Goal: Task Accomplishment & Management: Use online tool/utility

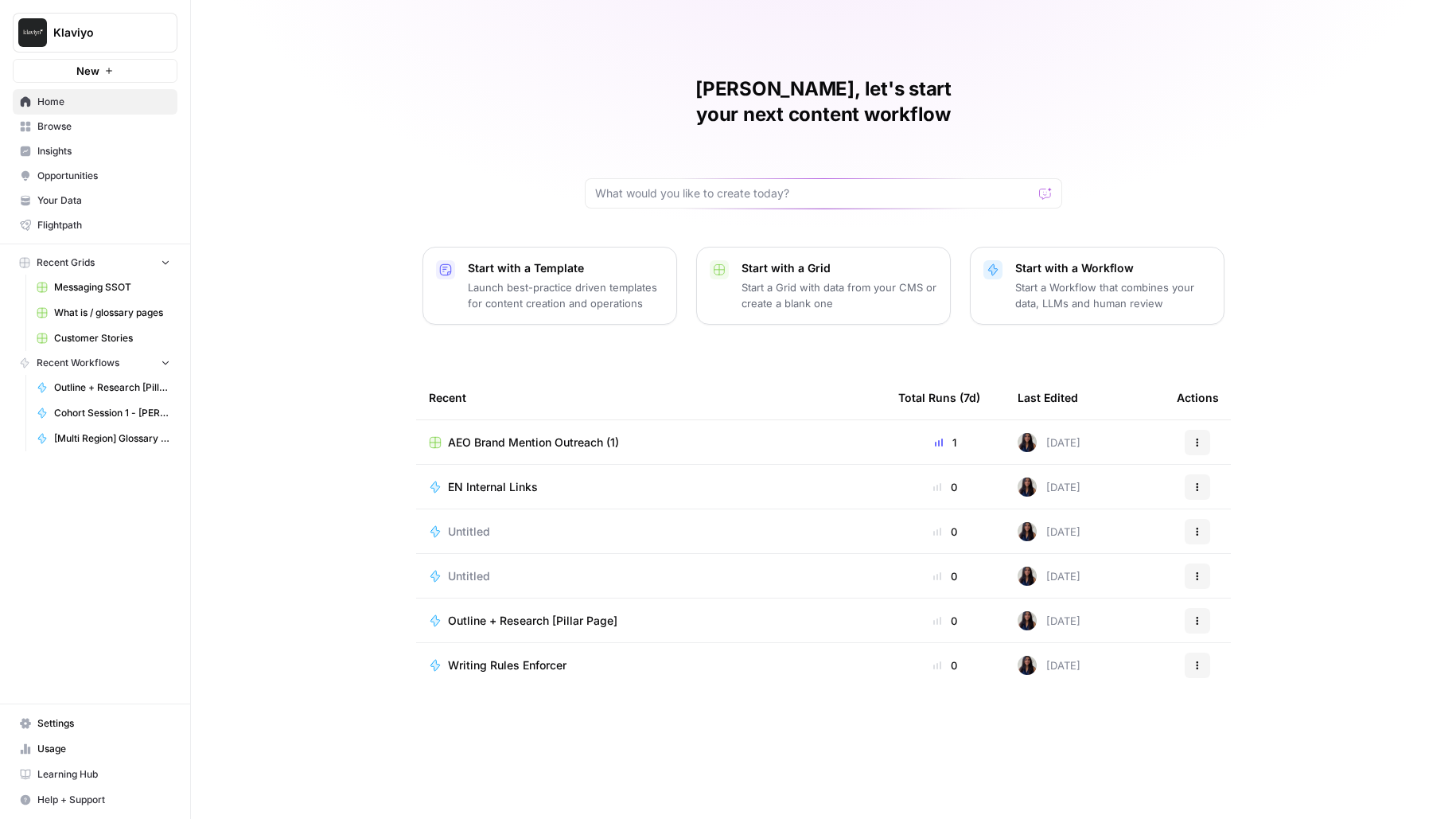
click at [124, 31] on span "Klaviyo" at bounding box center [102, 33] width 96 height 16
type input "a"
type input "legal"
click button "LegalZoom" at bounding box center [143, 119] width 254 height 26
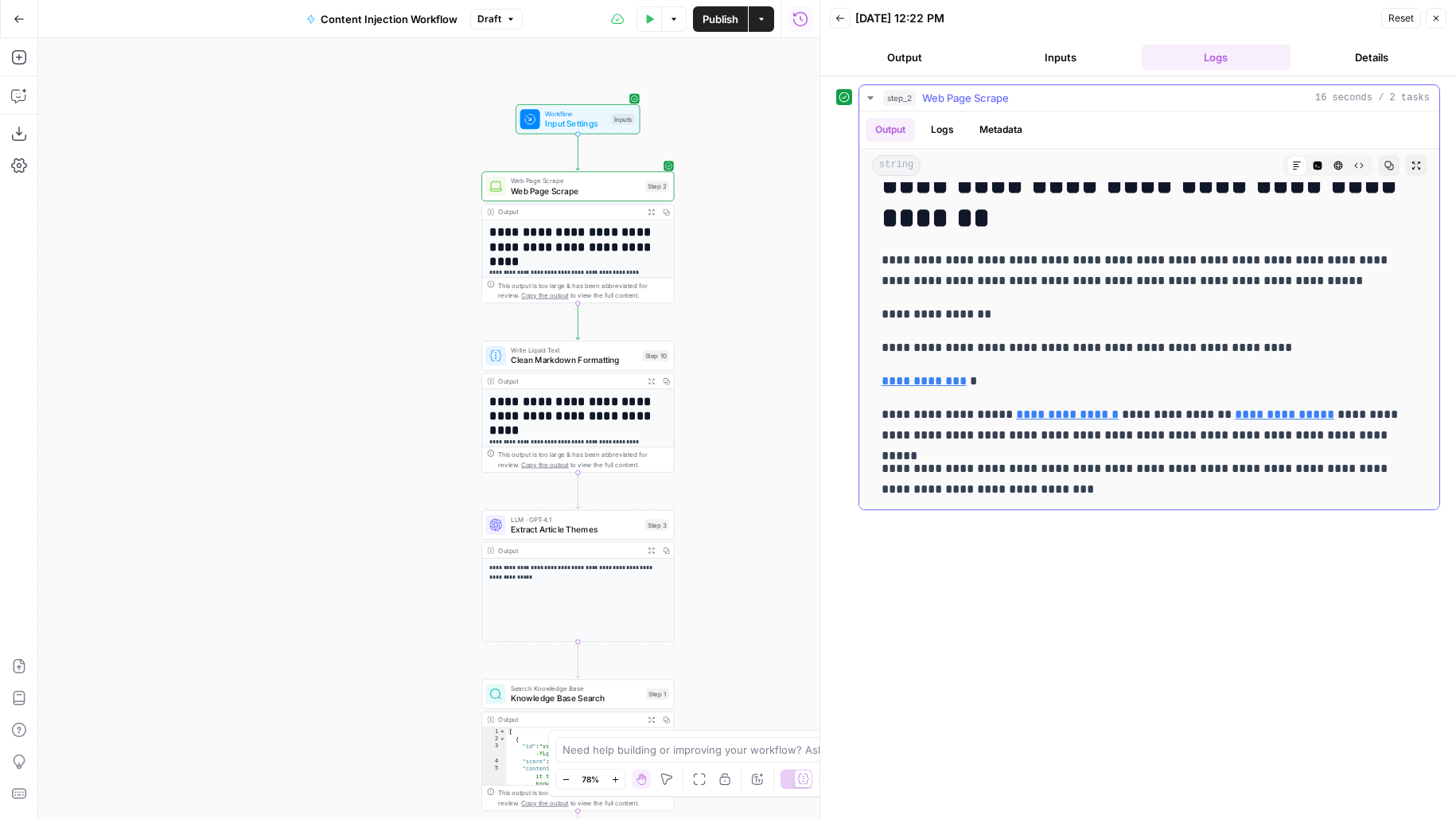
scroll to position [275, 0]
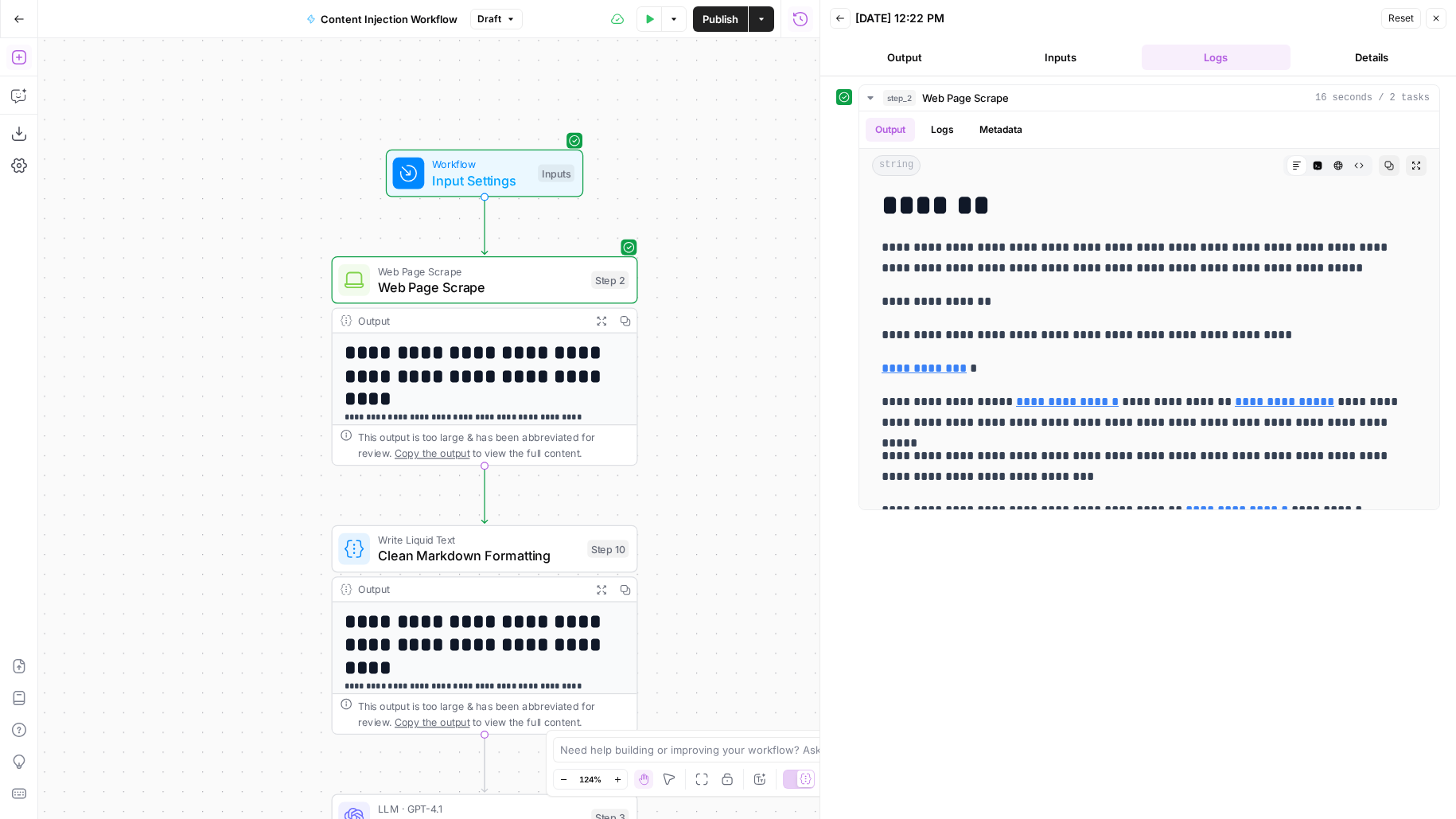
click at [26, 49] on icon "button" at bounding box center [19, 57] width 16 height 16
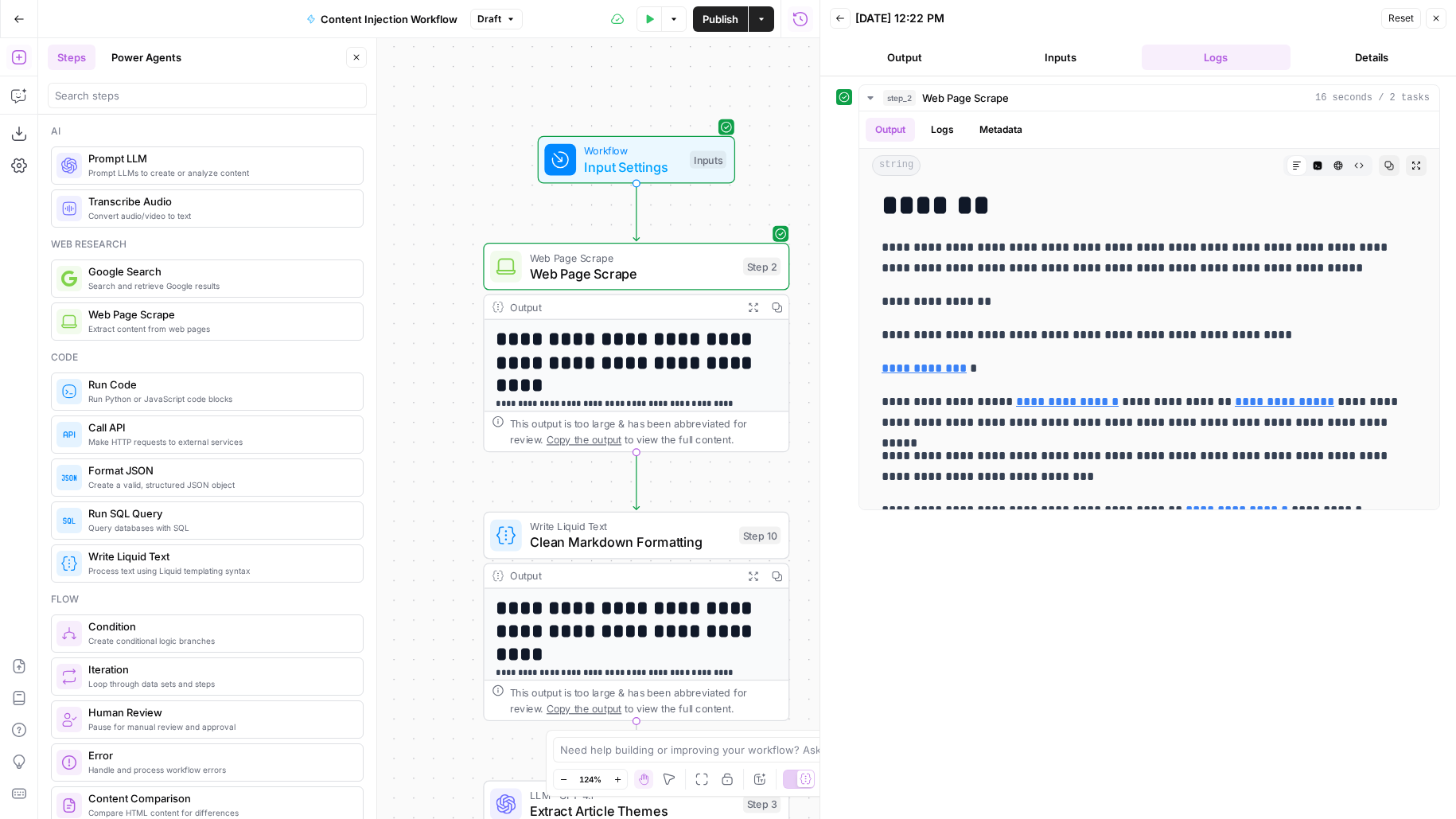
drag, startPoint x: 552, startPoint y: 211, endPoint x: 479, endPoint y: 198, distance: 74.1
click at [479, 198] on div "**********" at bounding box center [429, 429] width 782 height 781
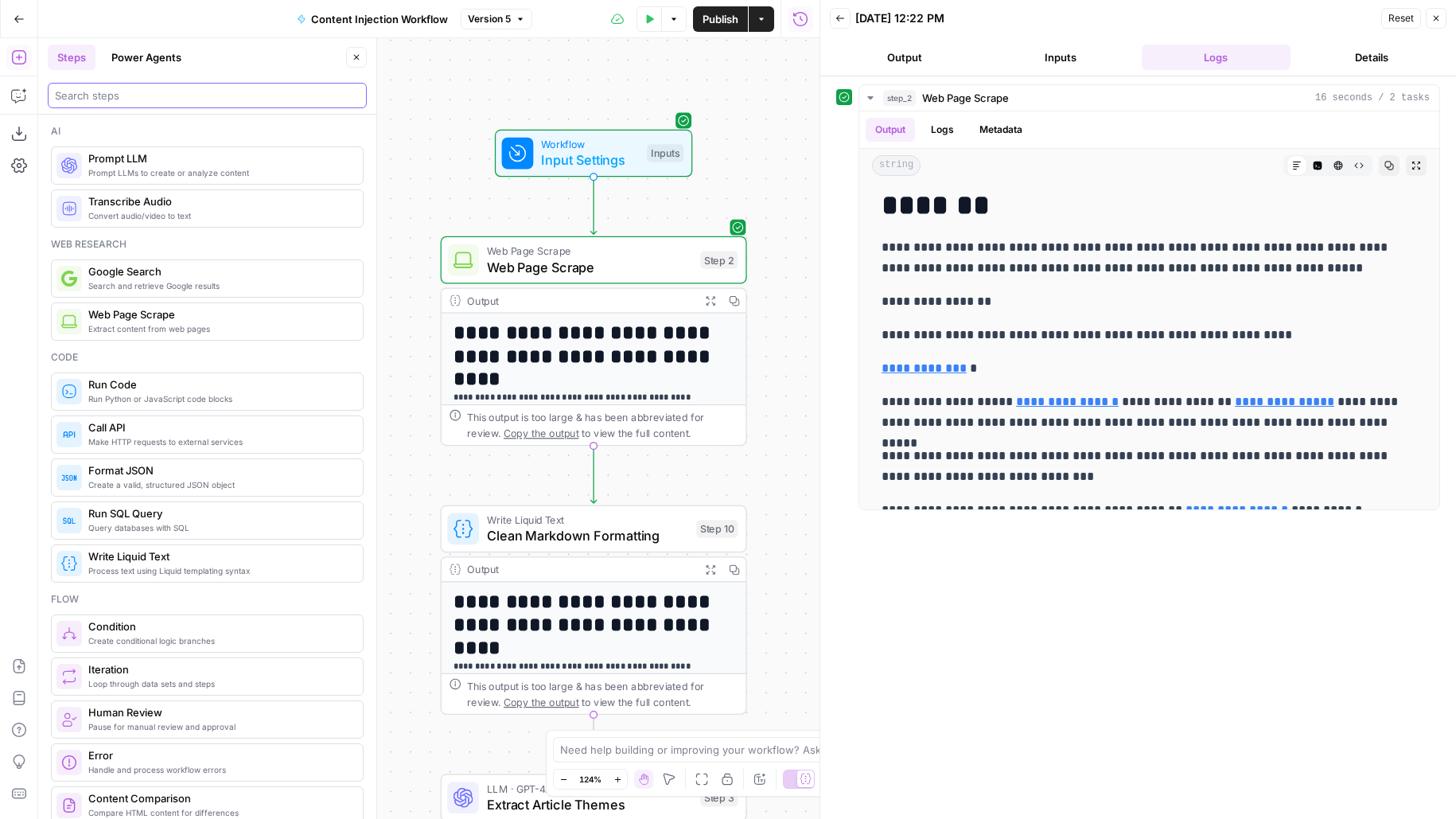
click at [258, 93] on input "search" at bounding box center [207, 95] width 305 height 16
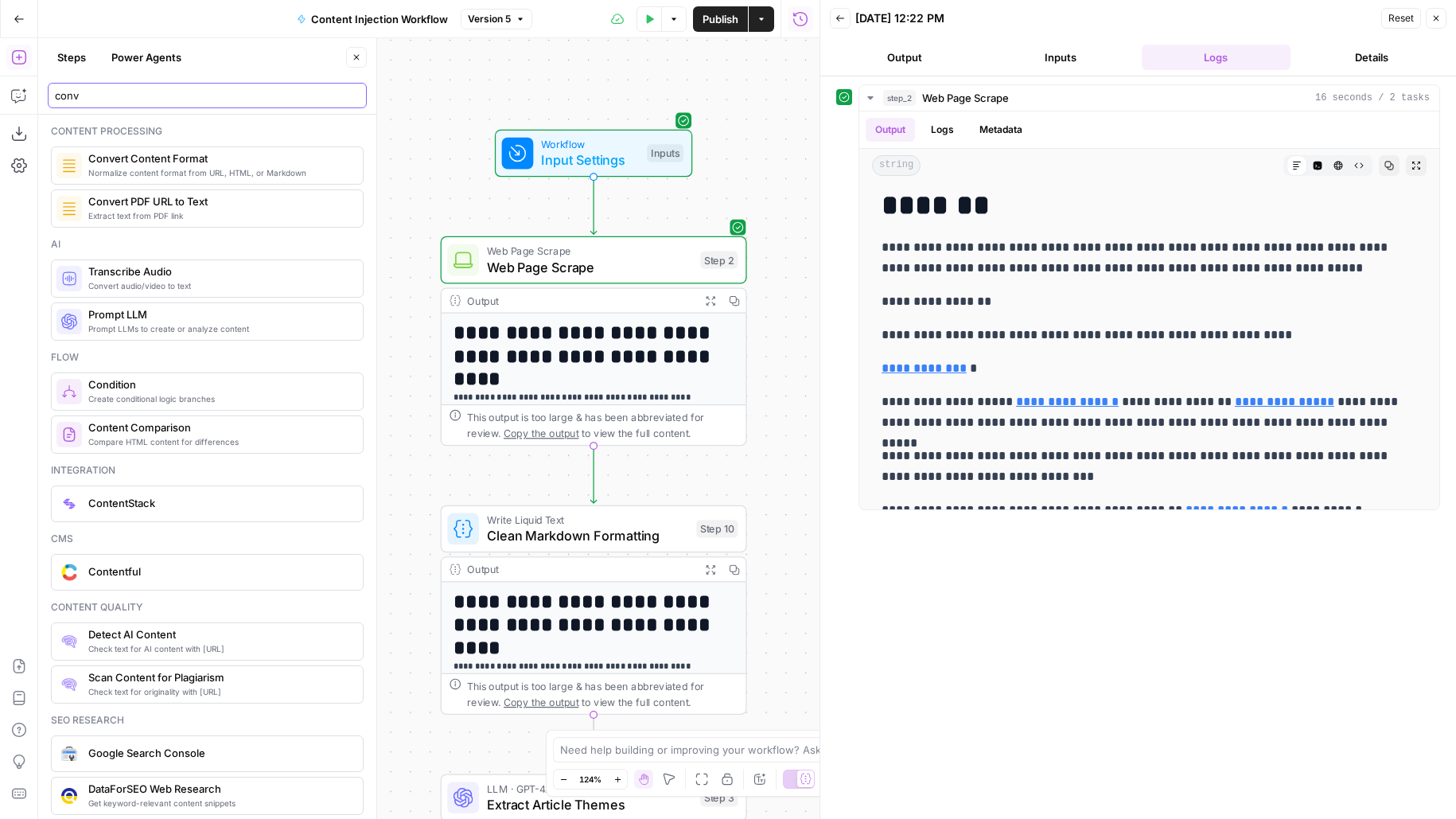
type input "conv"
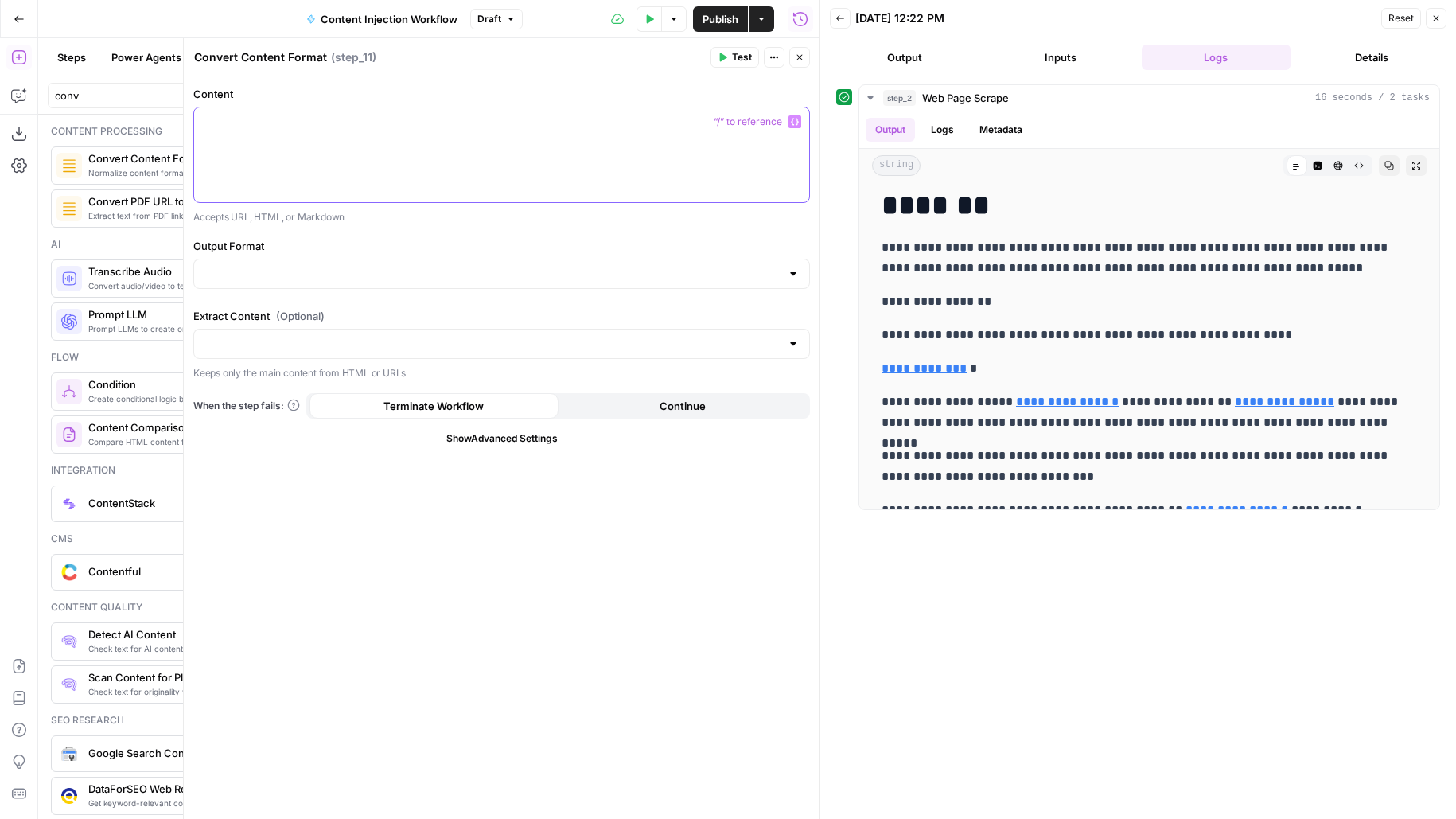
click at [456, 160] on div at bounding box center [501, 154] width 615 height 95
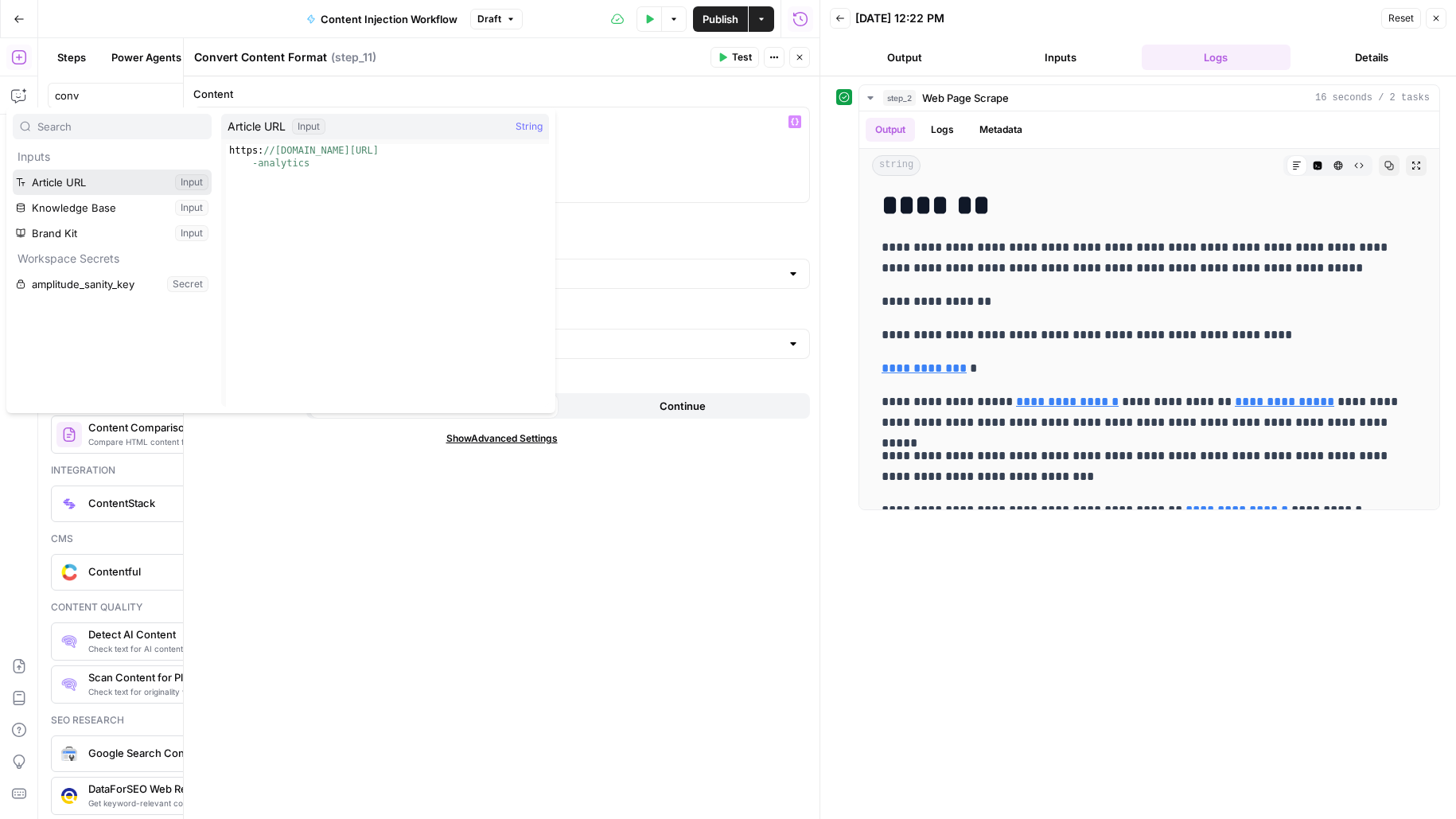
click at [87, 183] on button "Select variable Article URL" at bounding box center [111, 182] width 199 height 26
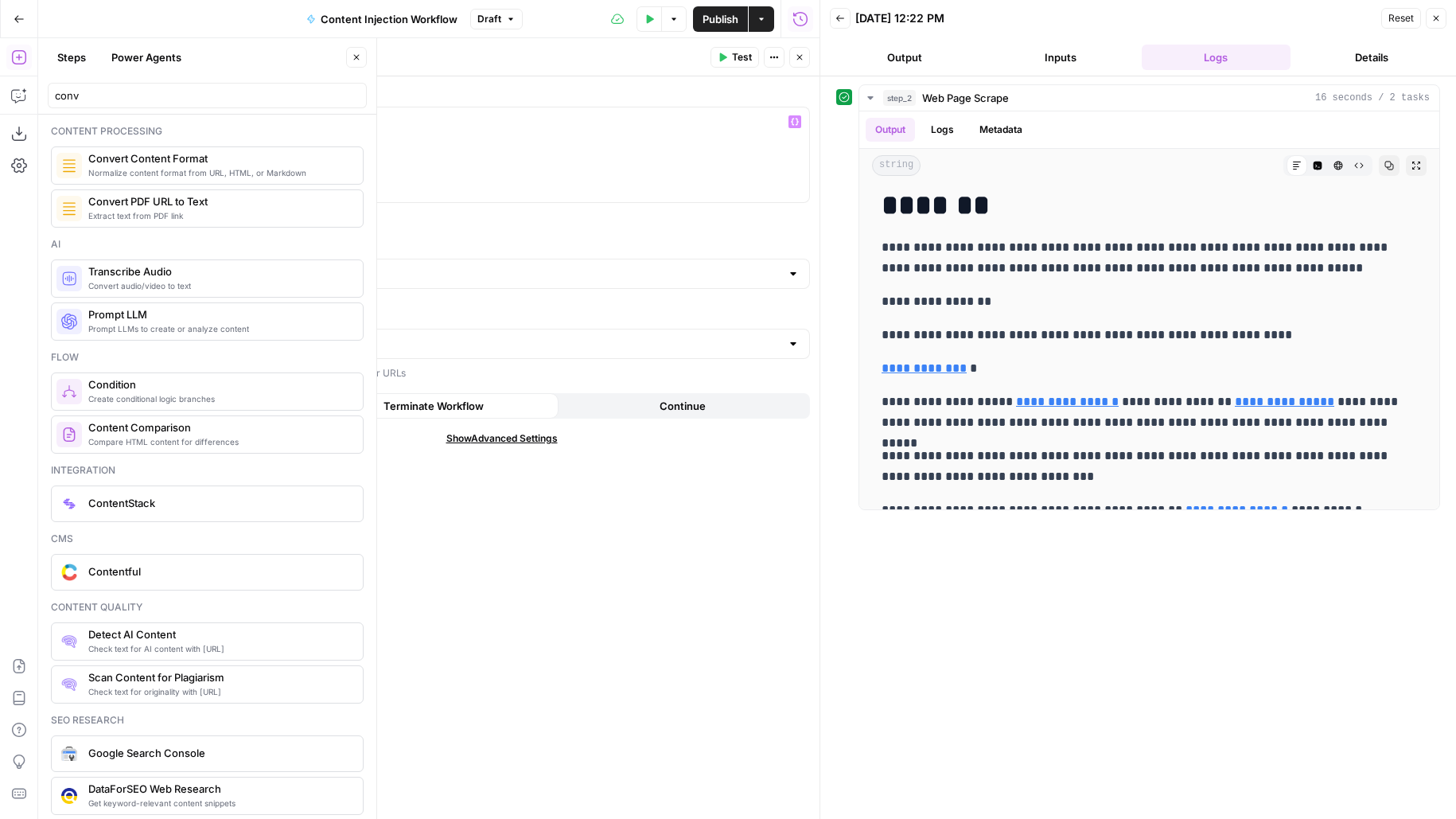
click at [359, 58] on icon "button" at bounding box center [357, 58] width 10 height 10
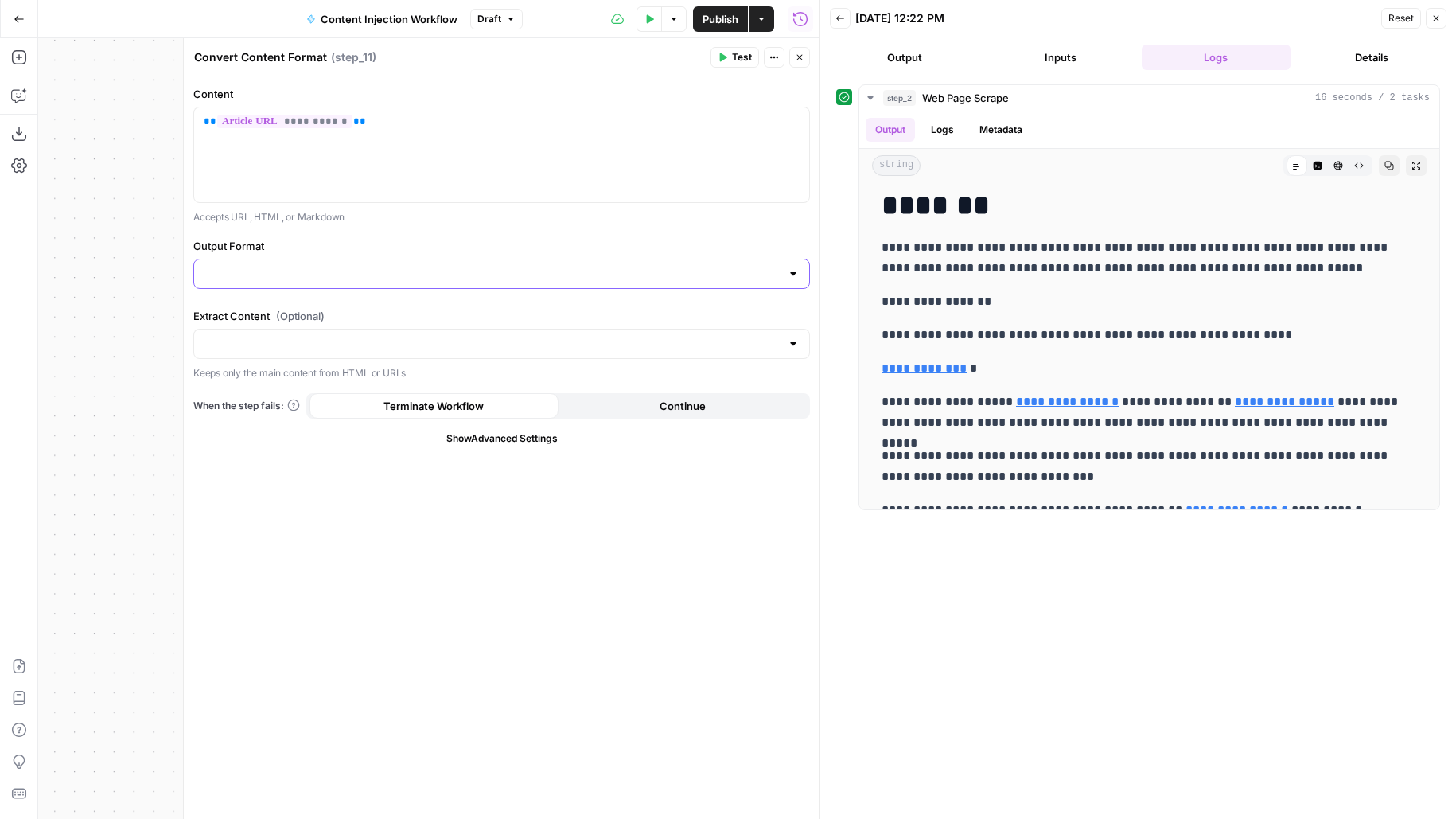
click at [521, 276] on input "Output Format" at bounding box center [492, 273] width 577 height 16
click at [483, 329] on span "Markdown" at bounding box center [499, 334] width 583 height 16
type input "Markdown"
click at [752, 60] on span "Test" at bounding box center [741, 57] width 20 height 14
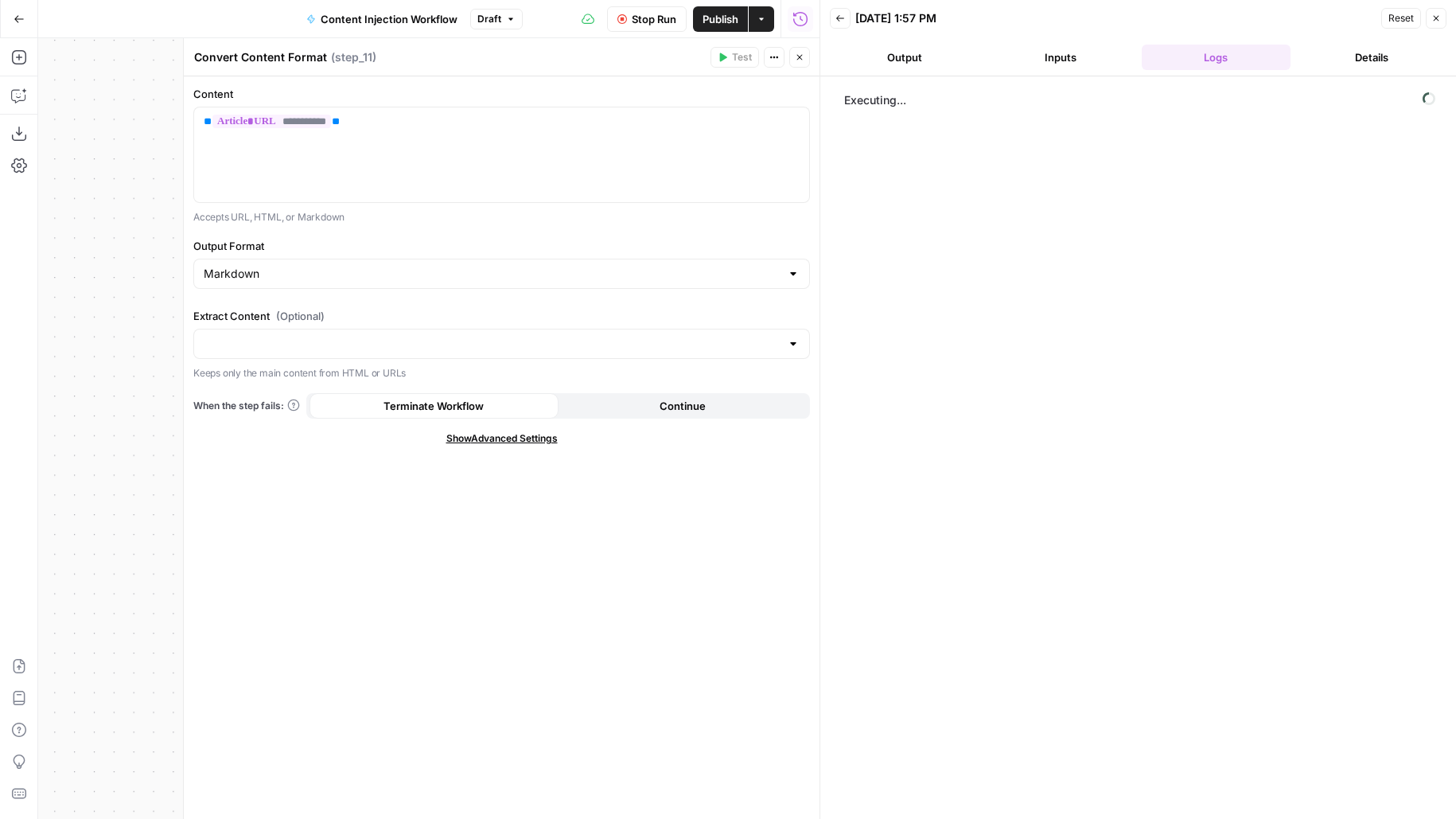
click at [938, 54] on button "Output" at bounding box center [904, 57] width 150 height 26
click at [1061, 59] on button "Inputs" at bounding box center [1061, 57] width 150 height 26
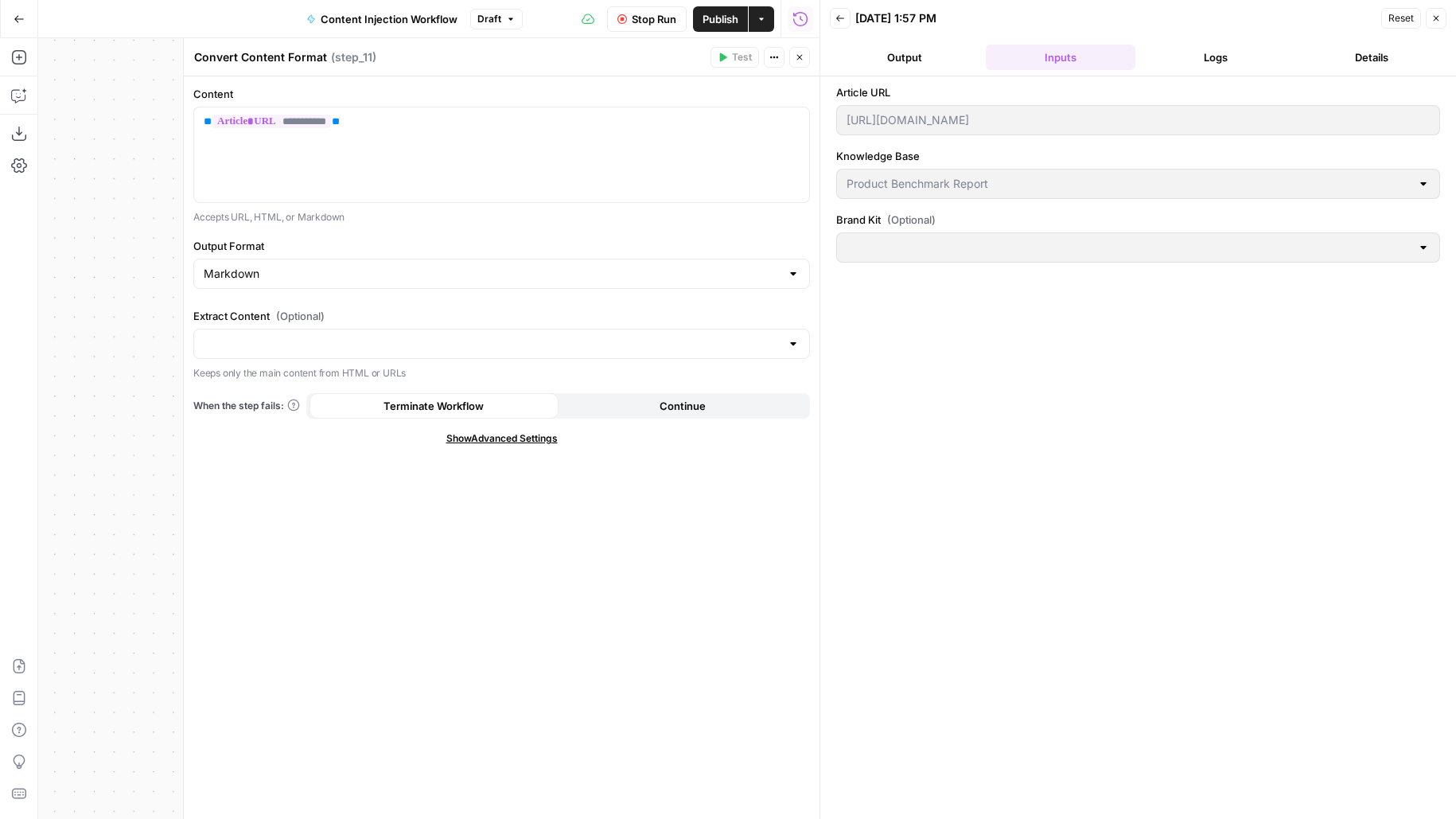
click at [1255, 58] on button "Logs" at bounding box center [1217, 57] width 150 height 26
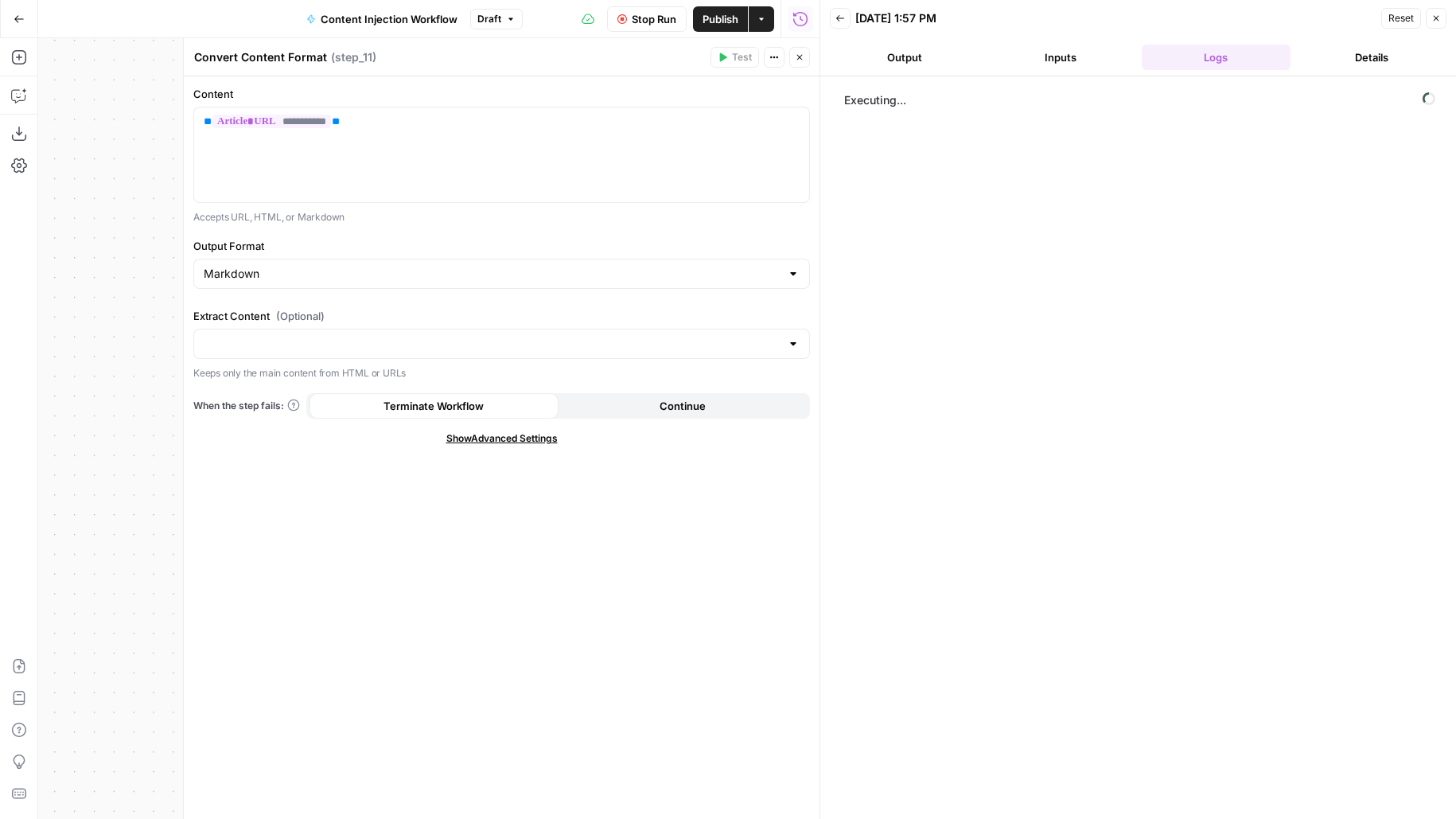
click at [792, 54] on button "Close" at bounding box center [800, 58] width 21 height 21
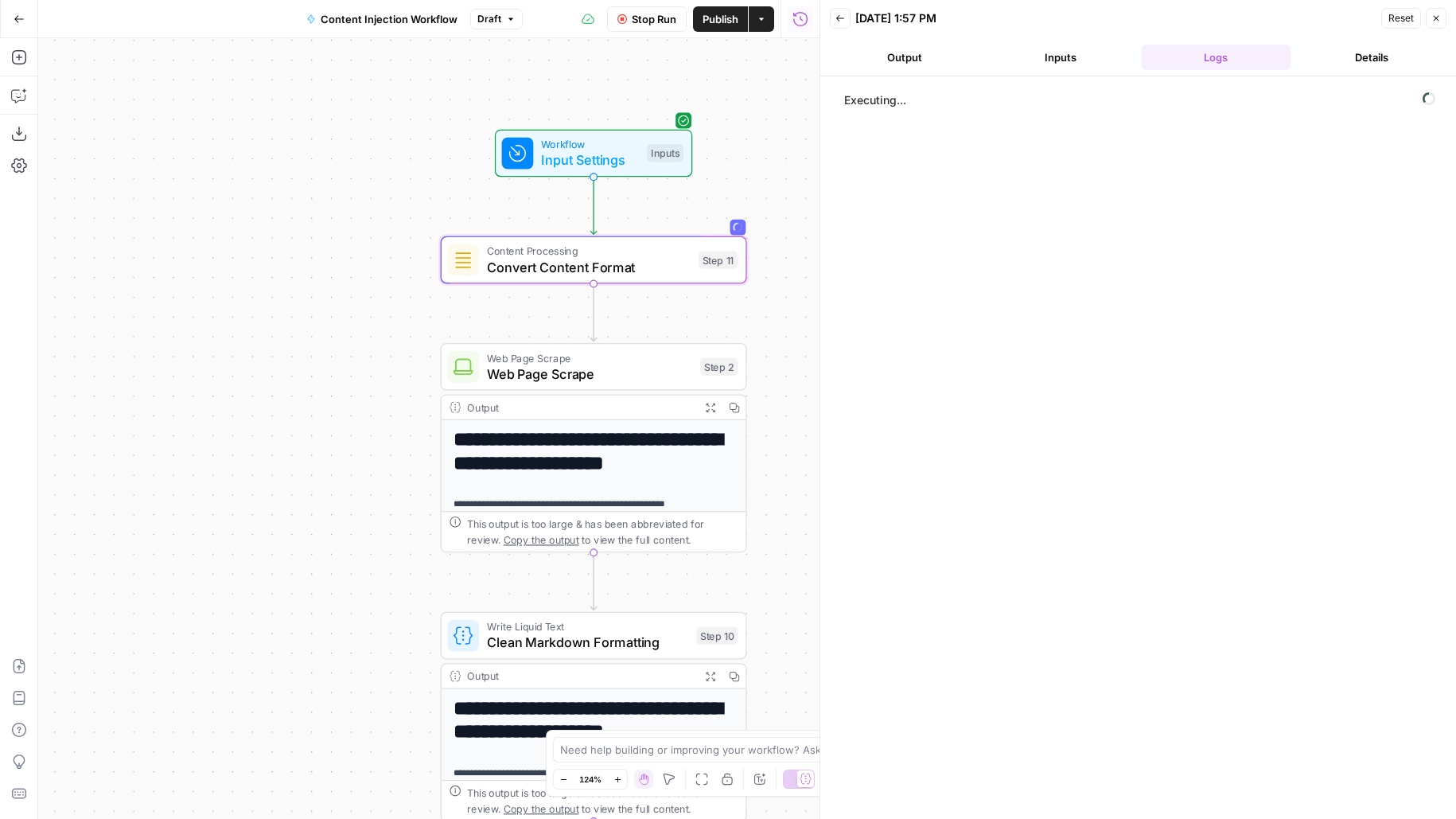
click at [643, 19] on span "Stop Run" at bounding box center [654, 19] width 44 height 16
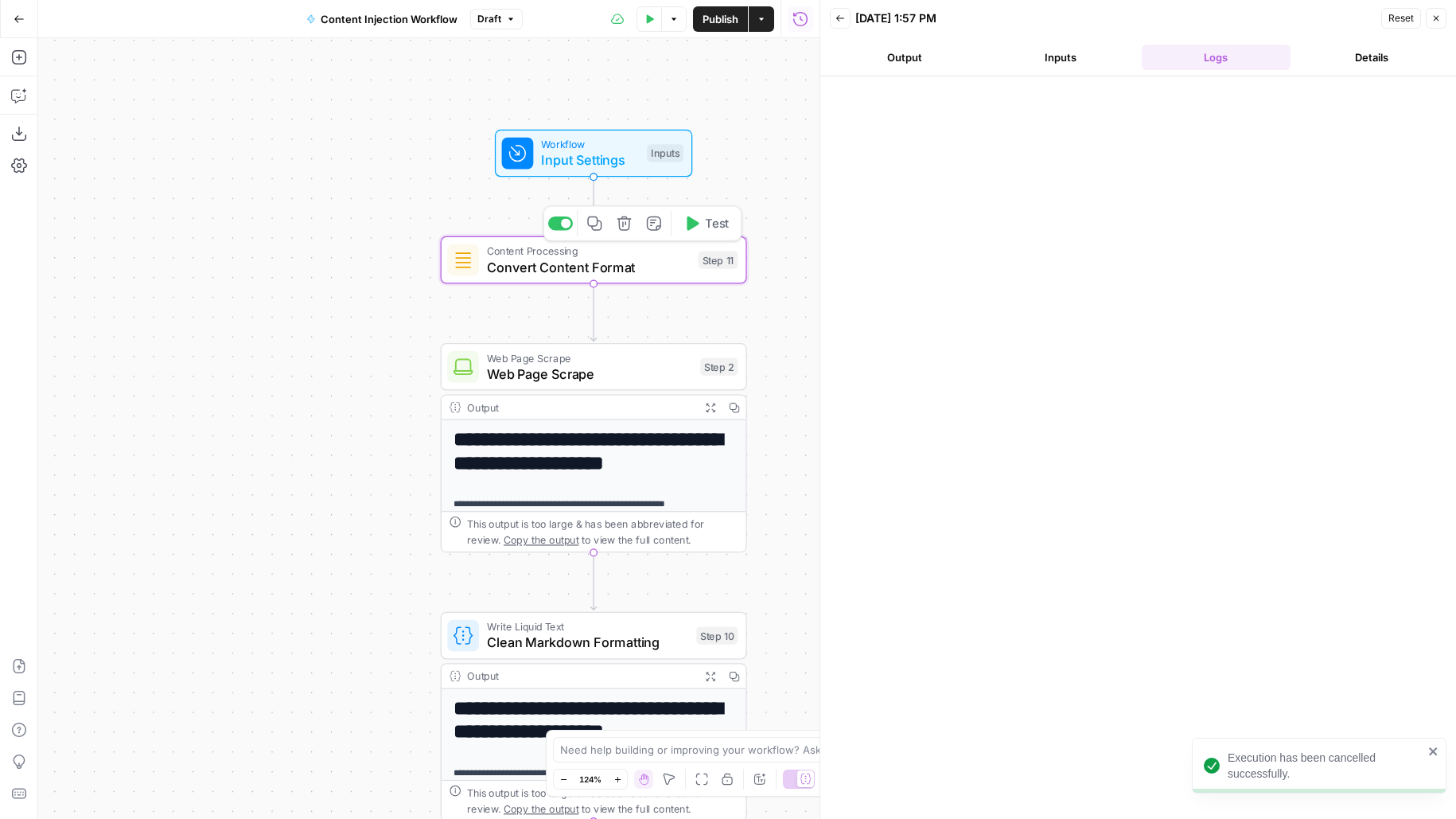
click at [626, 226] on icon "button" at bounding box center [624, 223] width 16 height 16
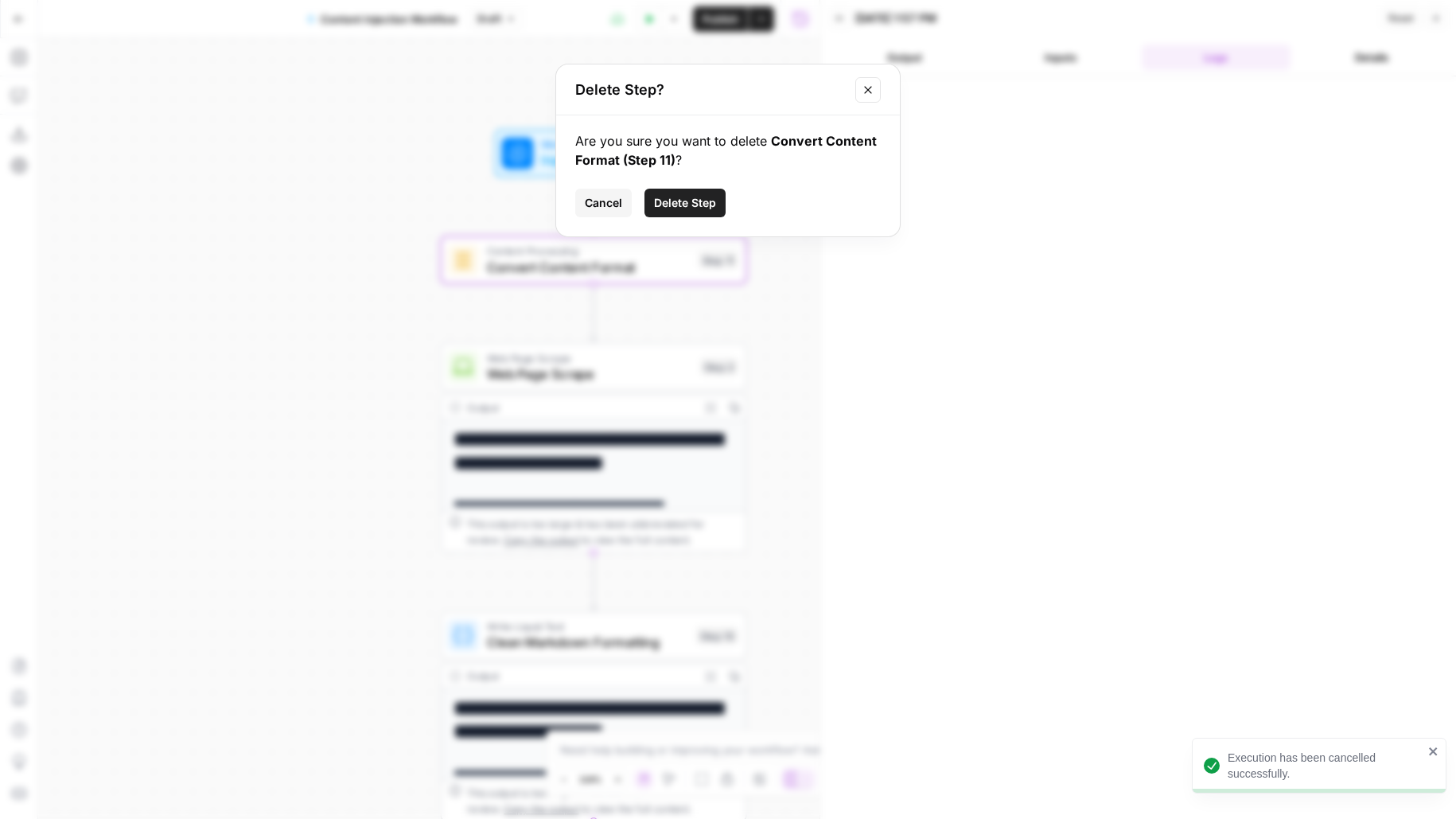
drag, startPoint x: 710, startPoint y: 200, endPoint x: 716, endPoint y: 207, distance: 9.2
click at [710, 200] on span "Delete Step" at bounding box center [685, 202] width 62 height 16
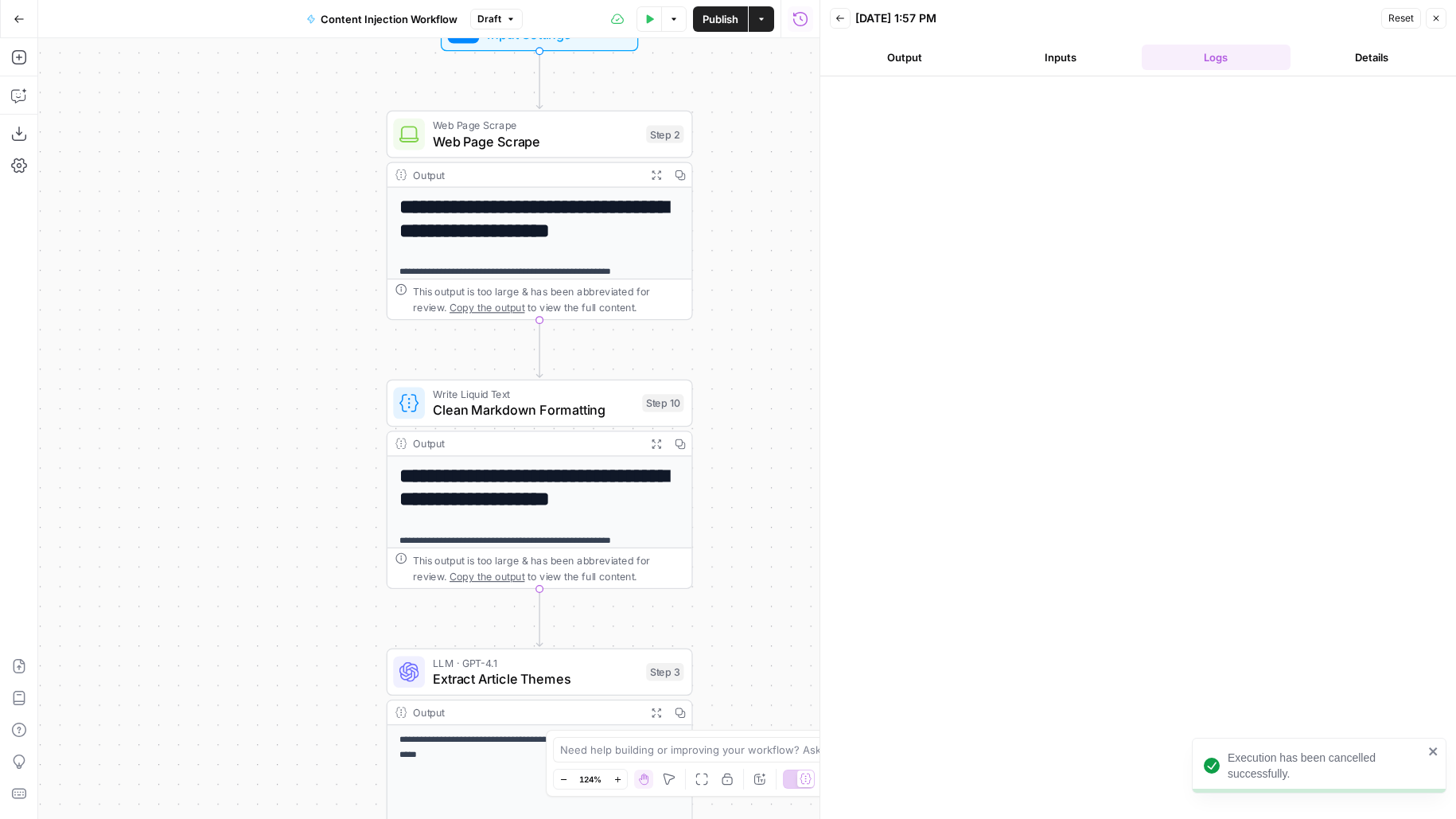
drag, startPoint x: 765, startPoint y: 356, endPoint x: 671, endPoint y: 180, distance: 199.5
click at [671, 180] on div "**********" at bounding box center [429, 429] width 782 height 781
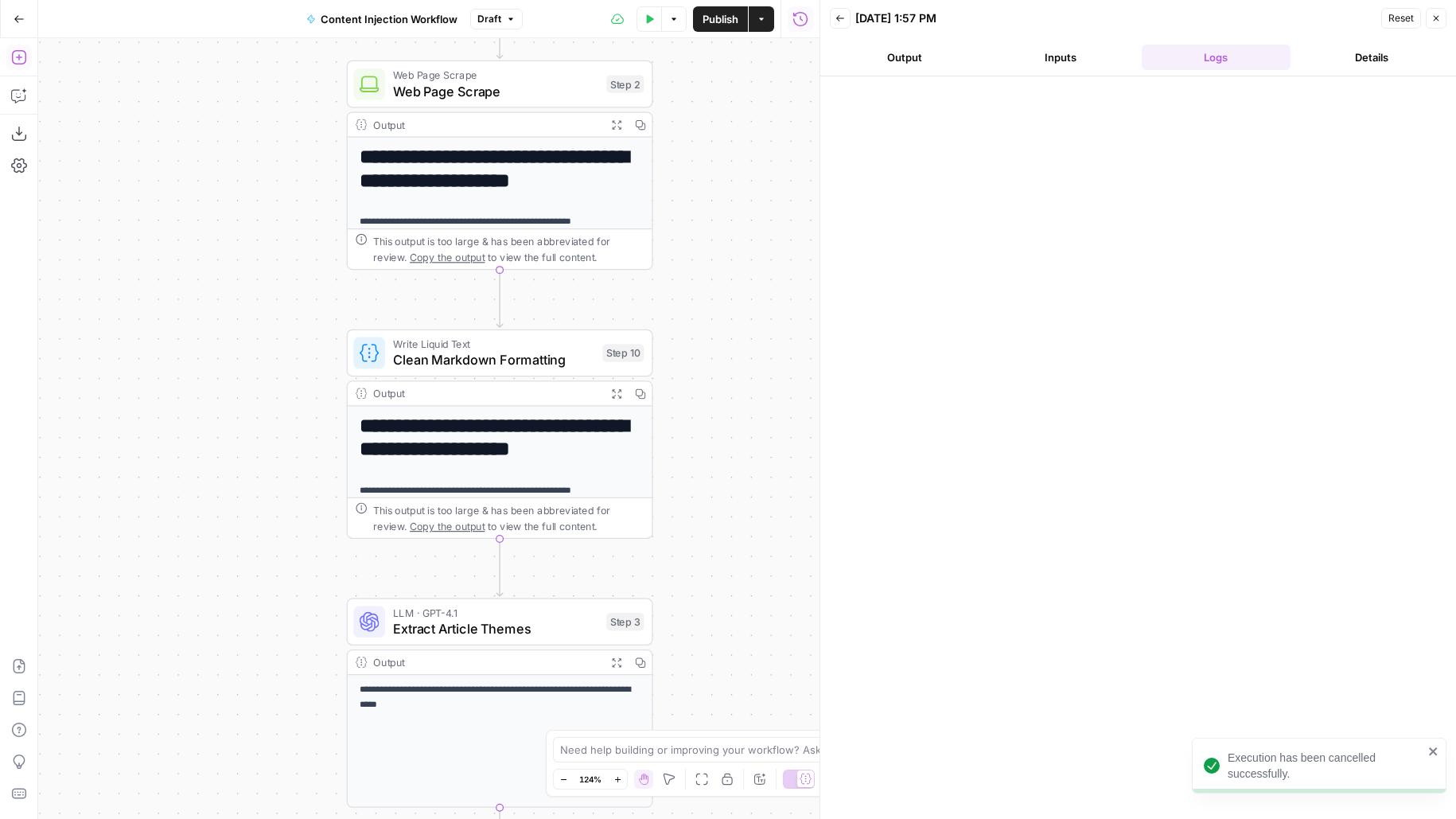
click at [22, 69] on button "Add Steps" at bounding box center [19, 57] width 26 height 26
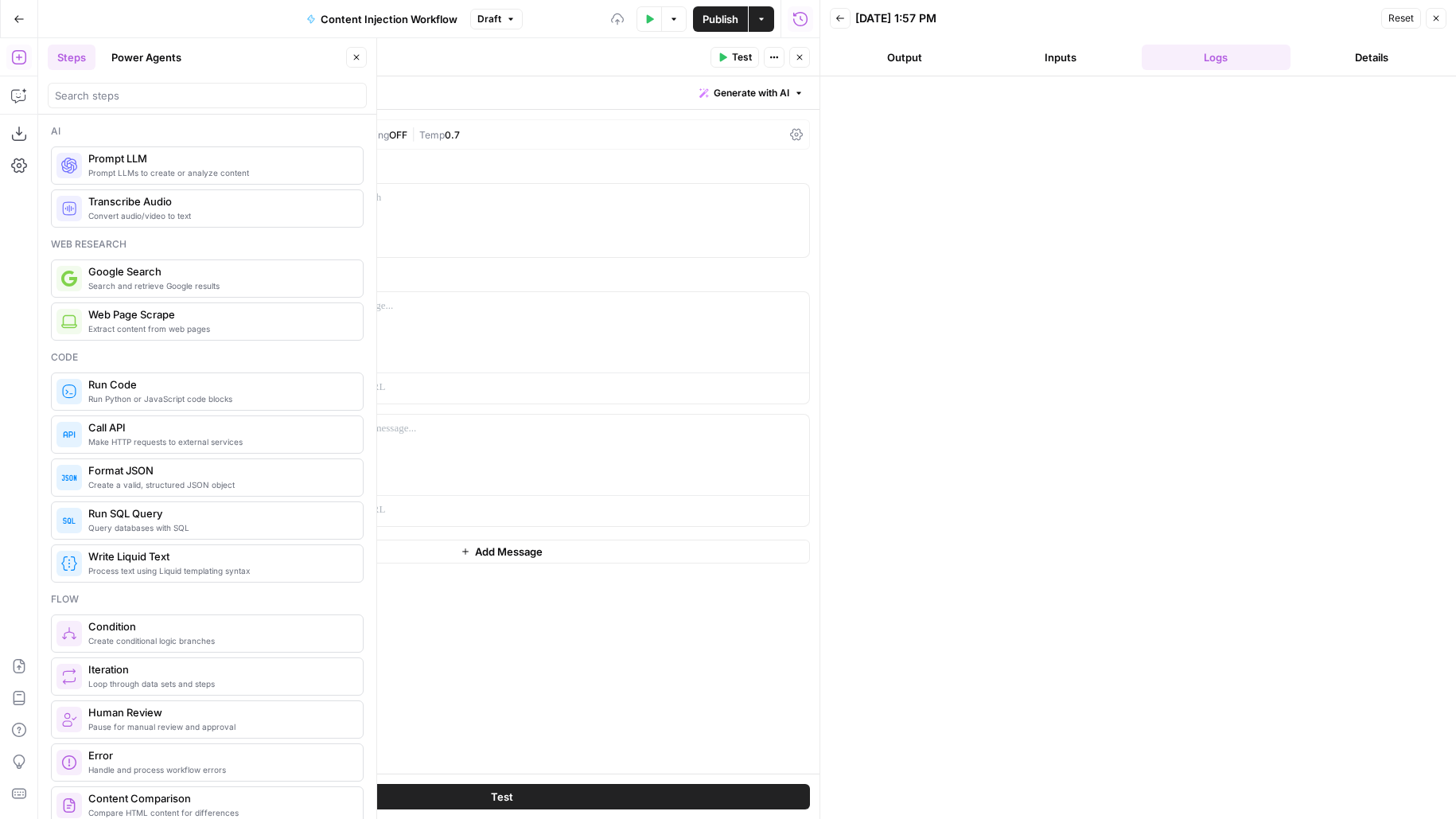
click at [346, 61] on div "Steps Power Agents Close" at bounding box center [207, 57] width 319 height 26
click at [354, 63] on button "Close" at bounding box center [357, 58] width 21 height 21
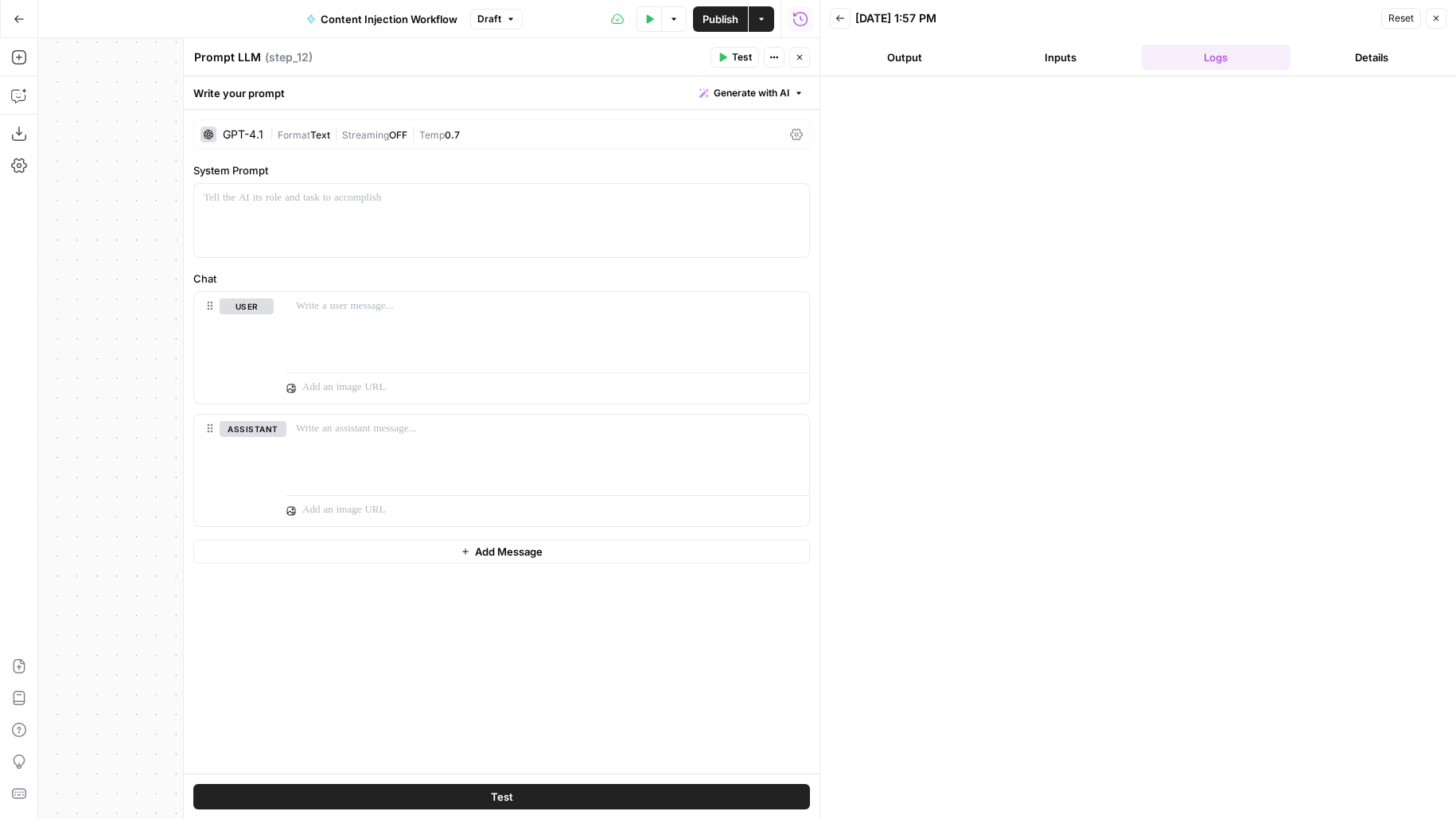
click at [800, 56] on icon "button" at bounding box center [800, 58] width 10 height 10
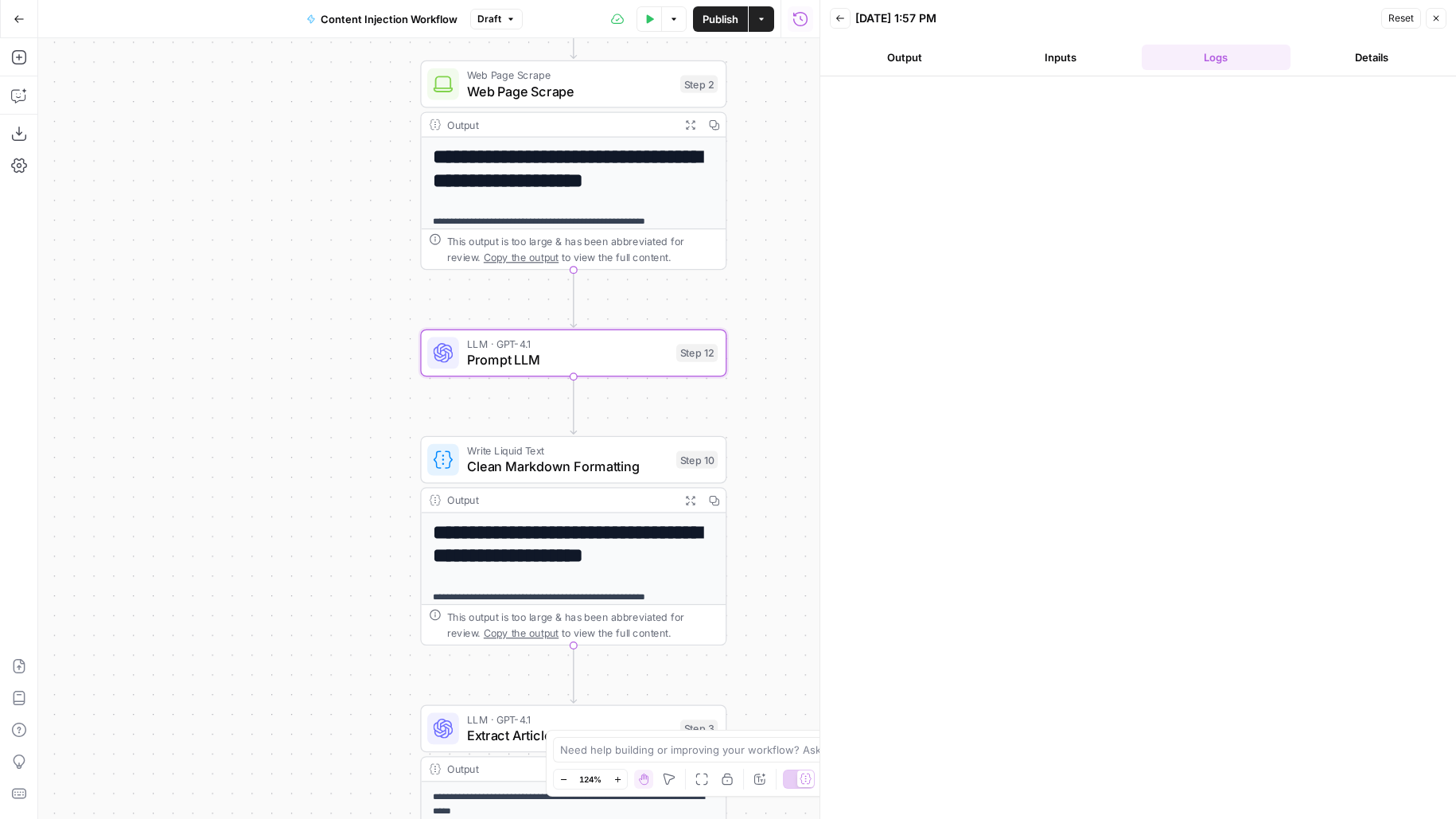
drag, startPoint x: 488, startPoint y: 410, endPoint x: 261, endPoint y: 407, distance: 227.0
click at [263, 408] on div "**********" at bounding box center [429, 429] width 782 height 781
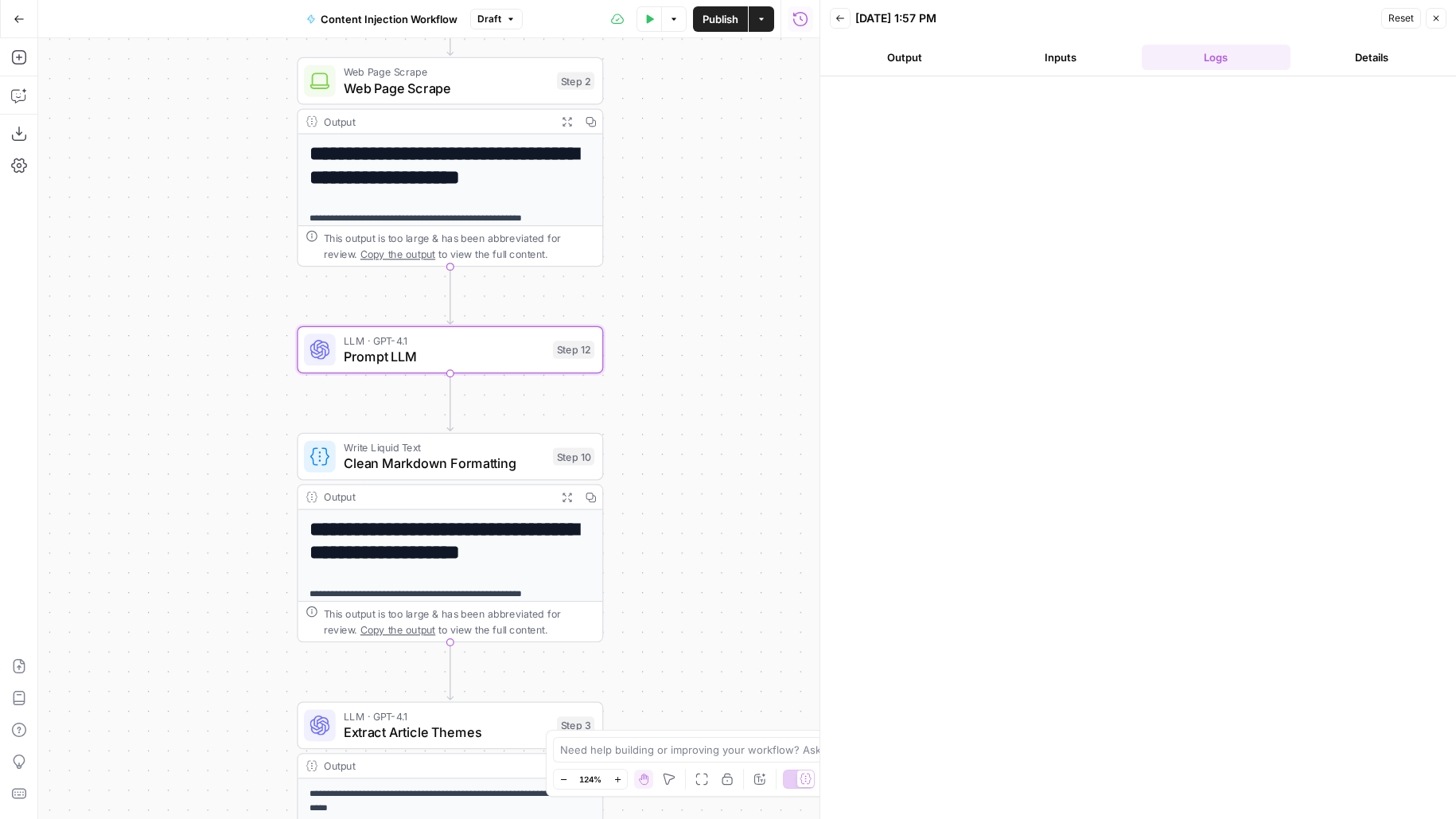
click at [422, 356] on span "Prompt LLM" at bounding box center [444, 357] width 201 height 20
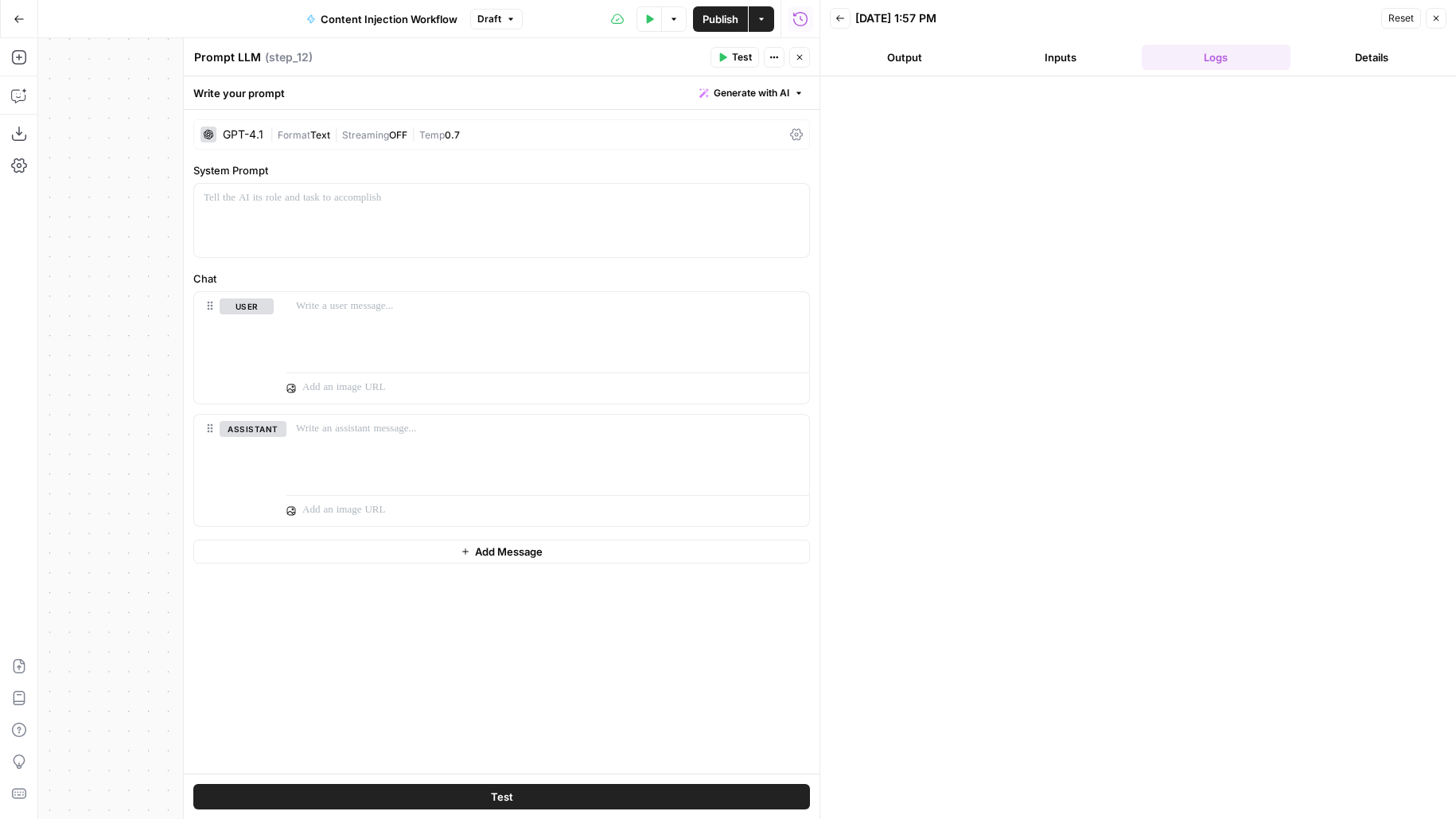
click at [425, 137] on span "Temp" at bounding box center [432, 134] width 26 height 12
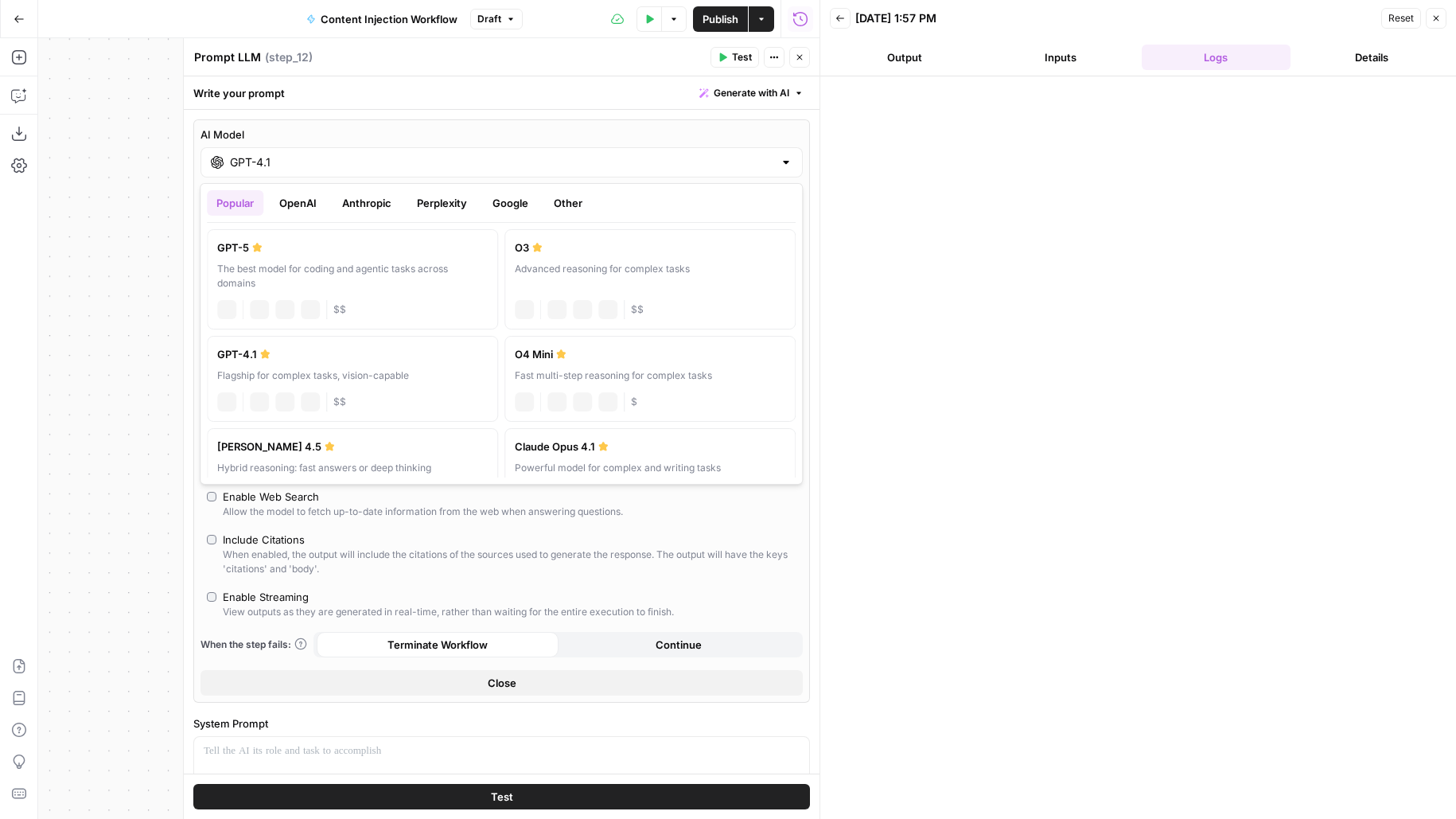
click at [443, 174] on div "GPT-4.1" at bounding box center [502, 162] width 602 height 31
click at [515, 204] on button "Google" at bounding box center [510, 202] width 55 height 26
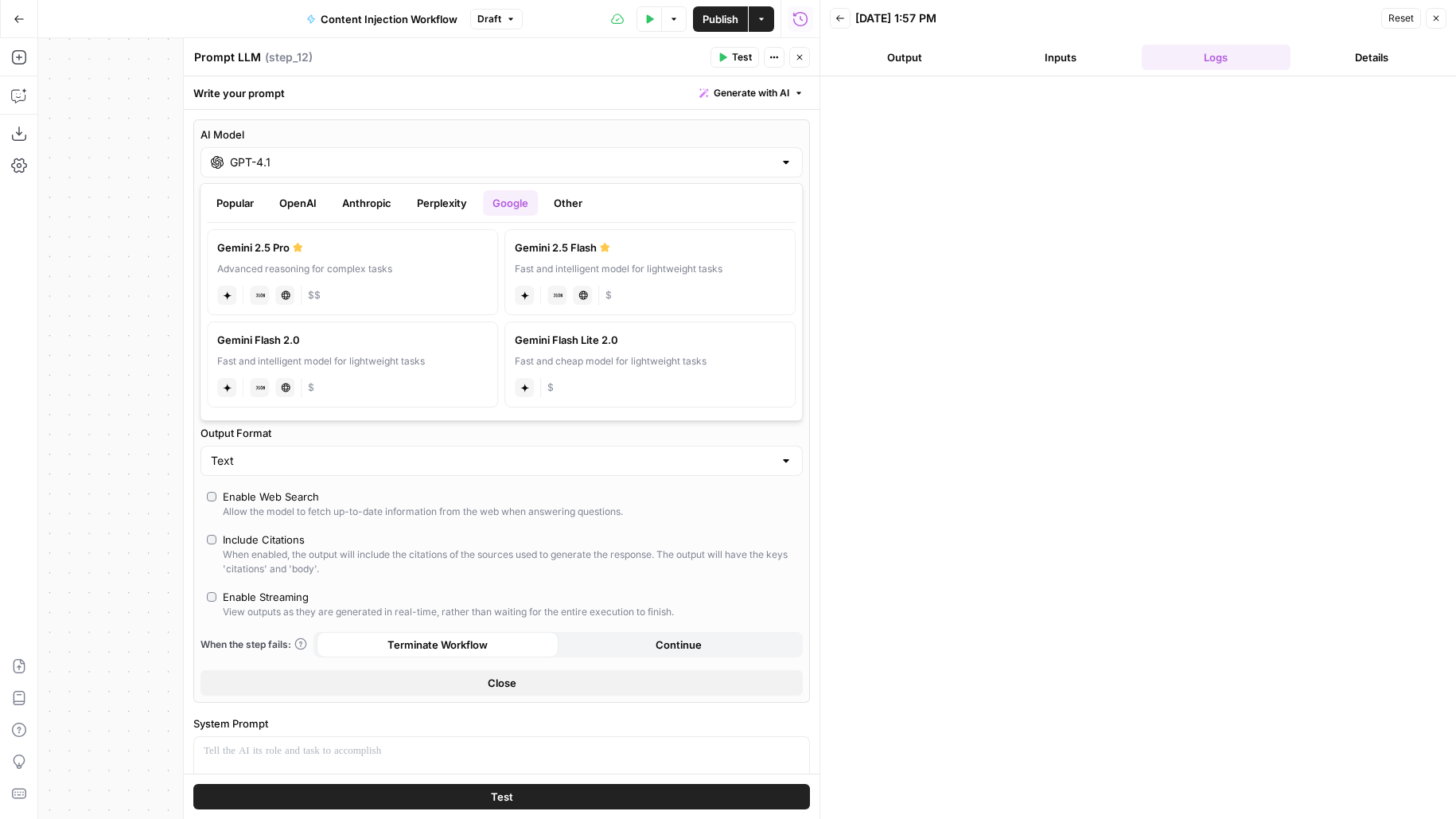
click at [309, 290] on span "$$" at bounding box center [314, 294] width 12 height 14
type input "Gemini 2.5 Pro"
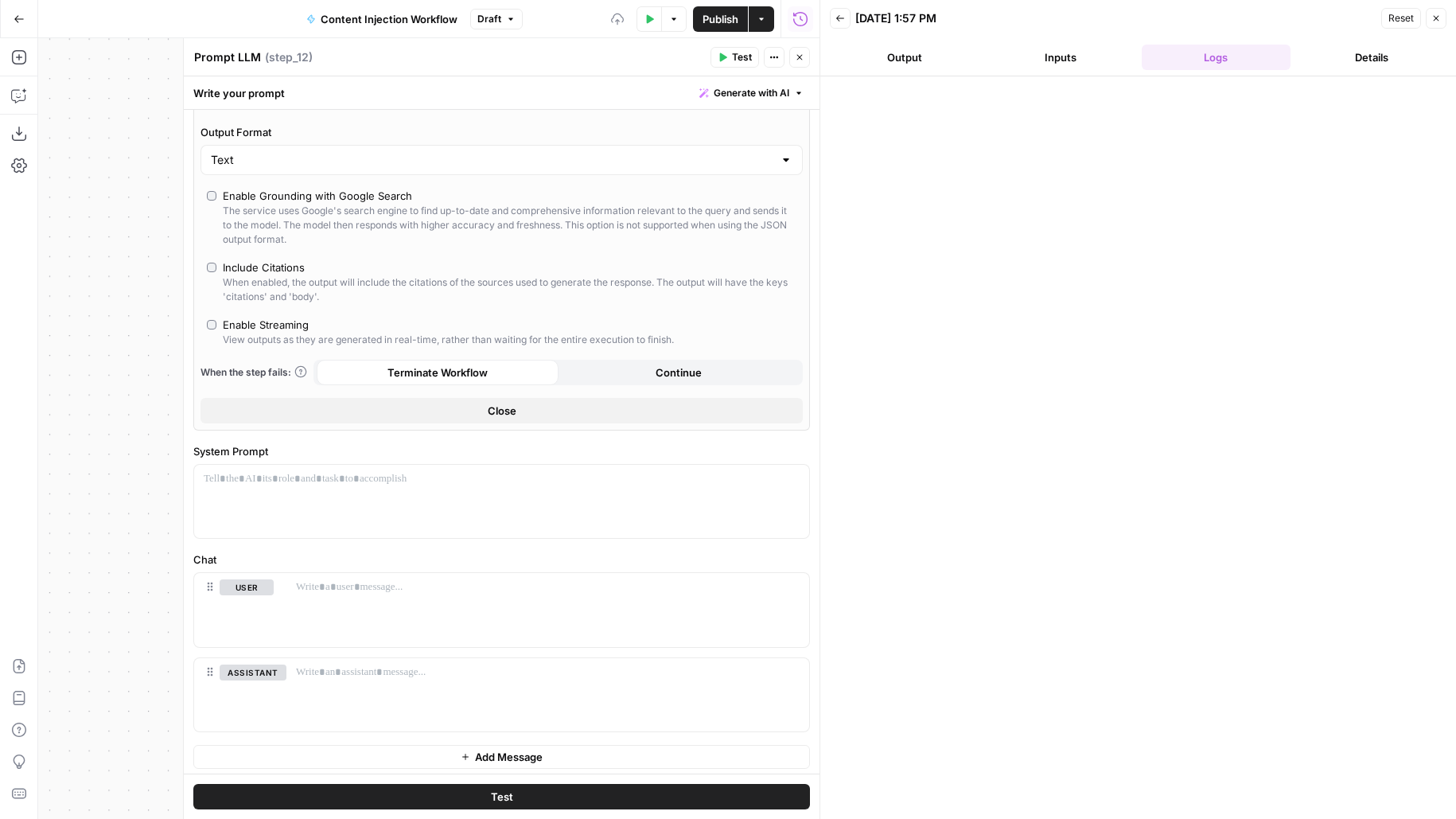
scroll to position [0, 0]
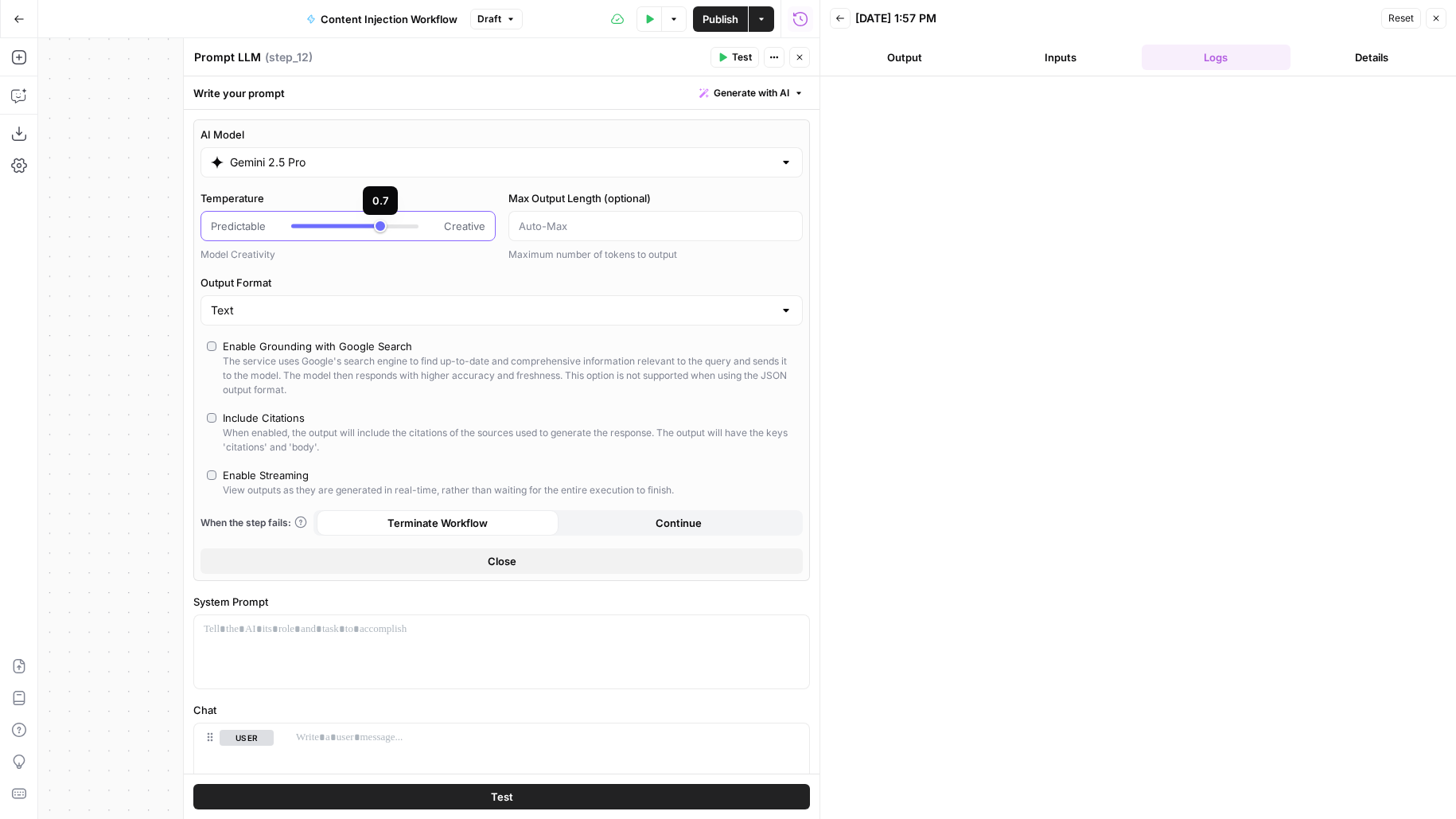
click at [330, 224] on div at bounding box center [336, 226] width 89 height 4
type input "***"
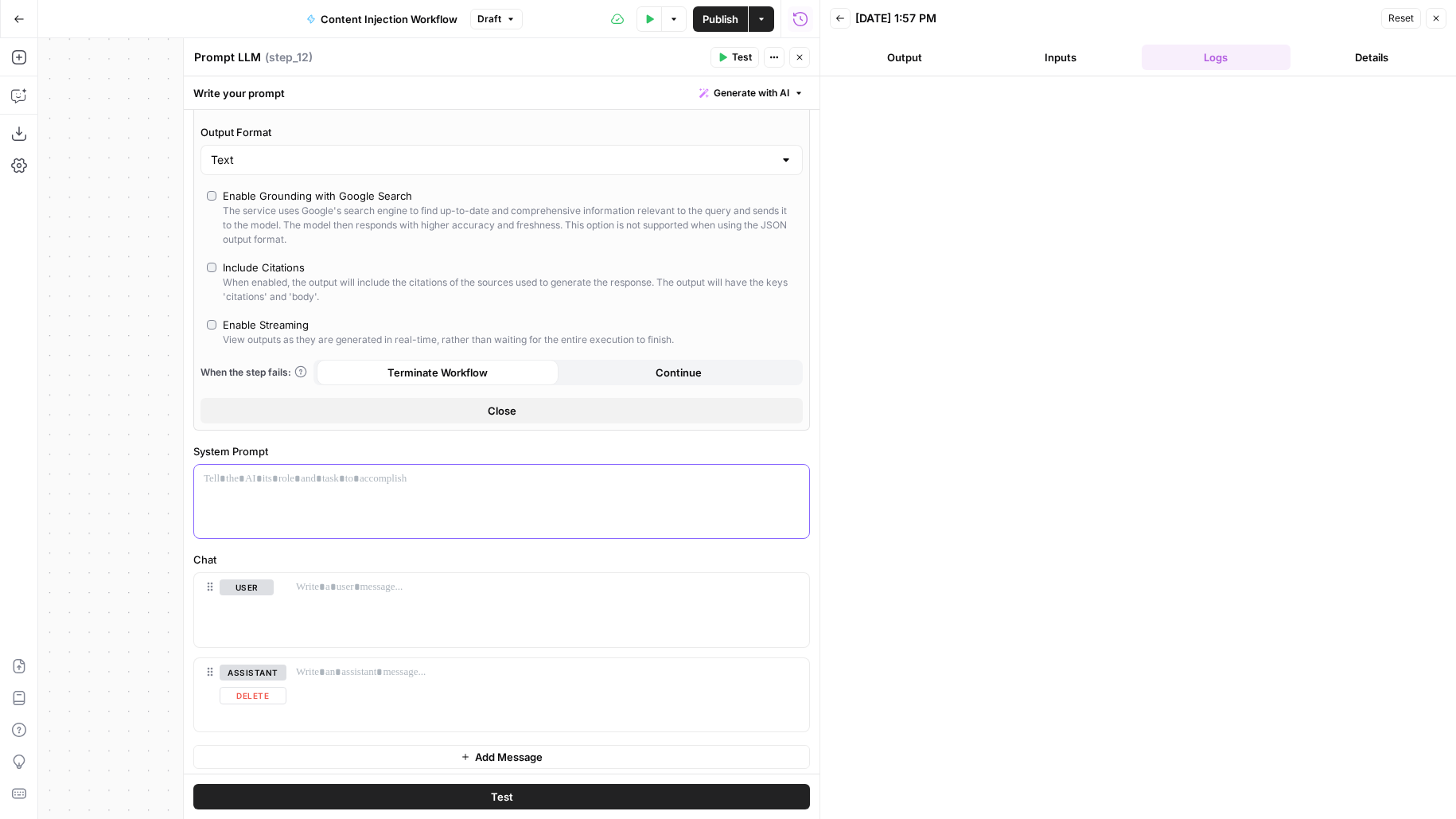
click at [283, 497] on div at bounding box center [501, 502] width 615 height 73
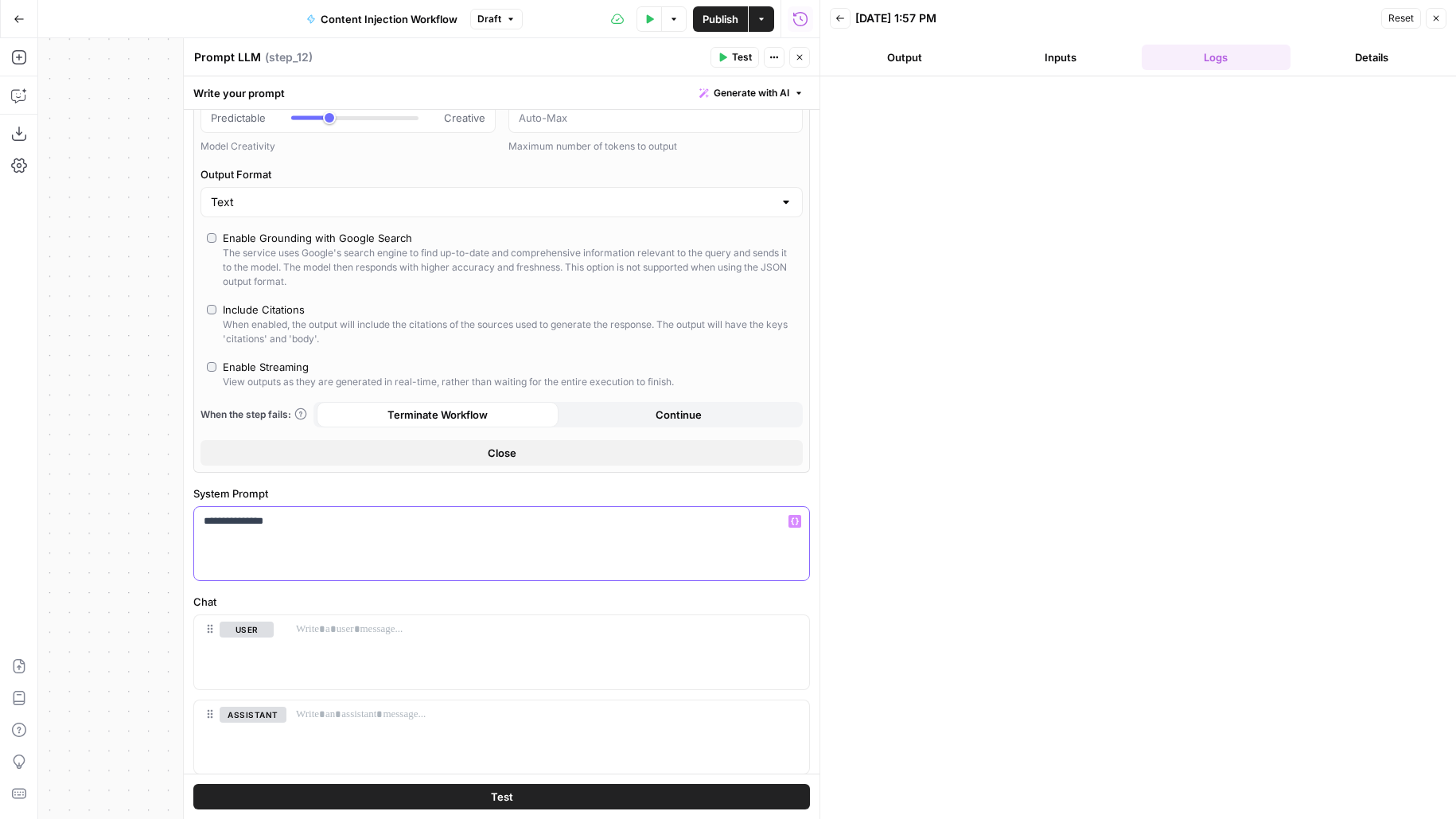
scroll to position [124, 0]
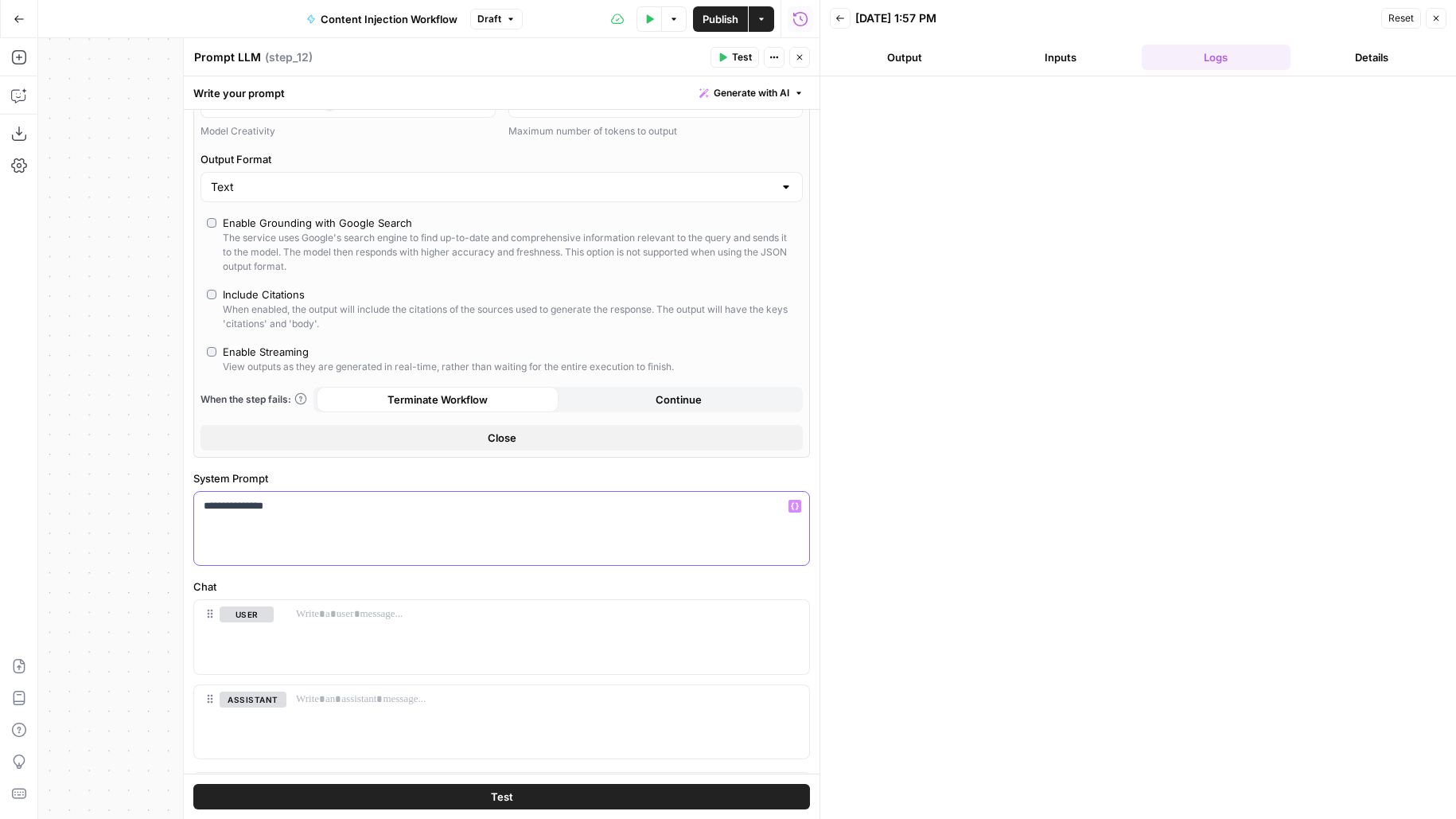
click at [399, 510] on p "**********" at bounding box center [502, 505] width 597 height 16
click at [370, 633] on div at bounding box center [548, 637] width 523 height 73
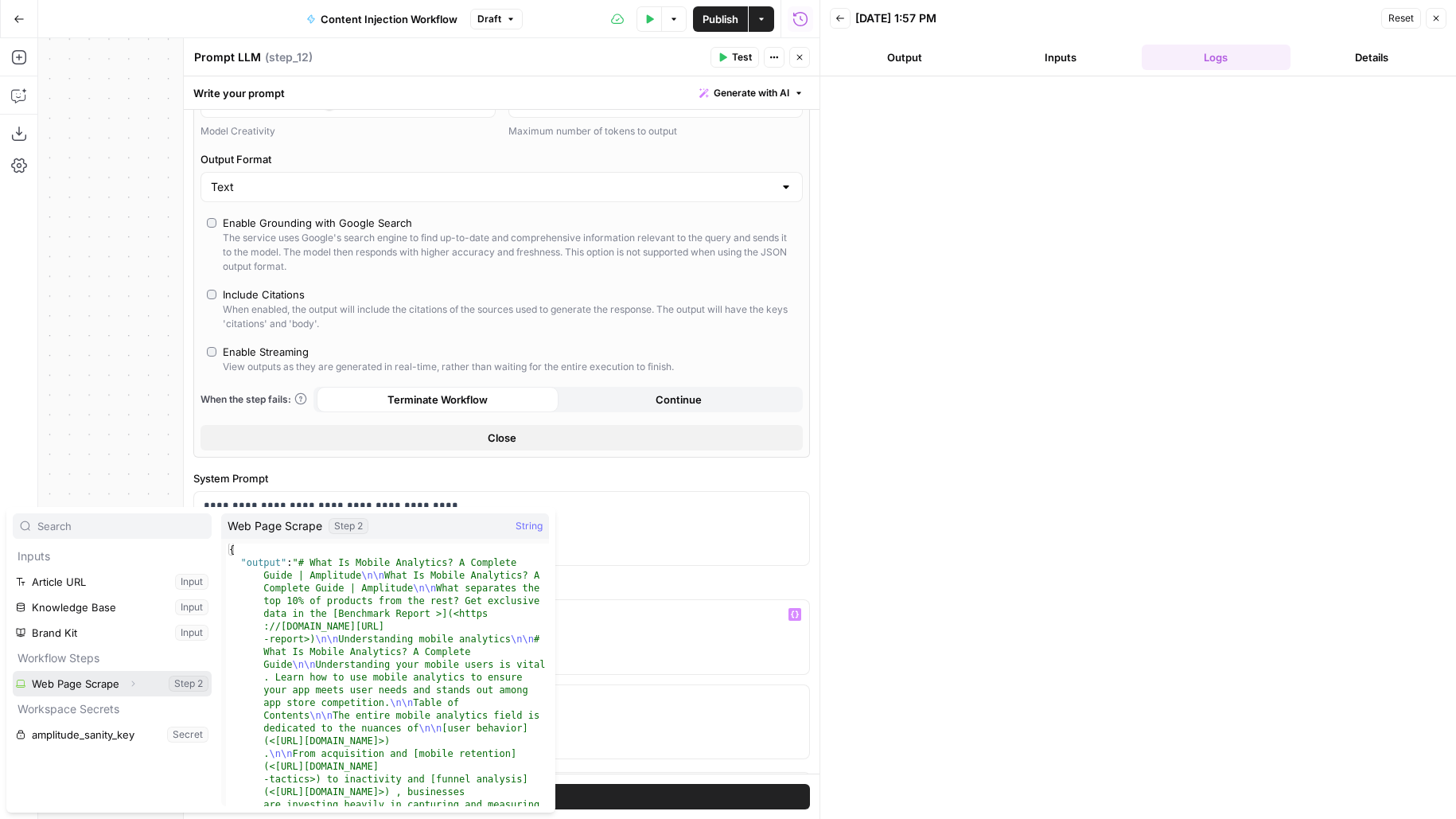
click at [134, 682] on icon "button" at bounding box center [133, 684] width 10 height 10
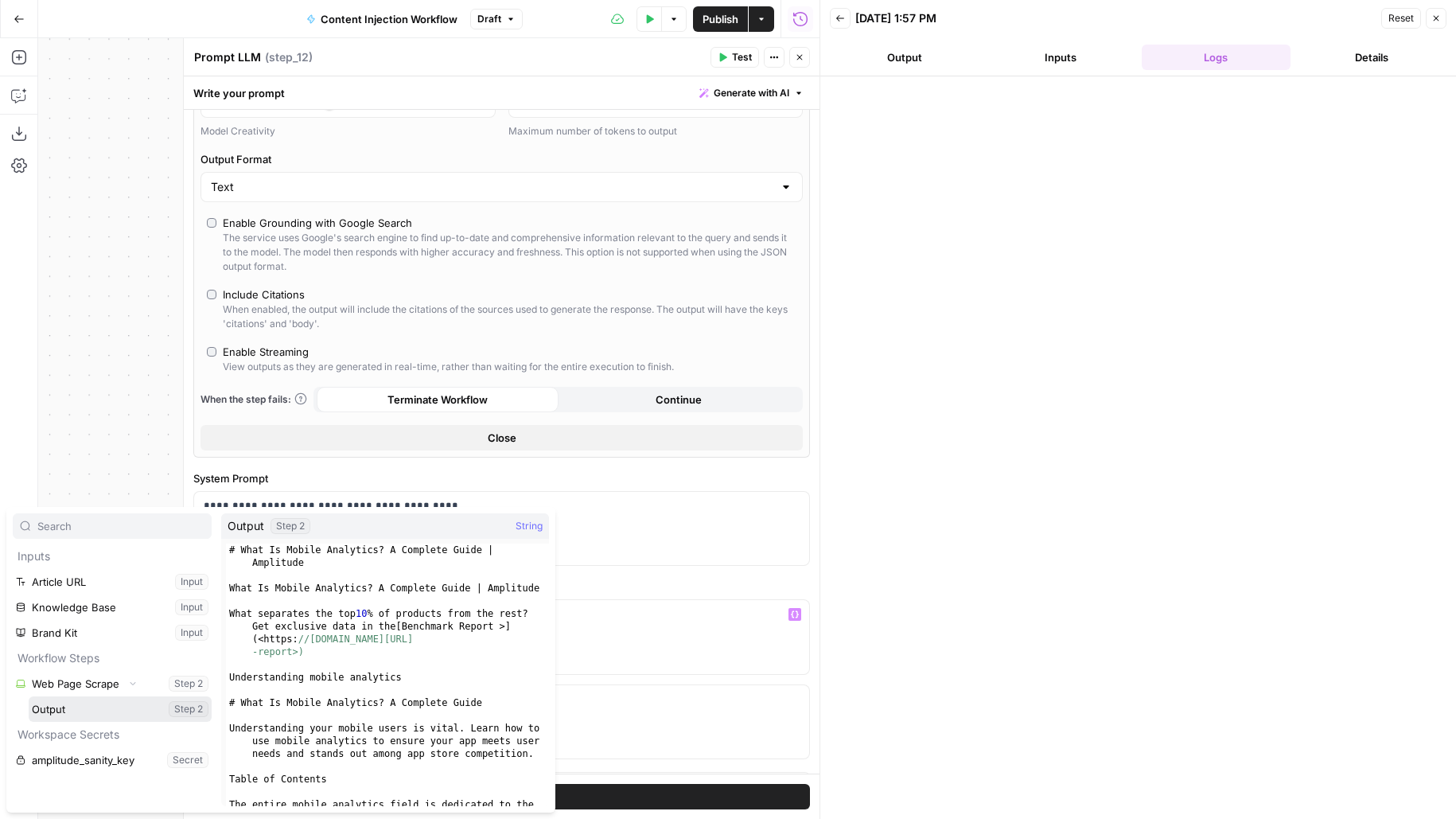
click at [106, 709] on button "Select variable Output" at bounding box center [120, 709] width 183 height 26
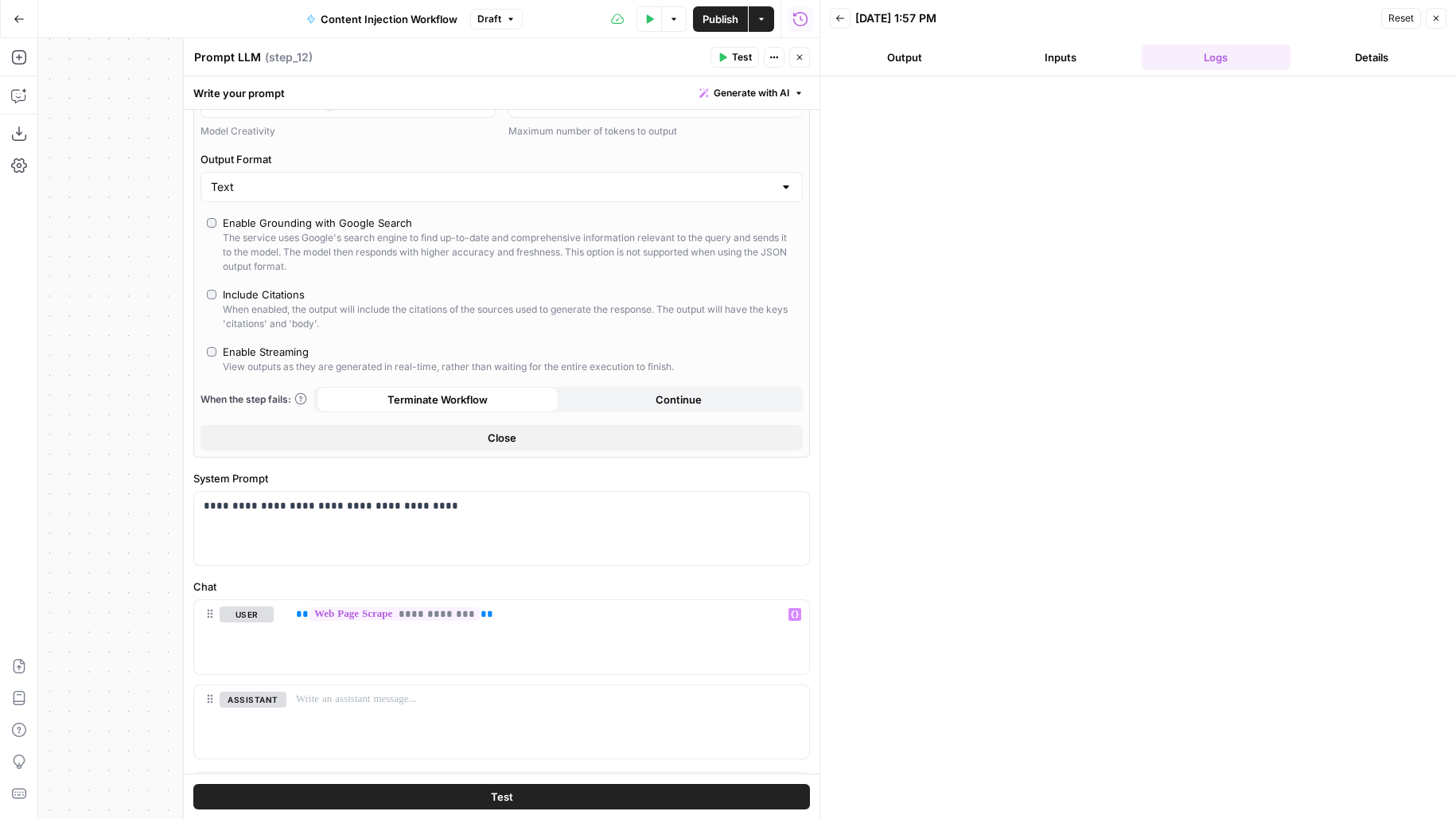
click at [751, 54] on span "Test" at bounding box center [741, 57] width 20 height 14
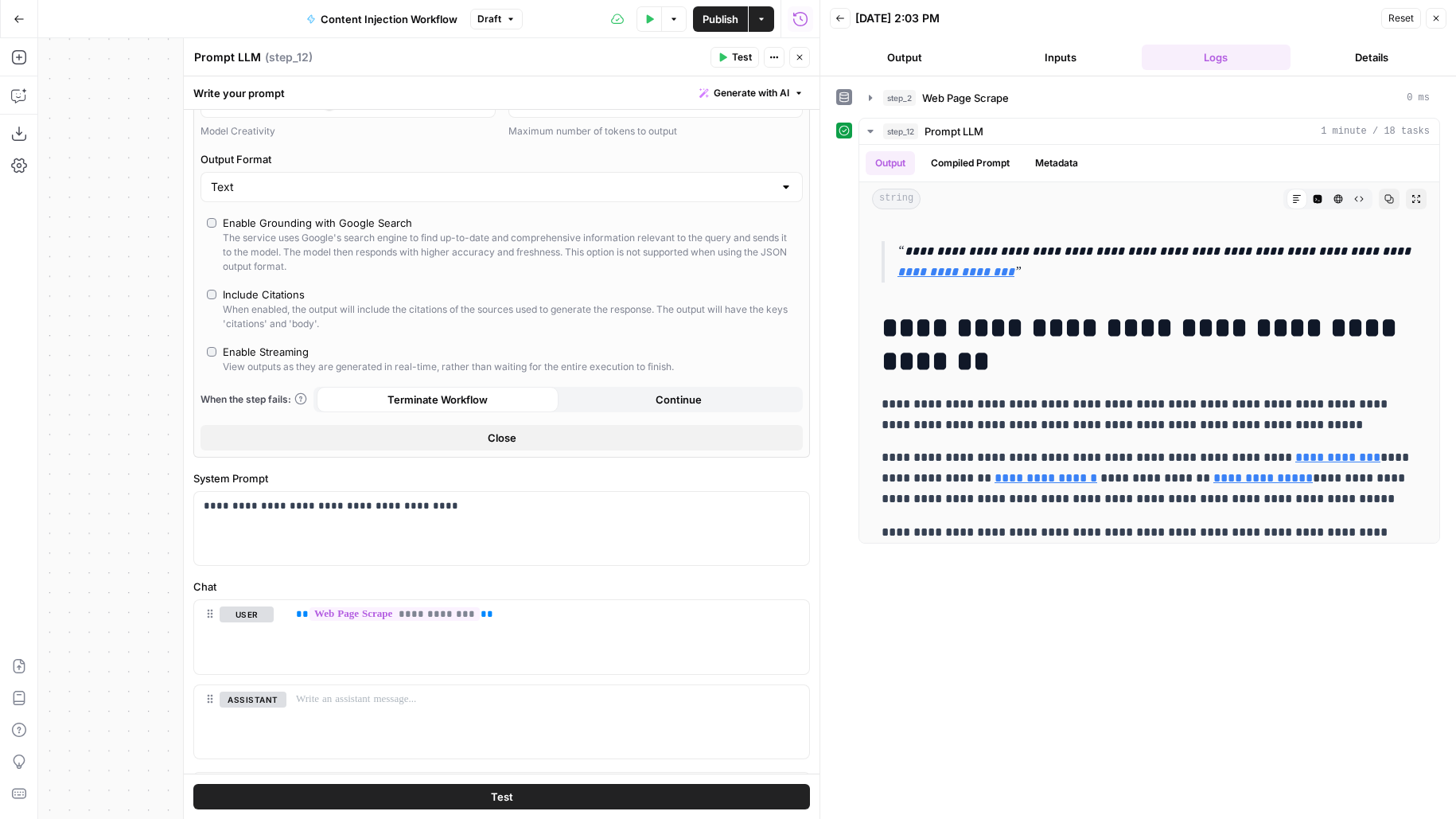
click at [800, 61] on icon "button" at bounding box center [800, 58] width 10 height 10
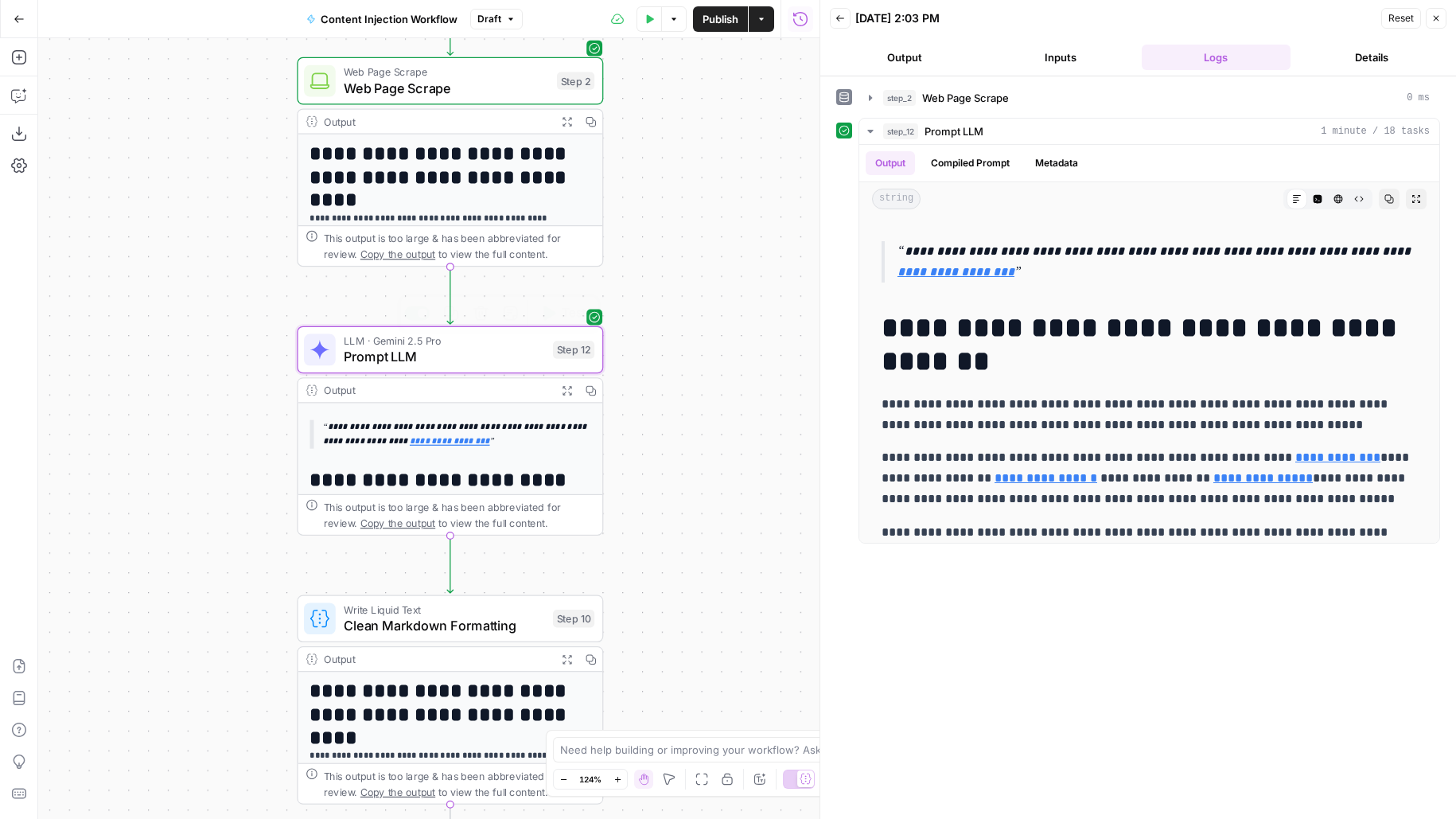
click at [505, 349] on span "Prompt LLM" at bounding box center [444, 357] width 201 height 20
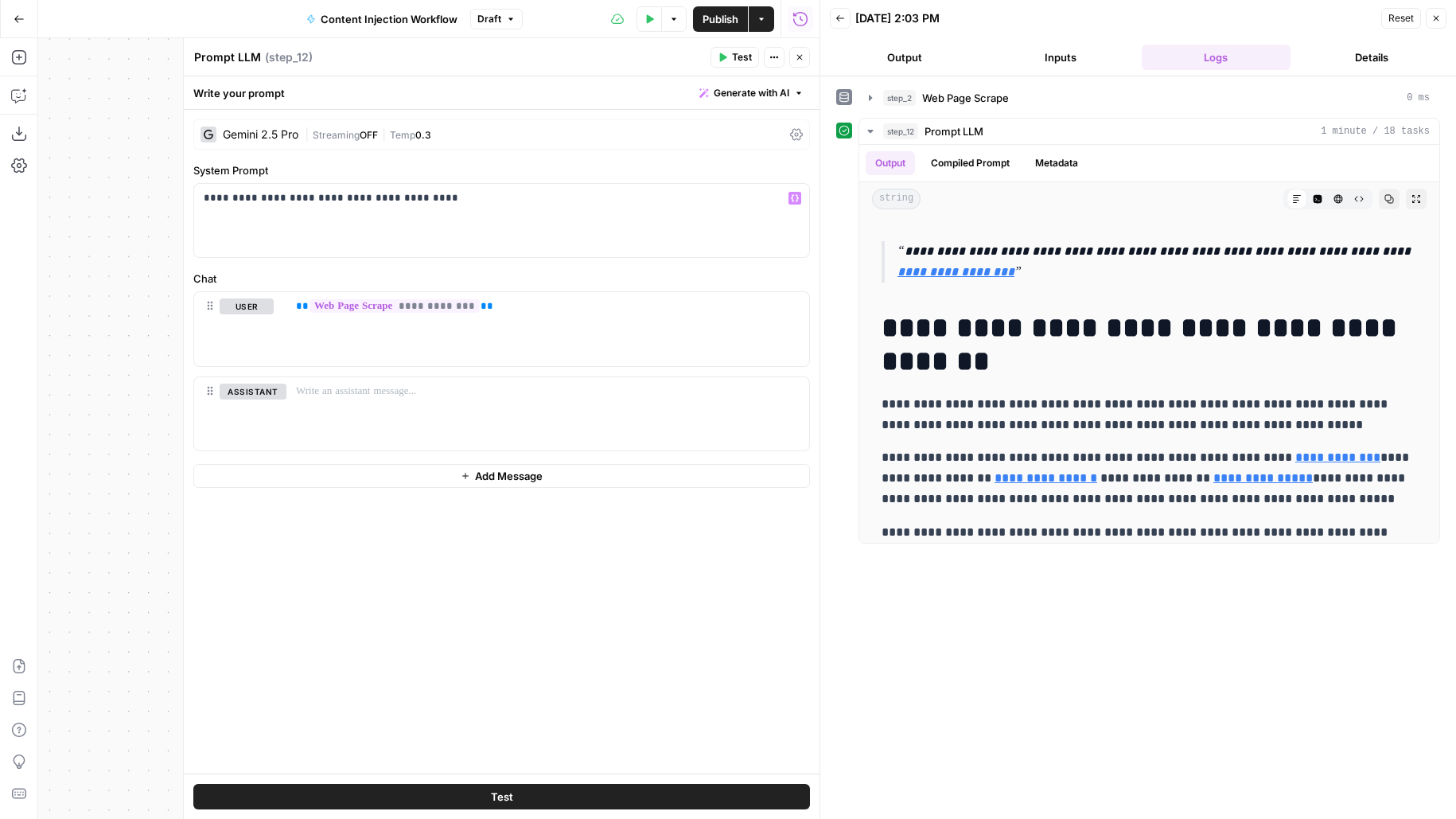
click at [402, 153] on div "**********" at bounding box center [502, 441] width 636 height 664
click at [402, 143] on div "Gemini 2.5 Pro | Streaming OFF | Temp 0.3" at bounding box center [502, 134] width 617 height 31
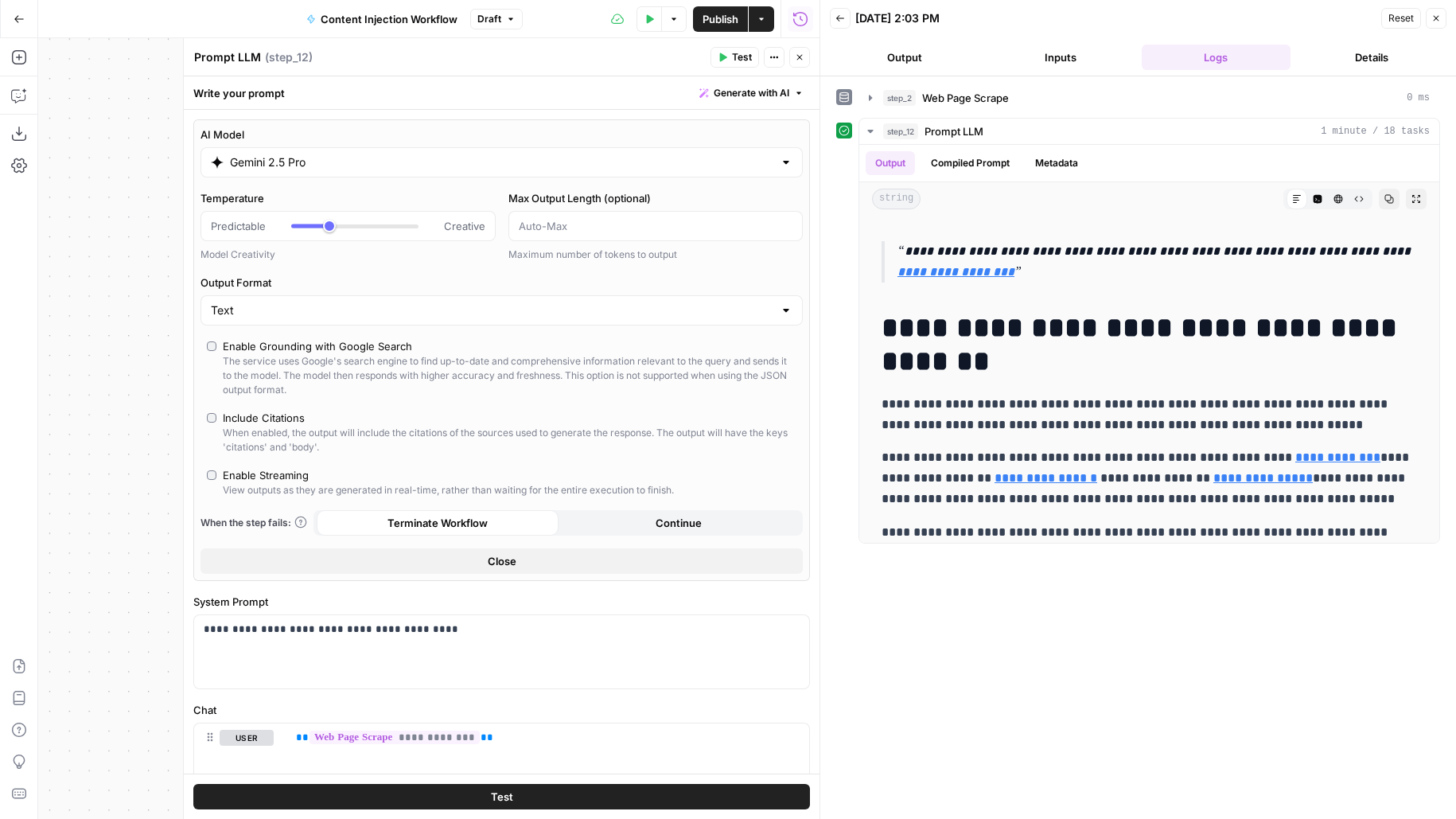
click at [325, 159] on input "Gemini 2.5 Pro" at bounding box center [502, 162] width 544 height 16
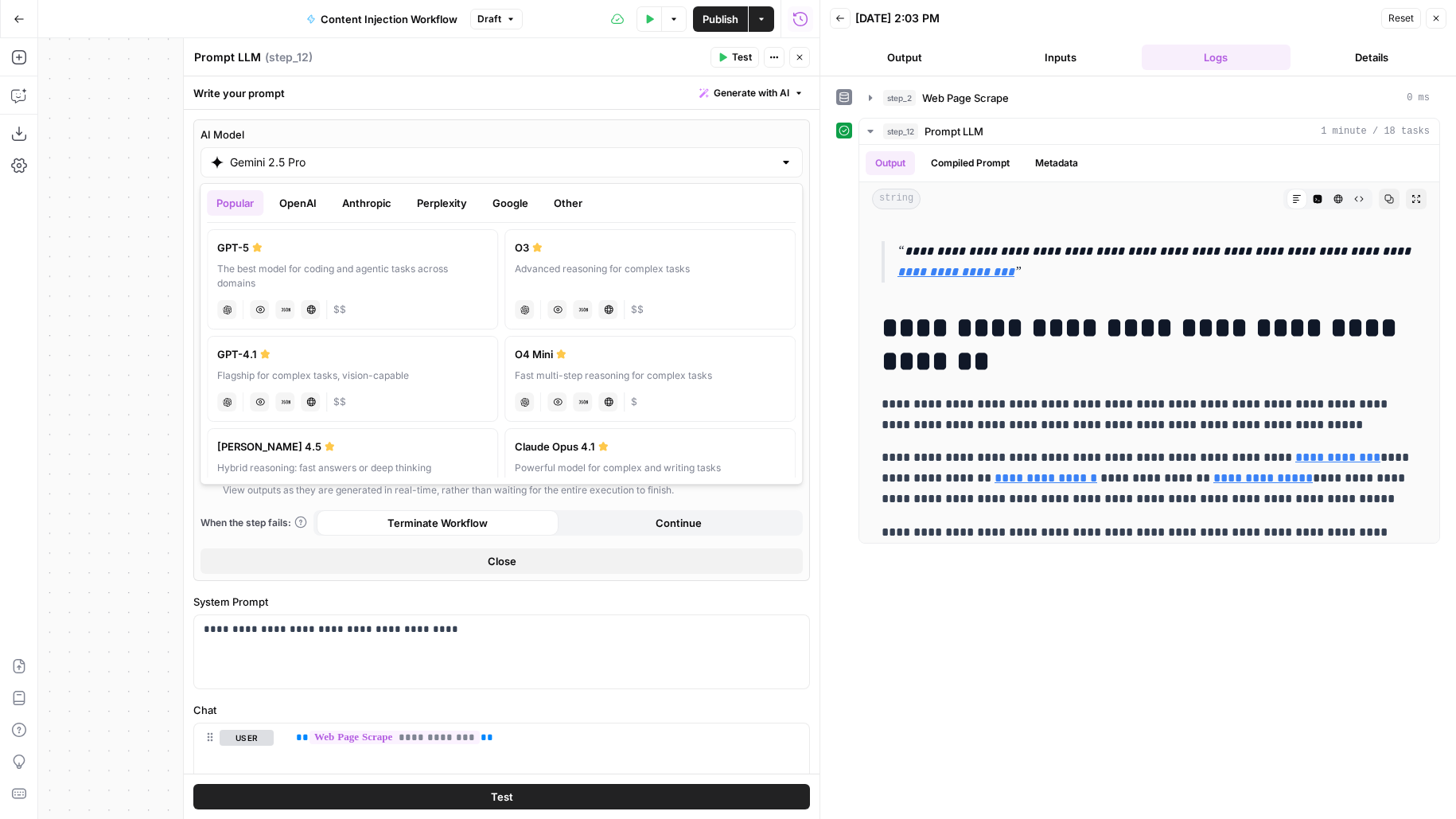
click at [353, 200] on button "Anthropic" at bounding box center [366, 202] width 68 height 26
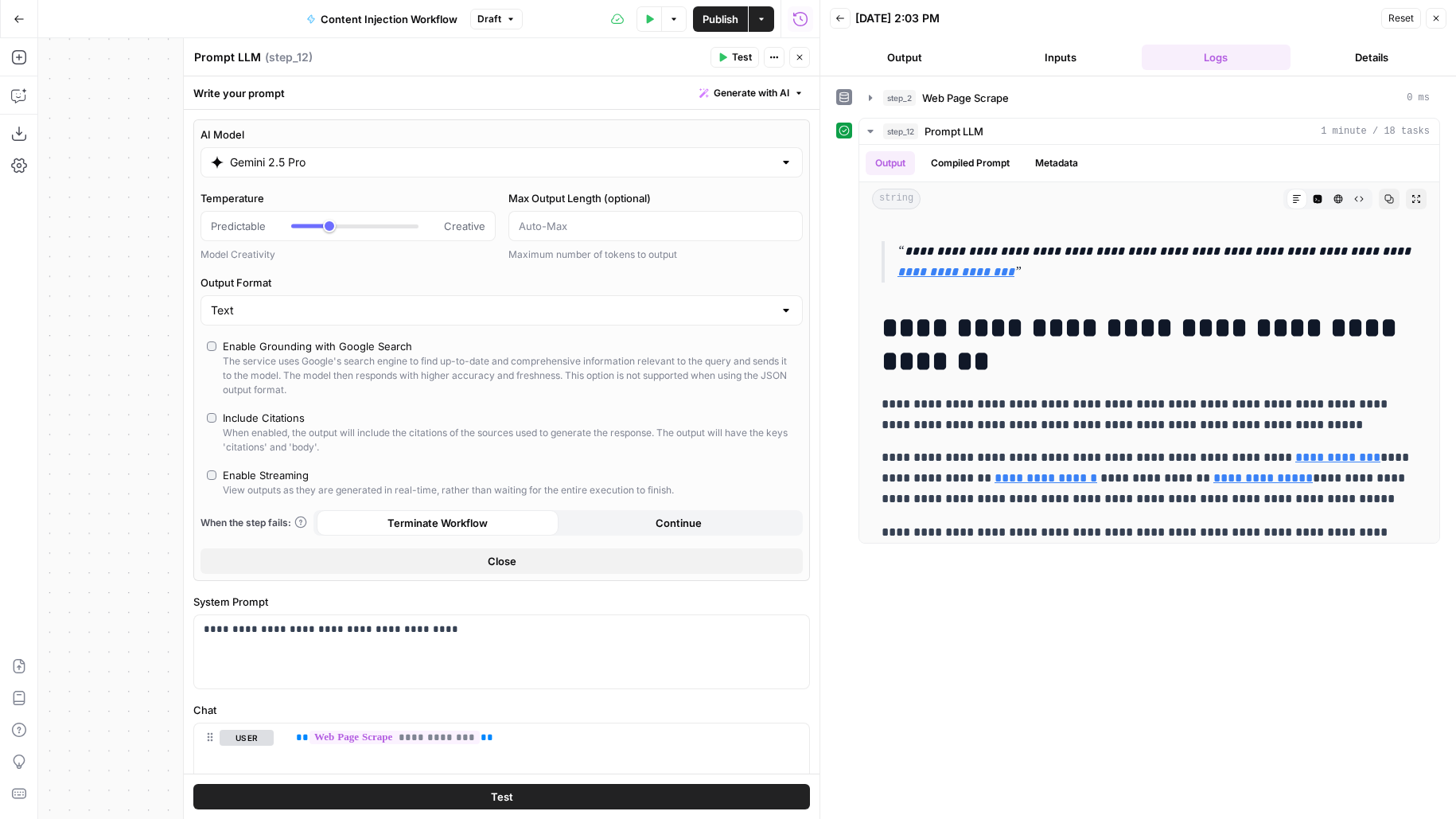
click at [607, 127] on label "AI Model" at bounding box center [502, 134] width 602 height 16
click at [607, 154] on input "Gemini 2.5 Pro" at bounding box center [502, 162] width 544 height 16
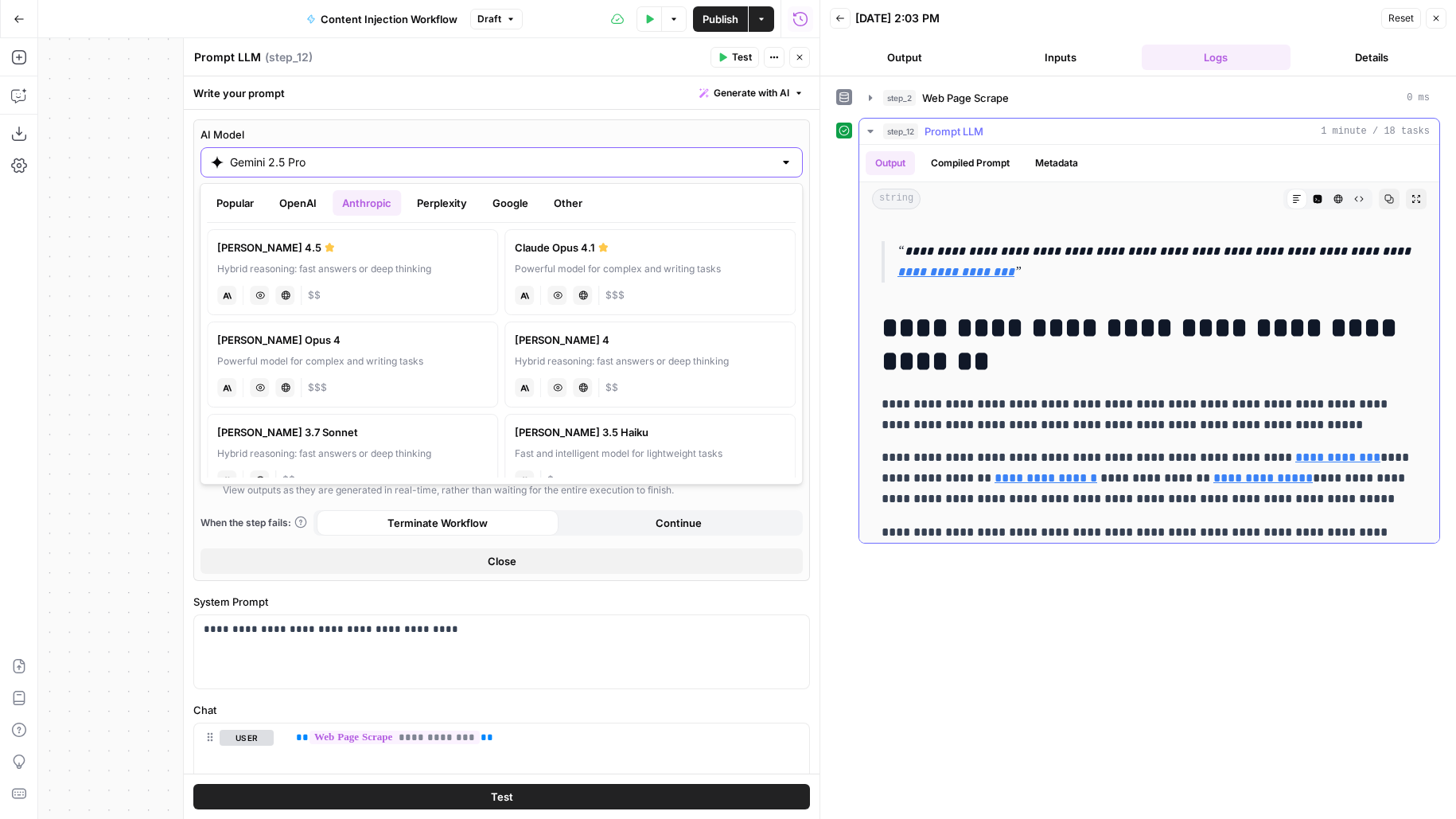
scroll to position [31, 0]
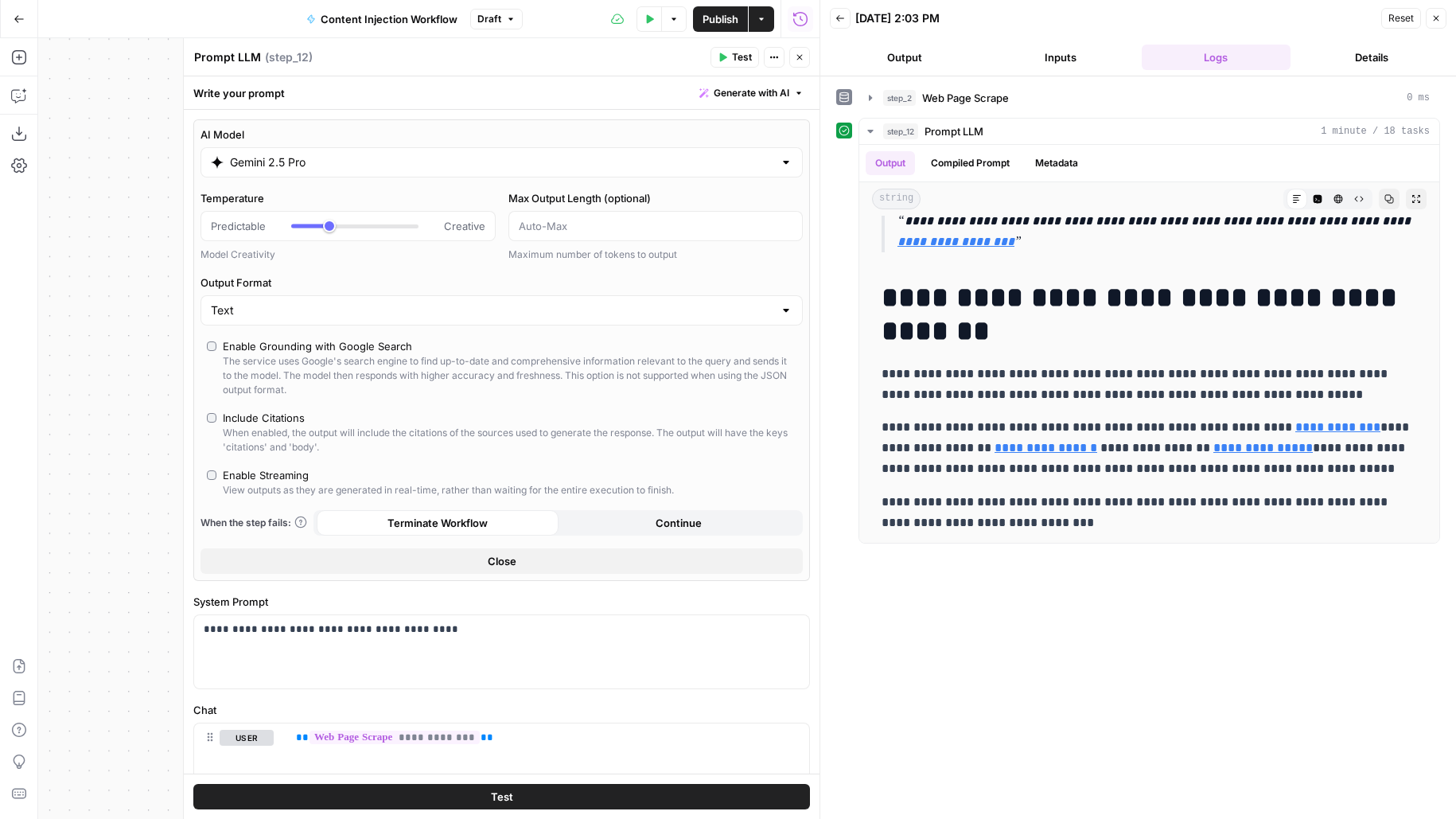
click at [796, 49] on button "Close" at bounding box center [800, 58] width 21 height 21
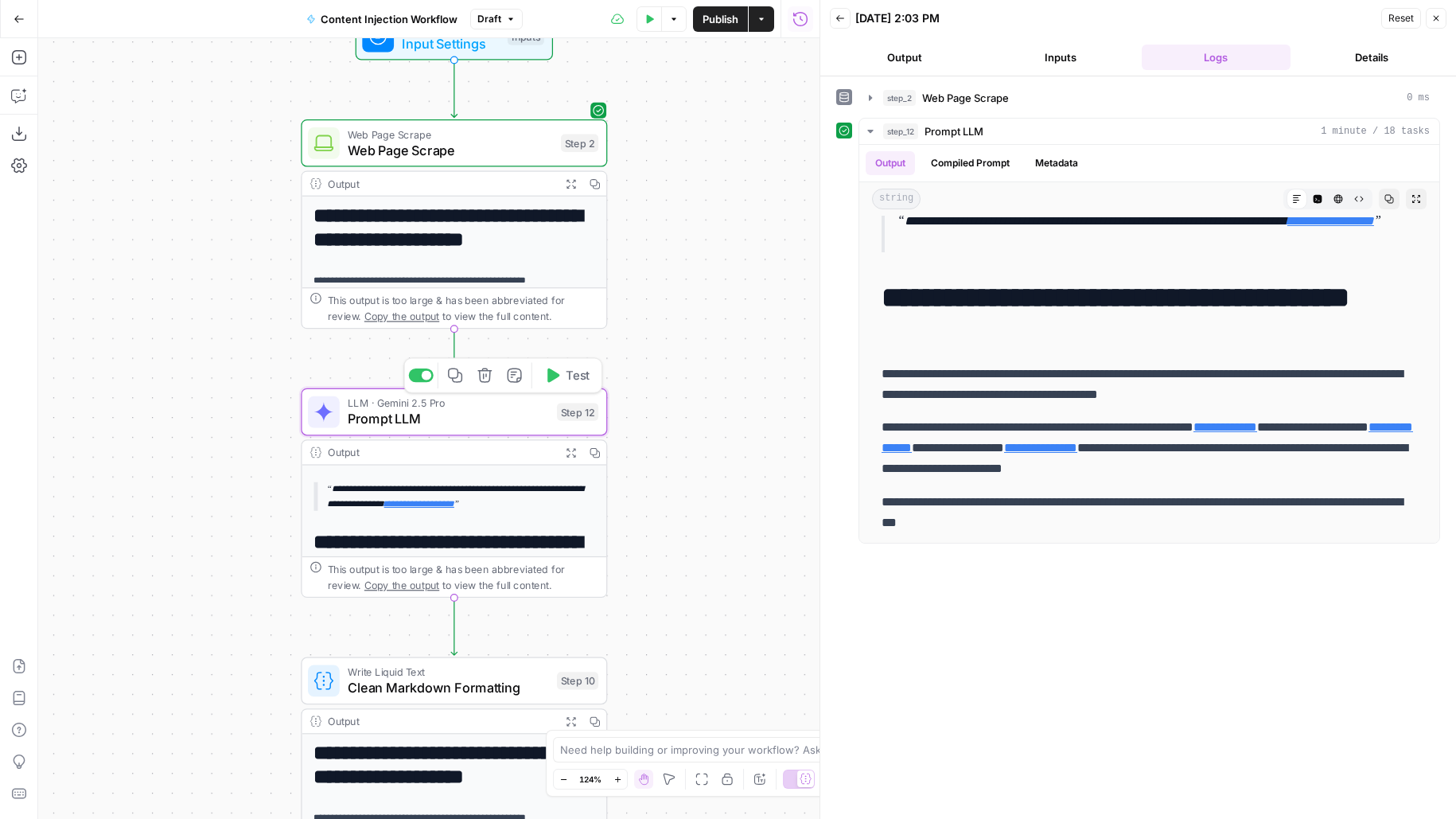
click at [484, 369] on icon "button" at bounding box center [484, 375] width 14 height 14
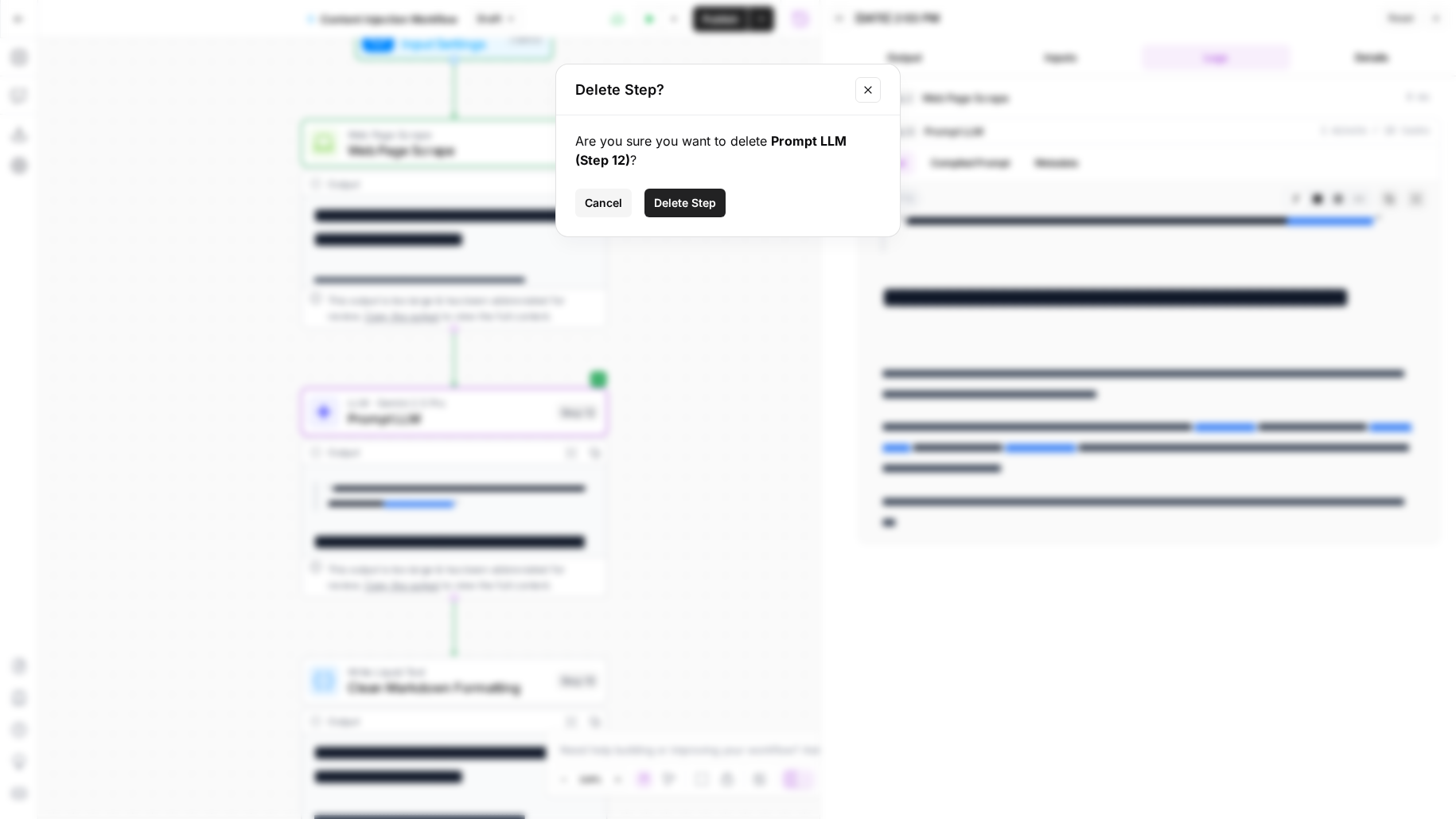
click at [665, 202] on span "Delete Step" at bounding box center [685, 202] width 62 height 16
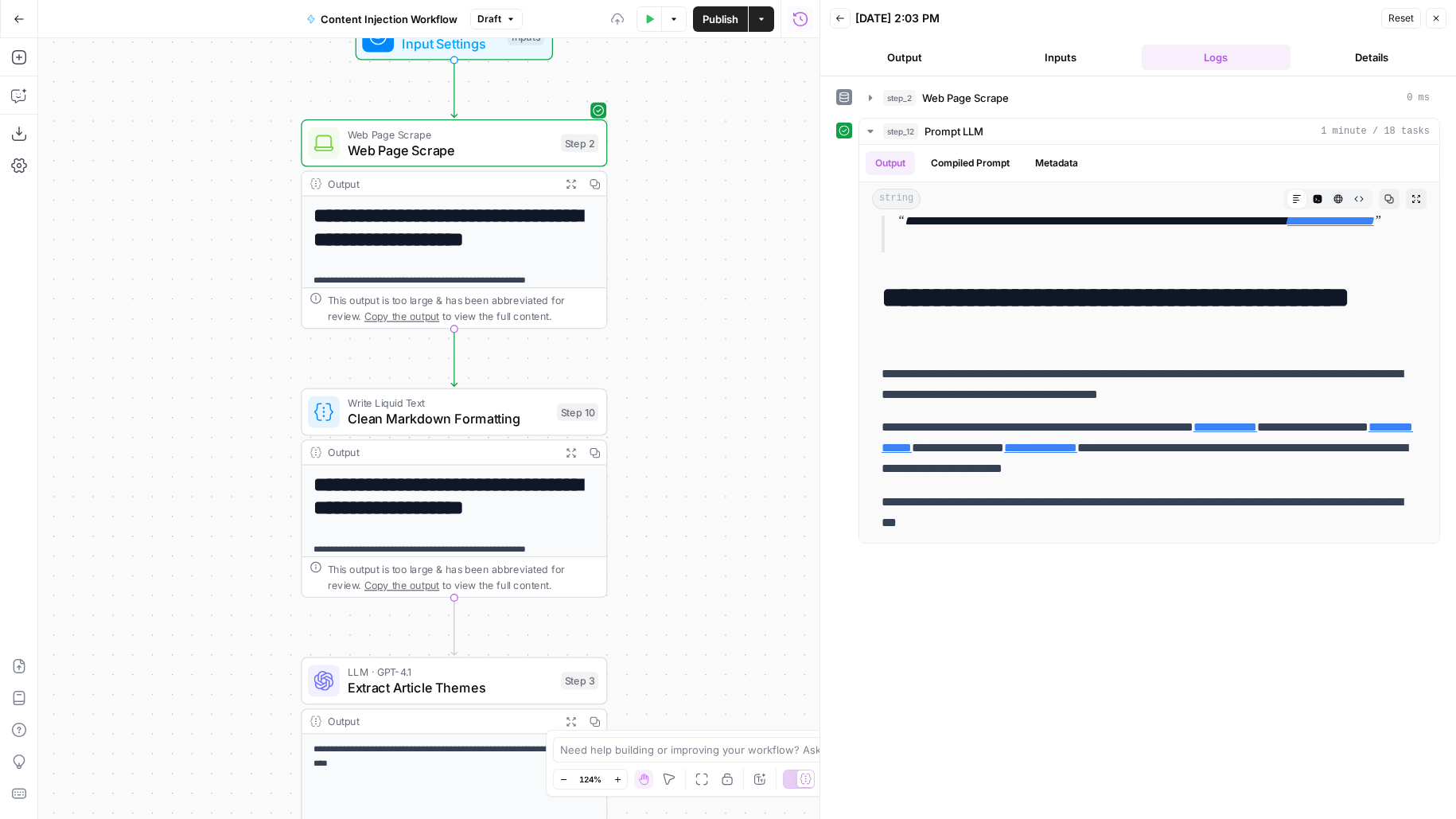
click at [722, 21] on span "Publish" at bounding box center [720, 19] width 35 height 16
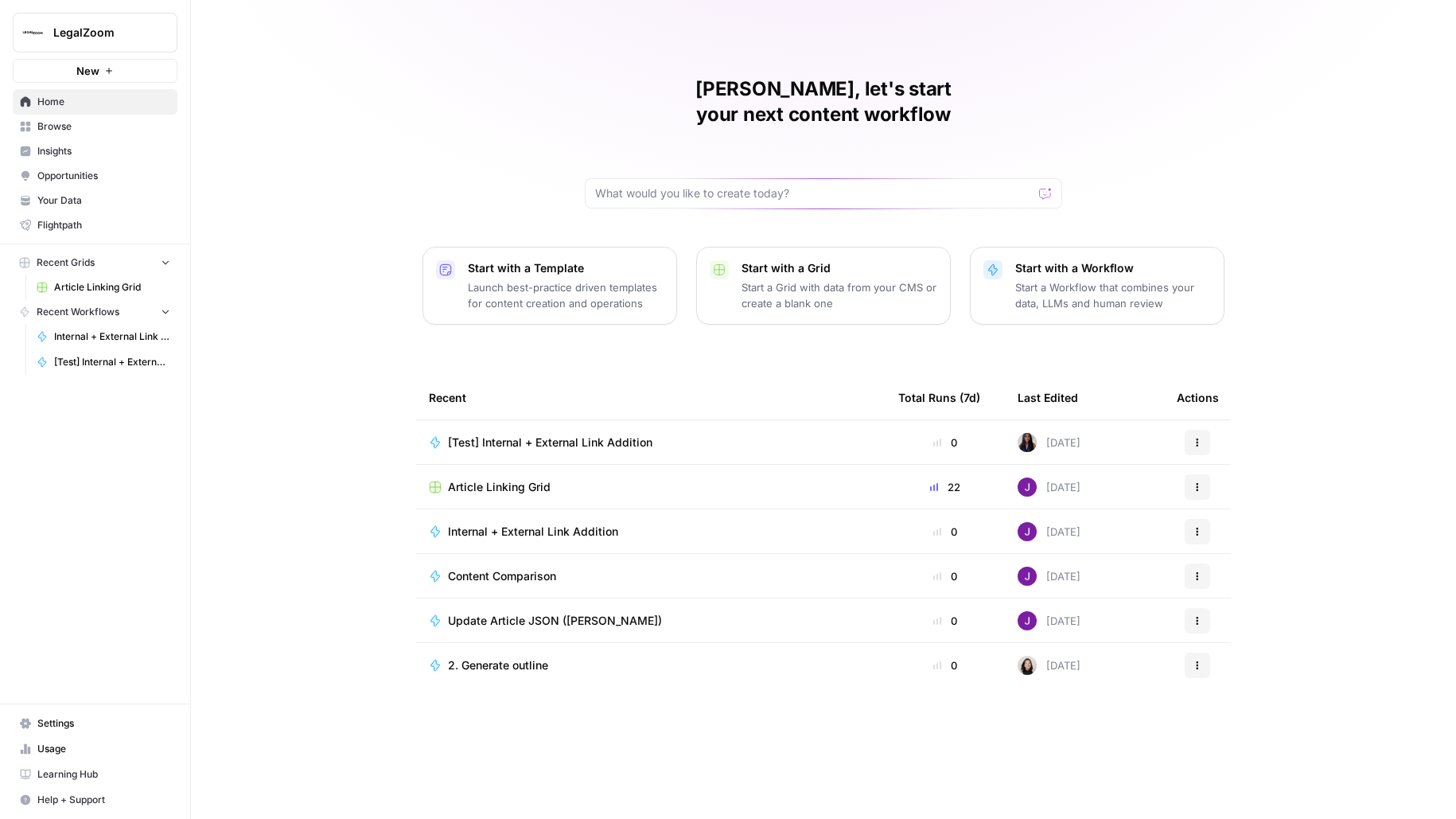
click at [463, 479] on span "Article Linking Grid" at bounding box center [499, 486] width 103 height 16
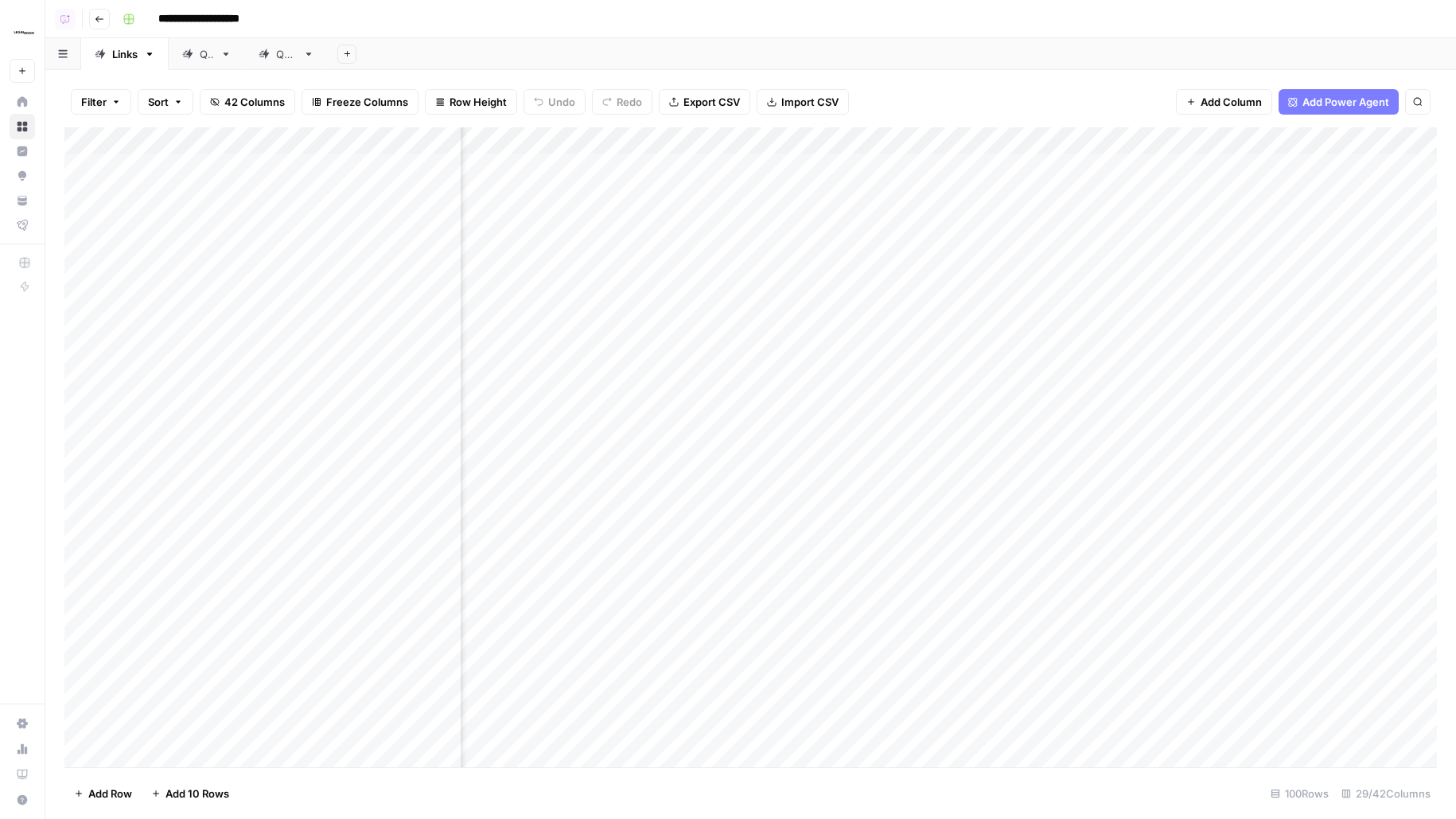
scroll to position [0, 3328]
click at [1046, 212] on div "Add Column" at bounding box center [750, 447] width 1373 height 640
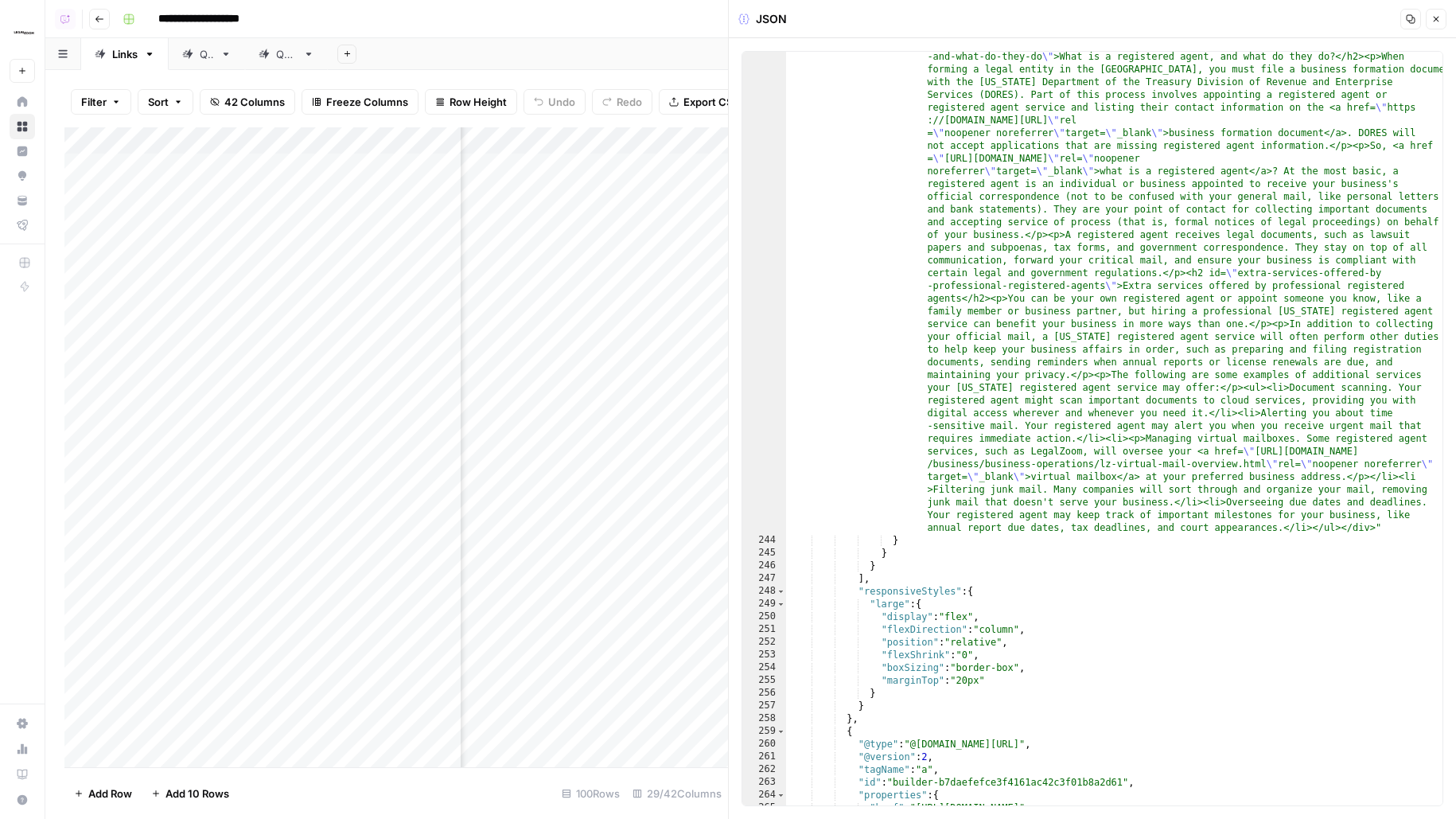
scroll to position [3362, 0]
click at [1437, 26] on button "Close" at bounding box center [1437, 19] width 21 height 21
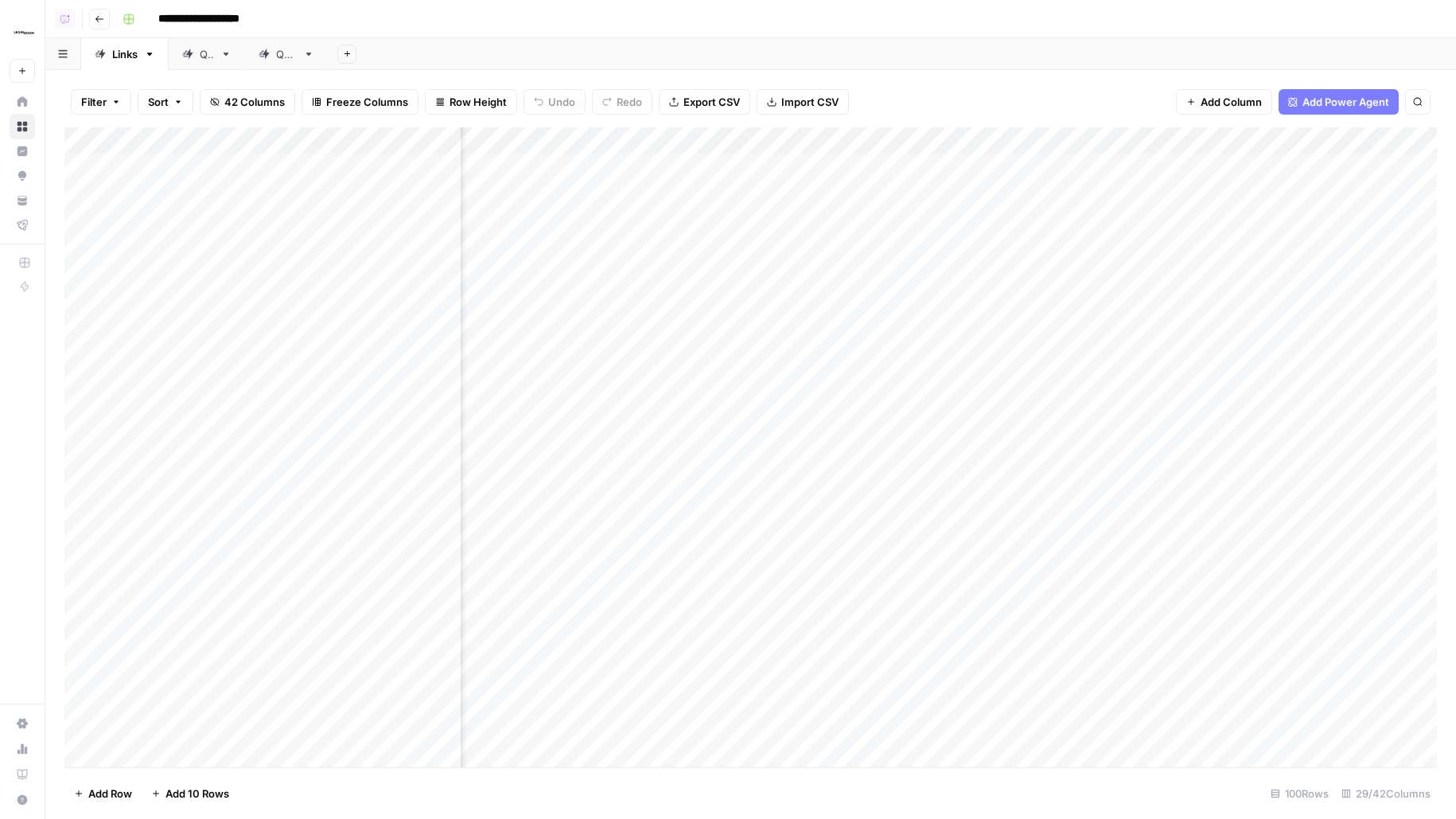
scroll to position [0, 3328]
click at [1050, 208] on div "Add Column" at bounding box center [750, 447] width 1373 height 640
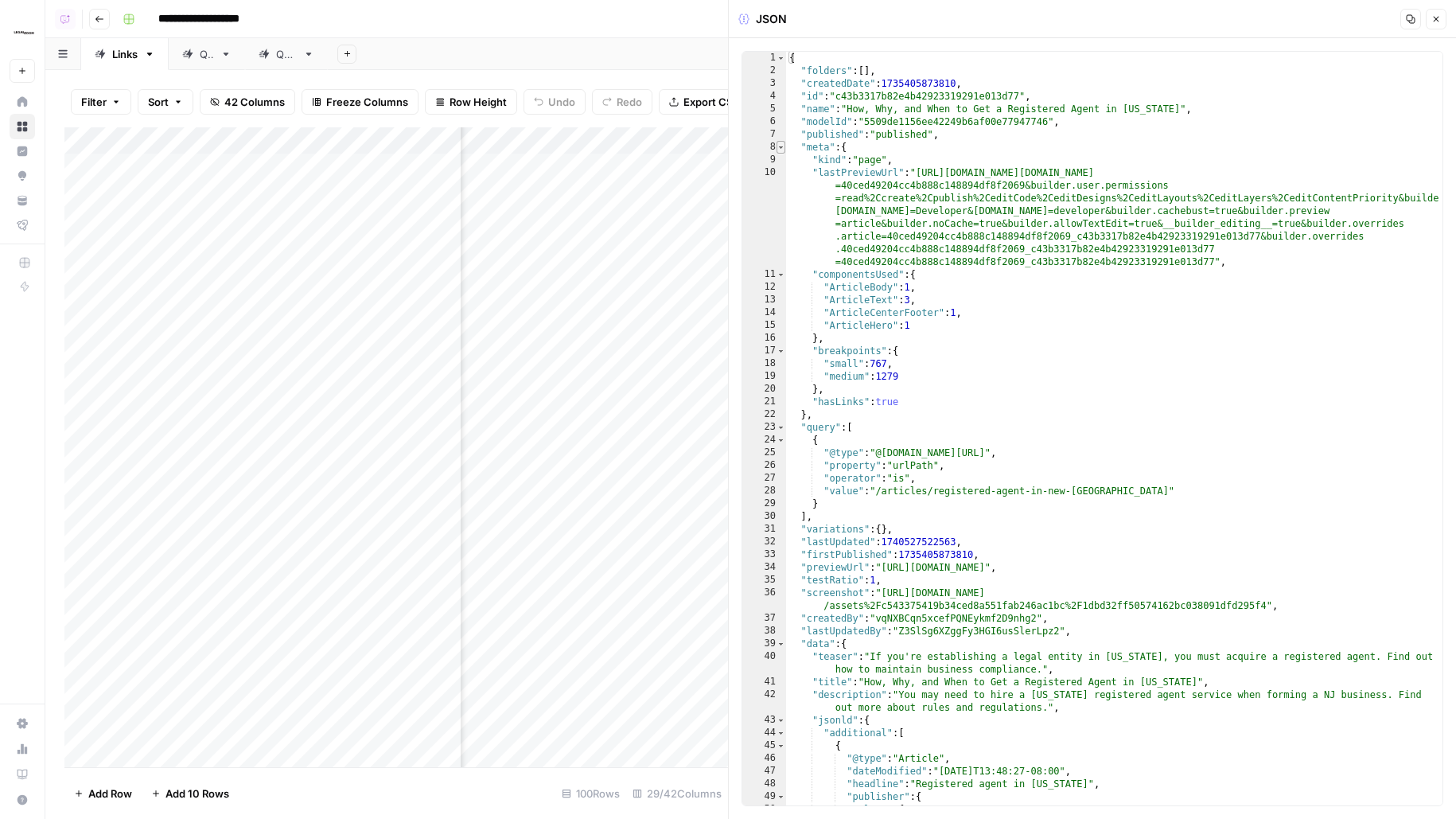
type textarea "*"
click at [778, 147] on span "Toggle code folding, rows 8 through 22" at bounding box center [781, 147] width 9 height 12
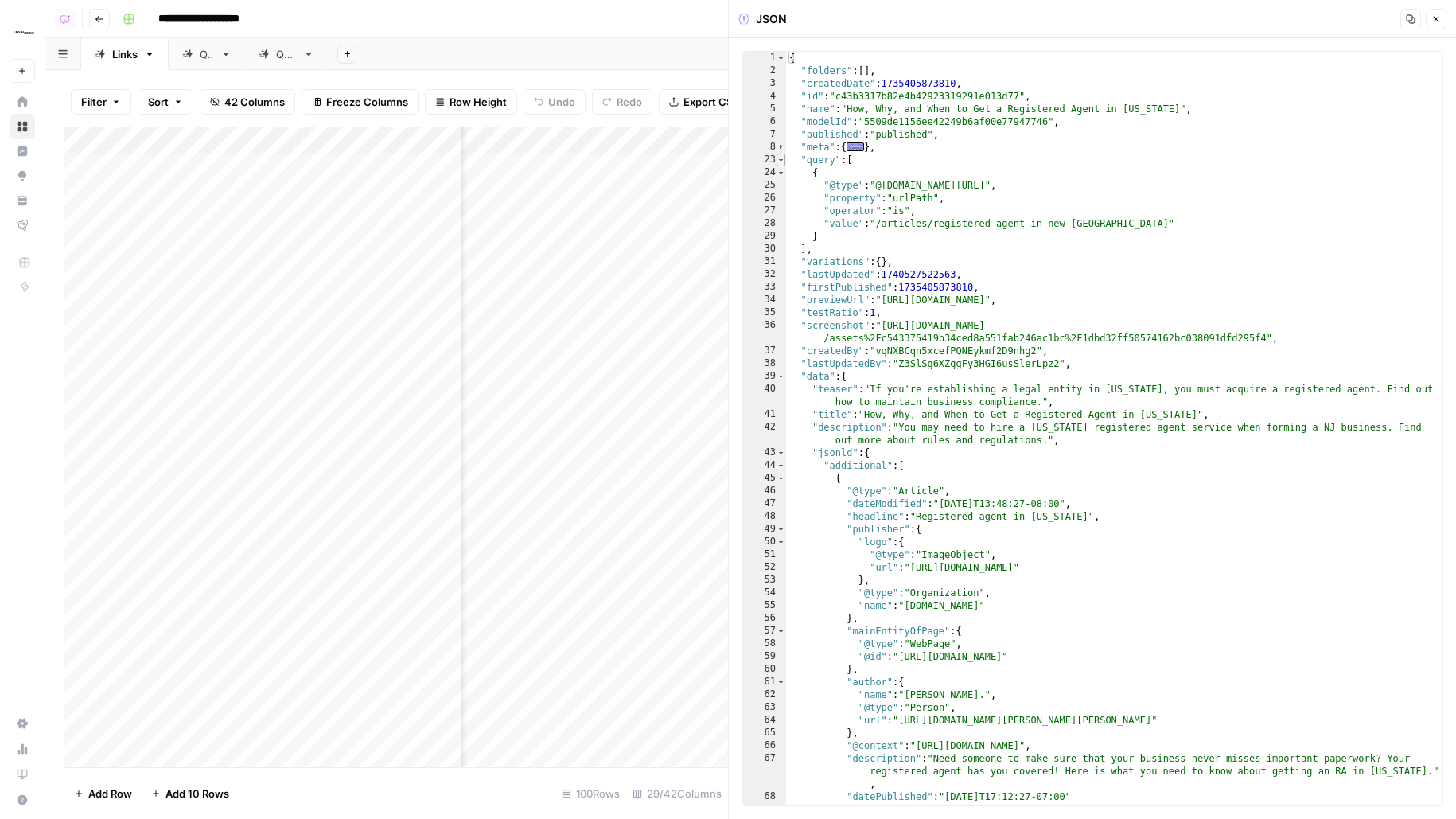
click at [782, 164] on span "Toggle code folding, rows 23 through 30" at bounding box center [781, 159] width 9 height 12
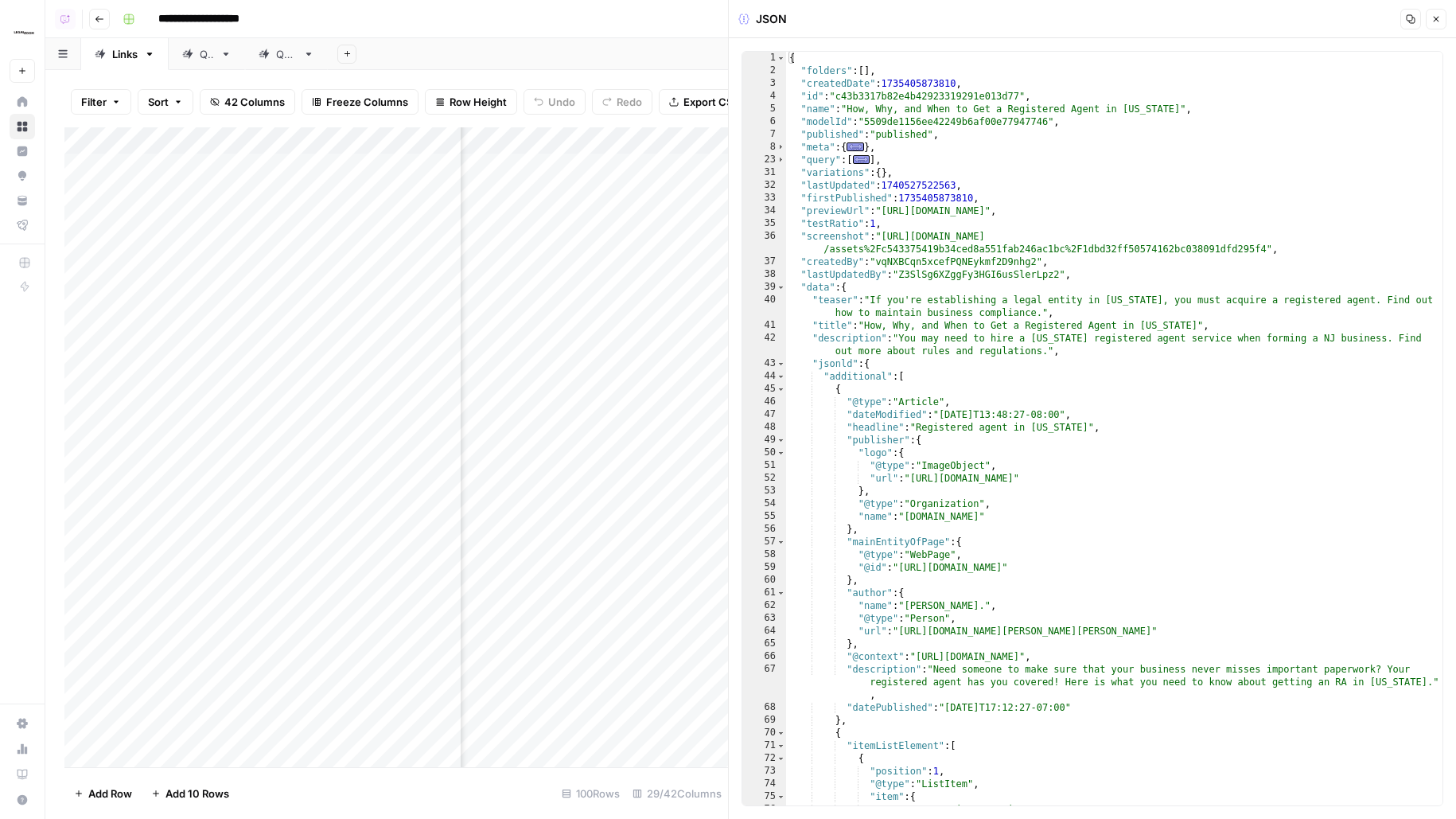
click at [1441, 19] on span "Close" at bounding box center [1441, 19] width 1 height 1
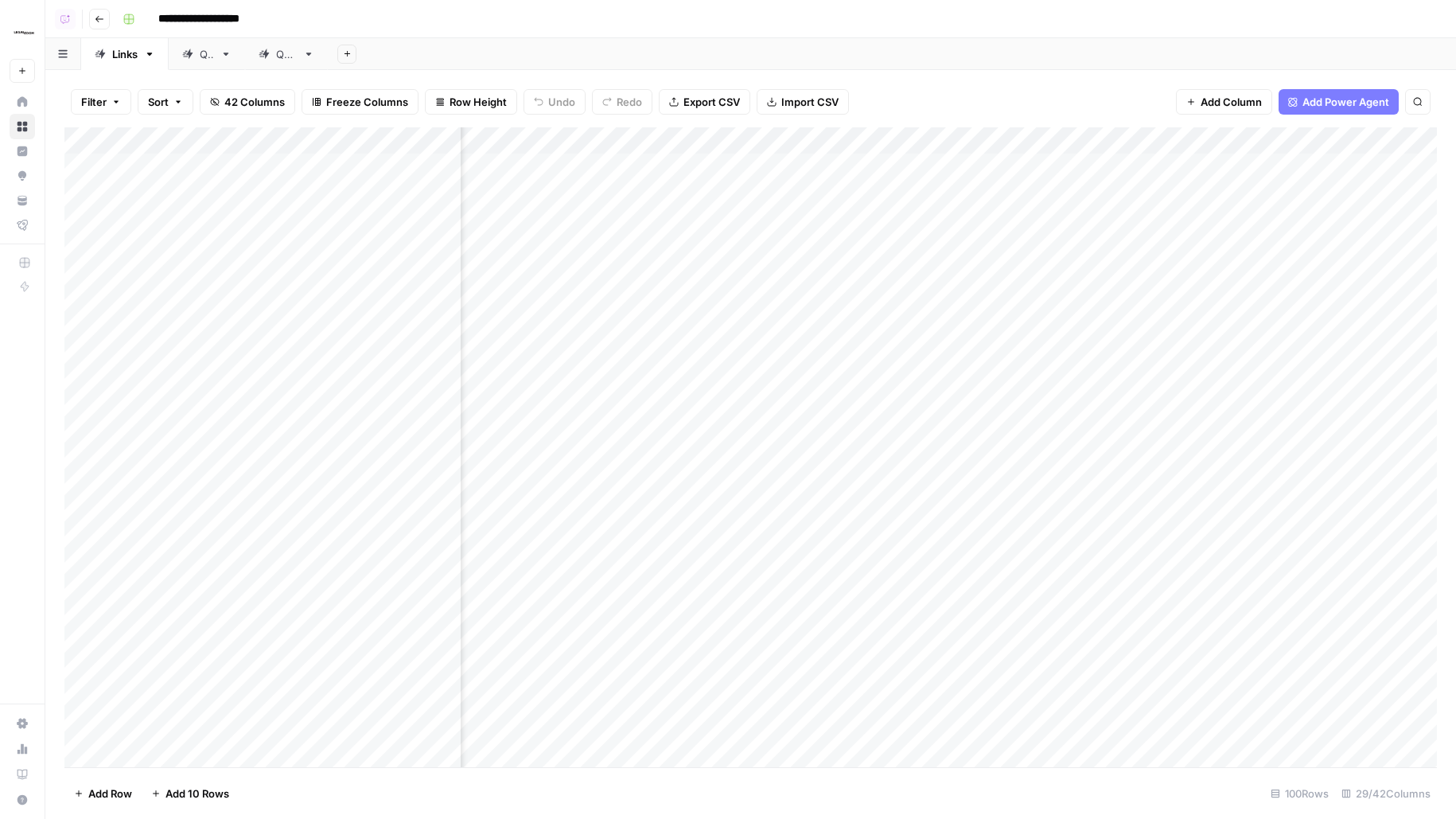
scroll to position [0, 2609]
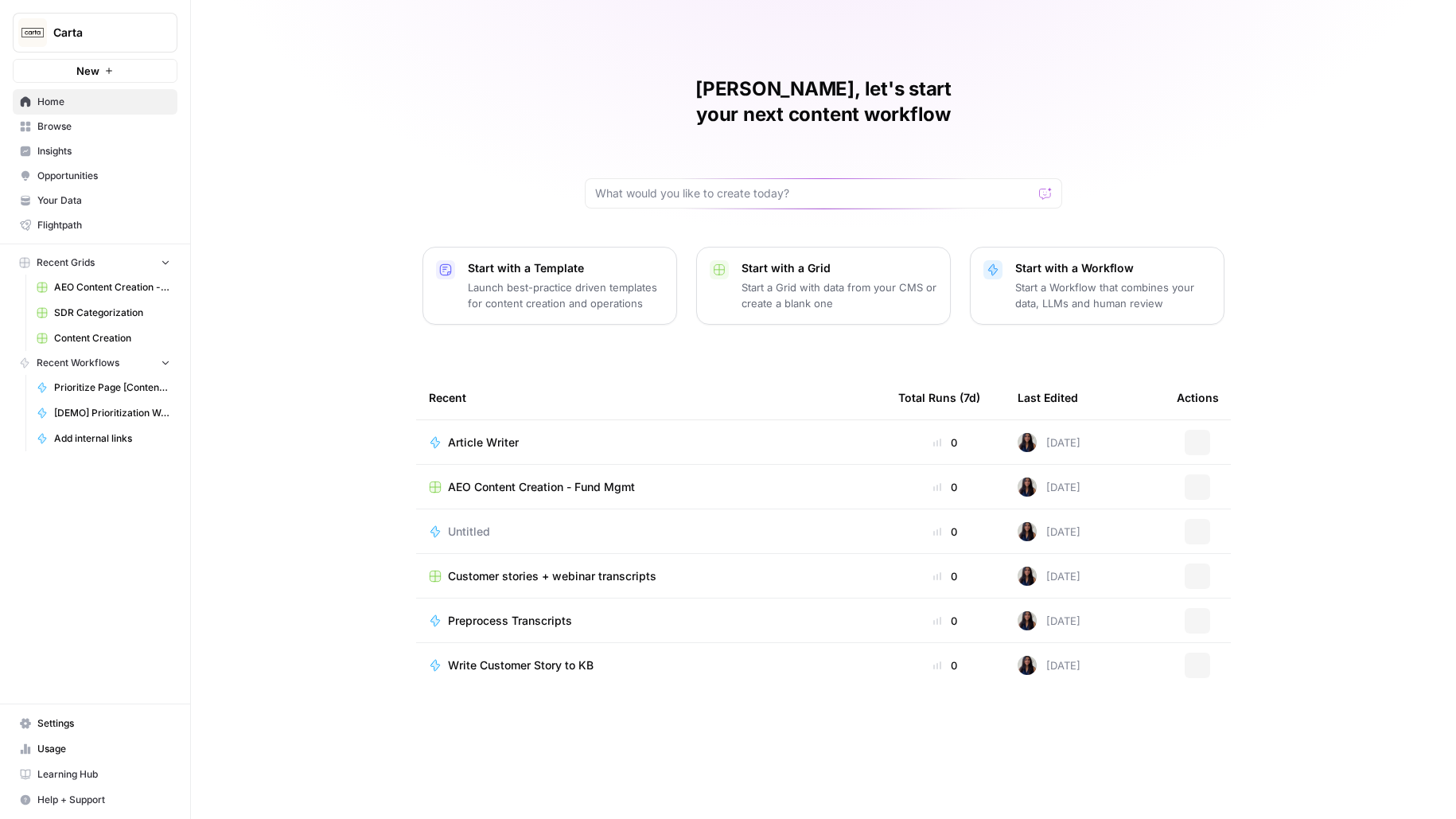
click at [130, 35] on span "Carta" at bounding box center [102, 33] width 96 height 16
type input "ampli"
click button "Amplitude" at bounding box center [143, 119] width 254 height 26
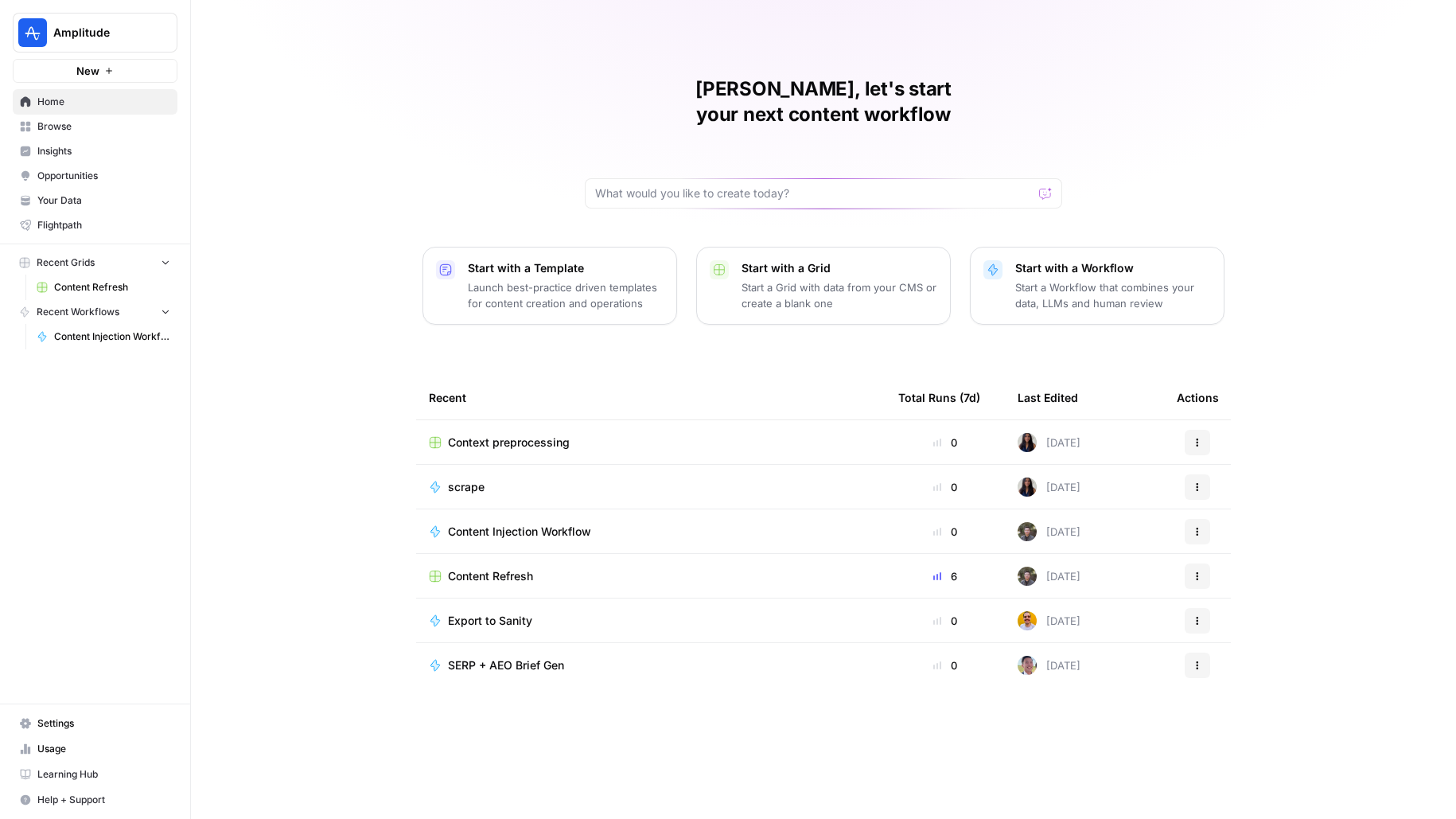
click at [77, 286] on span "Content Refresh" at bounding box center [111, 287] width 116 height 14
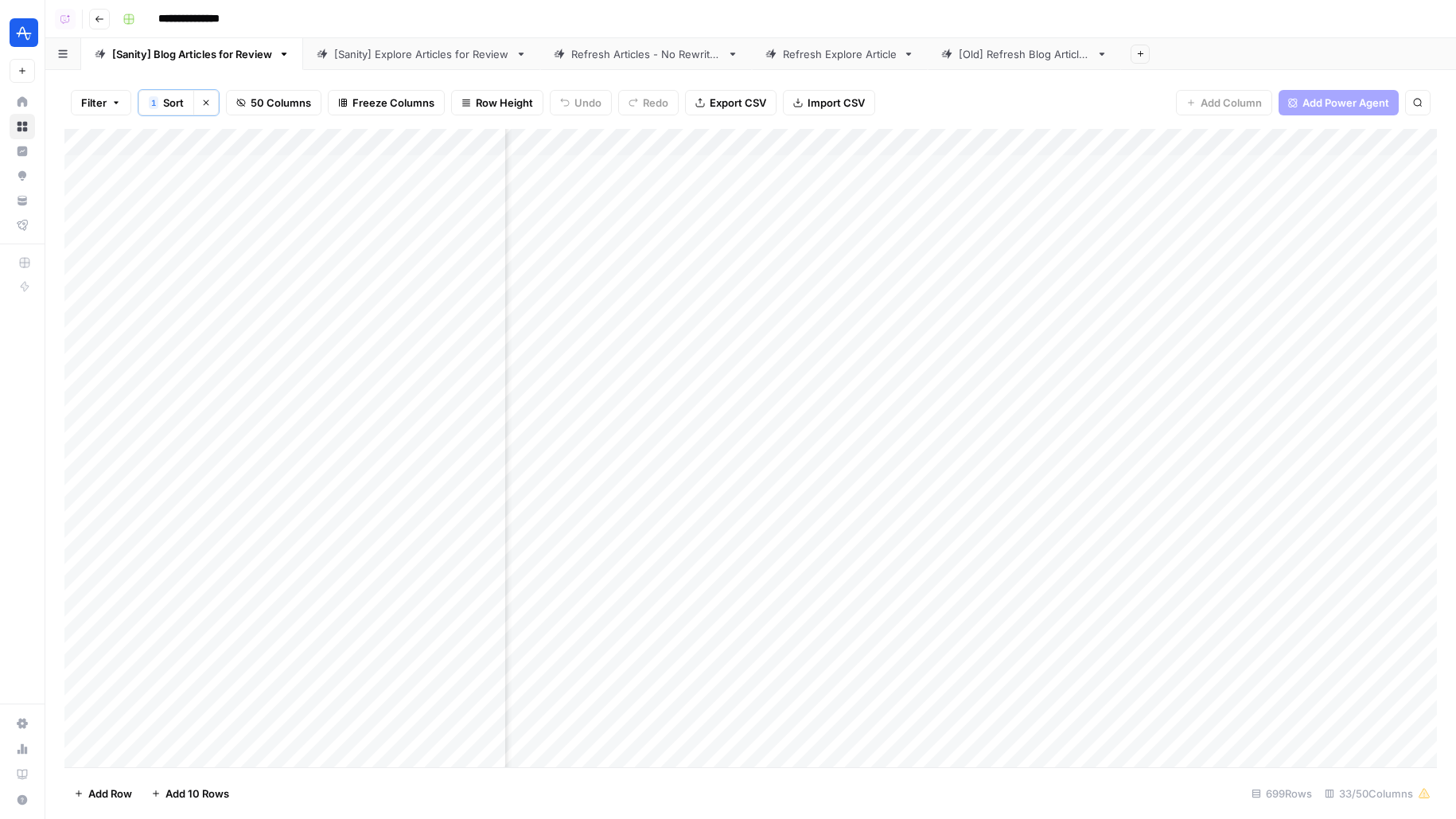
scroll to position [0, 2291]
click at [355, 62] on link "[Sanity] Explore Articles for Review" at bounding box center [421, 54] width 237 height 32
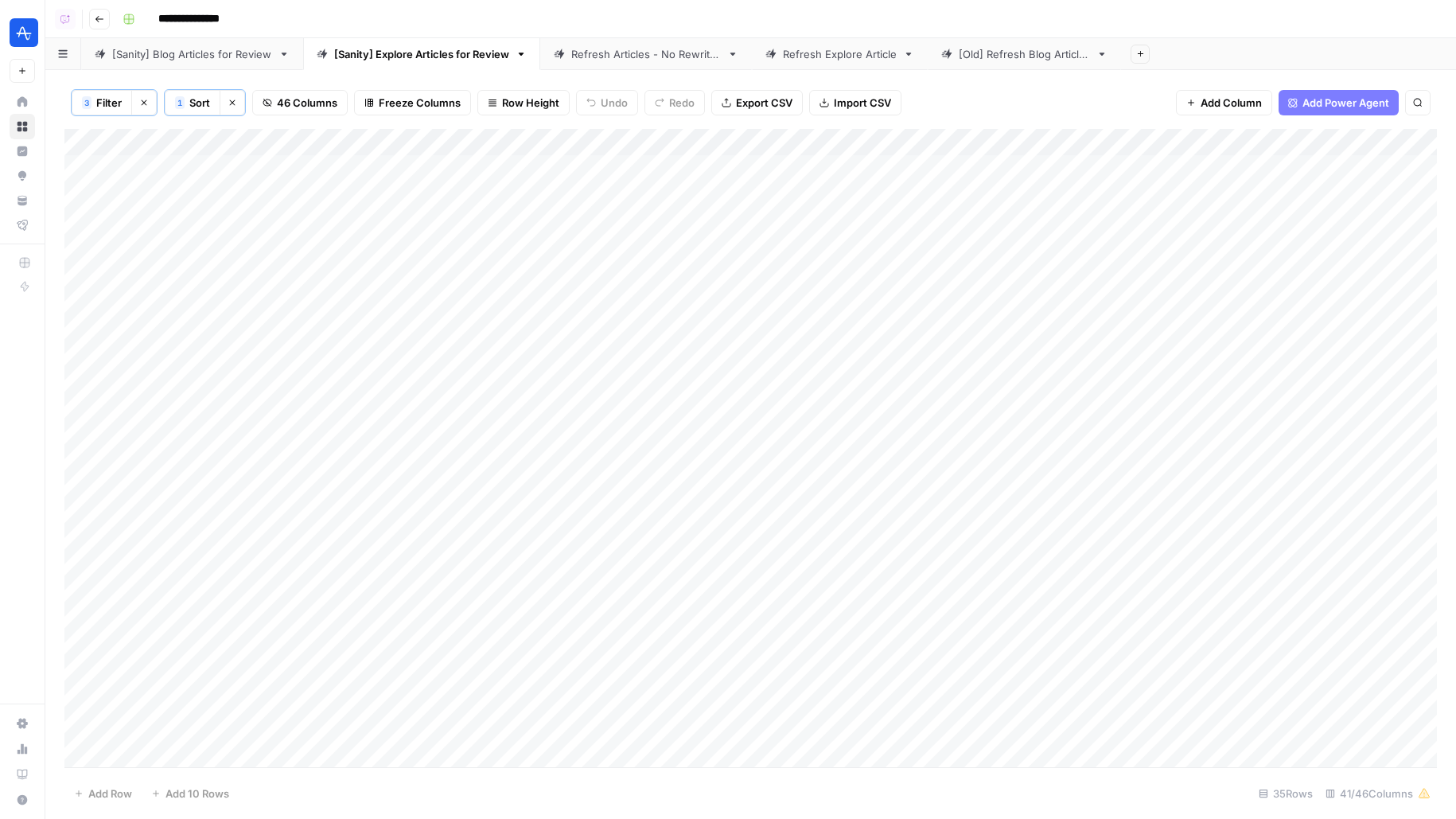
click at [203, 61] on link "[Sanity] Blog Articles for Review" at bounding box center [192, 54] width 222 height 32
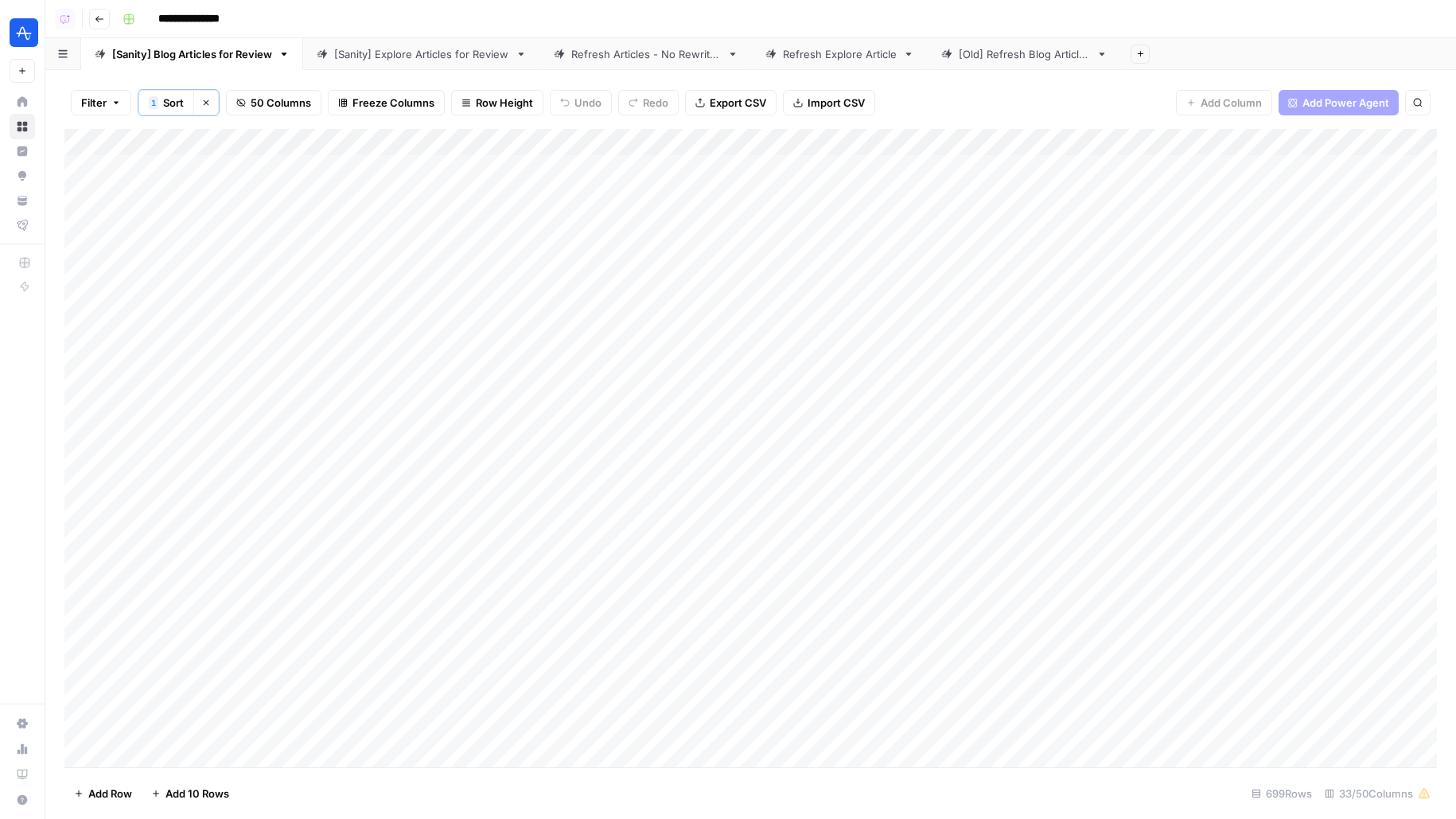
click at [379, 62] on link "[Sanity] Explore Articles for Review" at bounding box center [421, 54] width 237 height 32
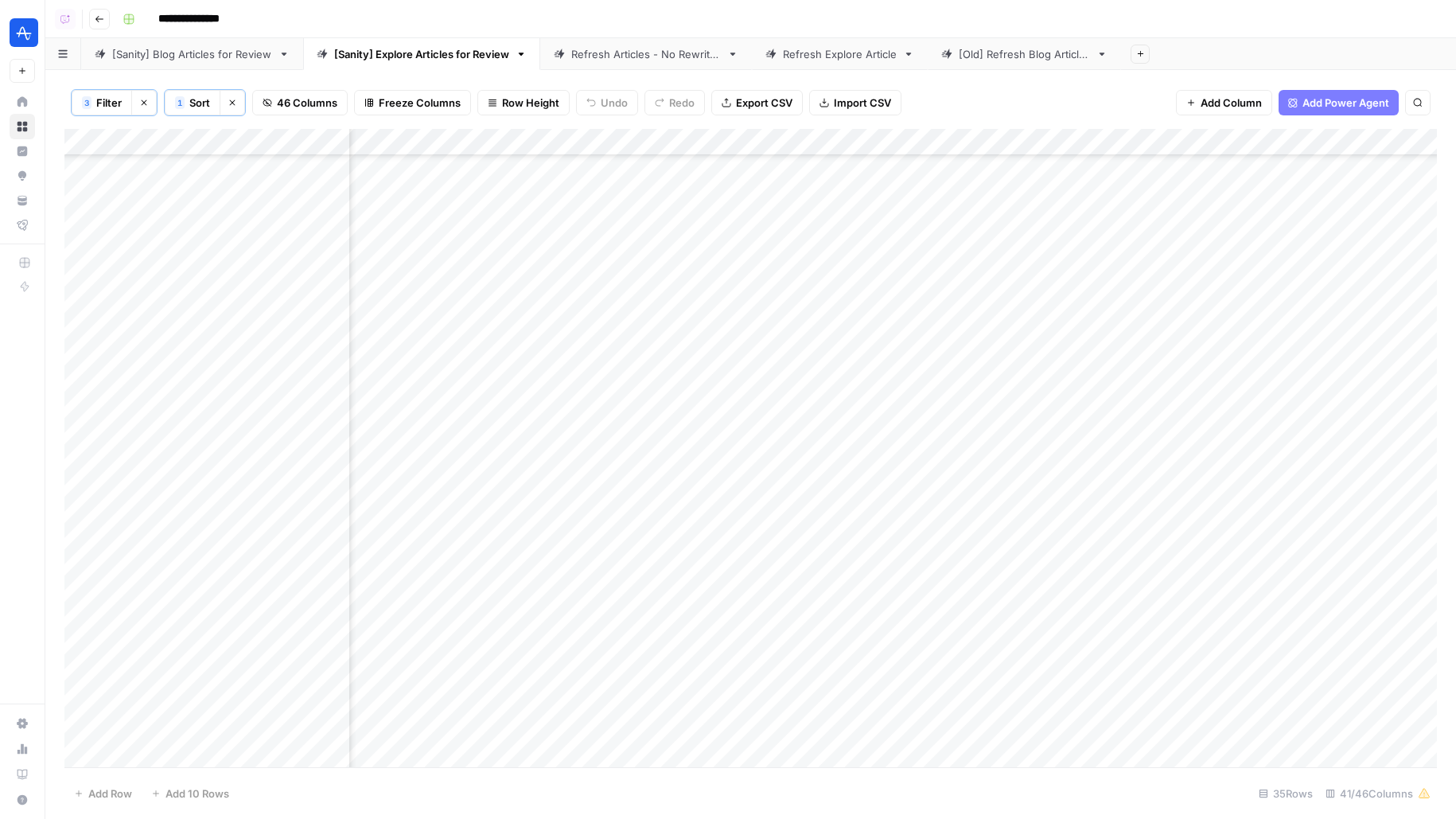
scroll to position [0, 3829]
click at [246, 55] on div "[Sanity] Blog Articles for Review" at bounding box center [192, 54] width 160 height 16
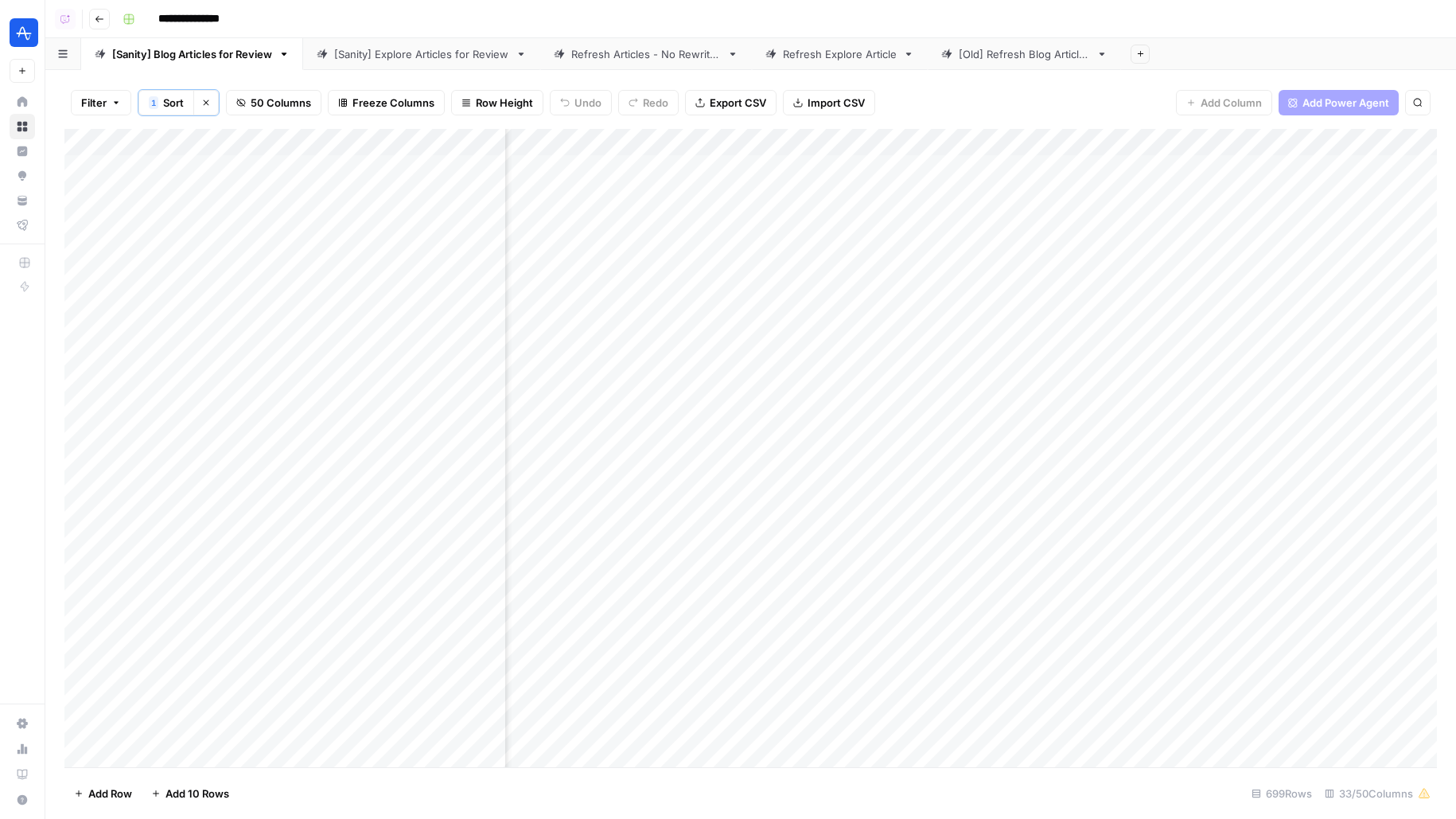
scroll to position [0, 4343]
click at [624, 57] on div "Refresh Articles - No Rewrites" at bounding box center [646, 54] width 150 height 16
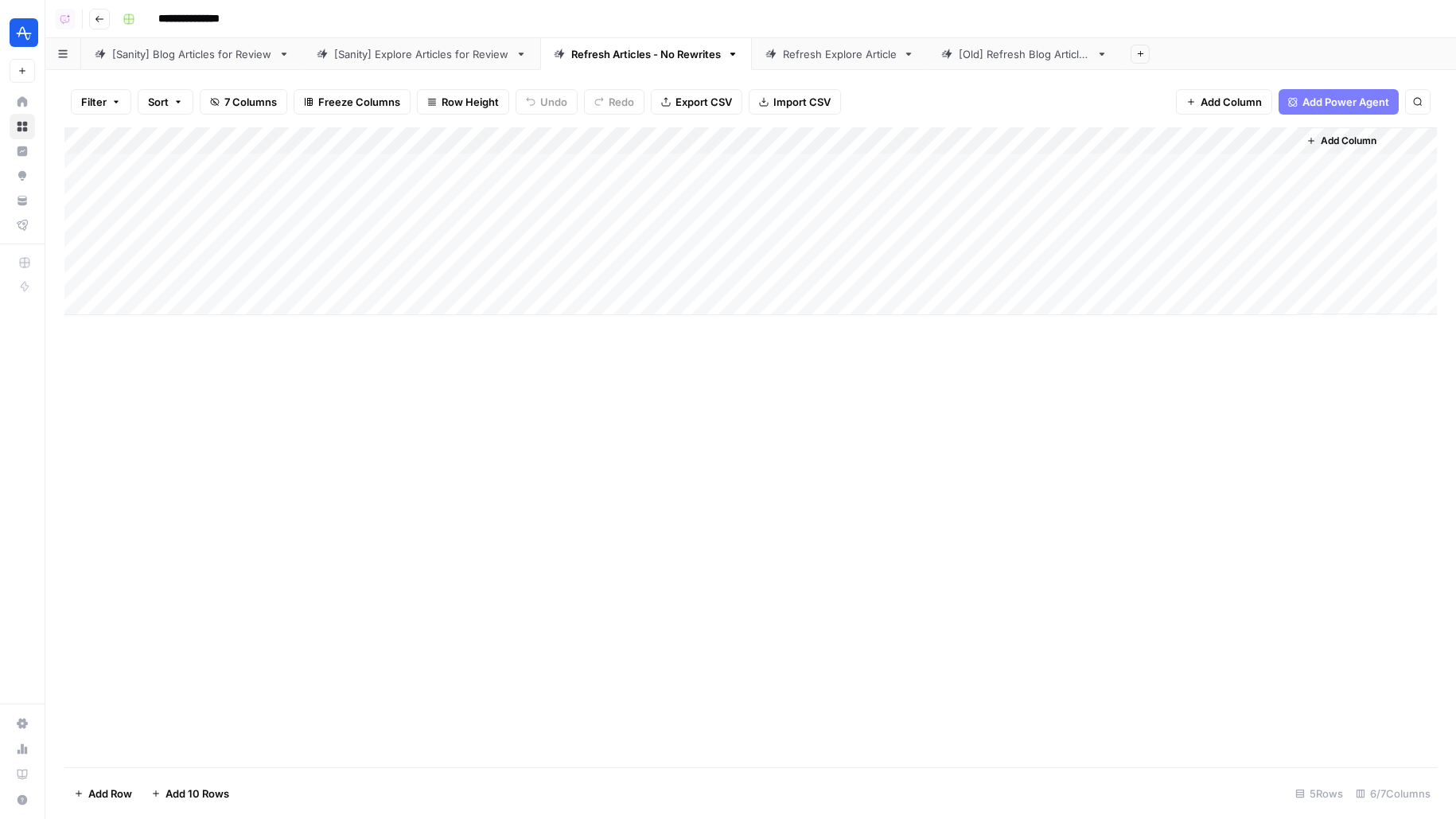
click at [100, 51] on icon at bounding box center [101, 55] width 12 height 12
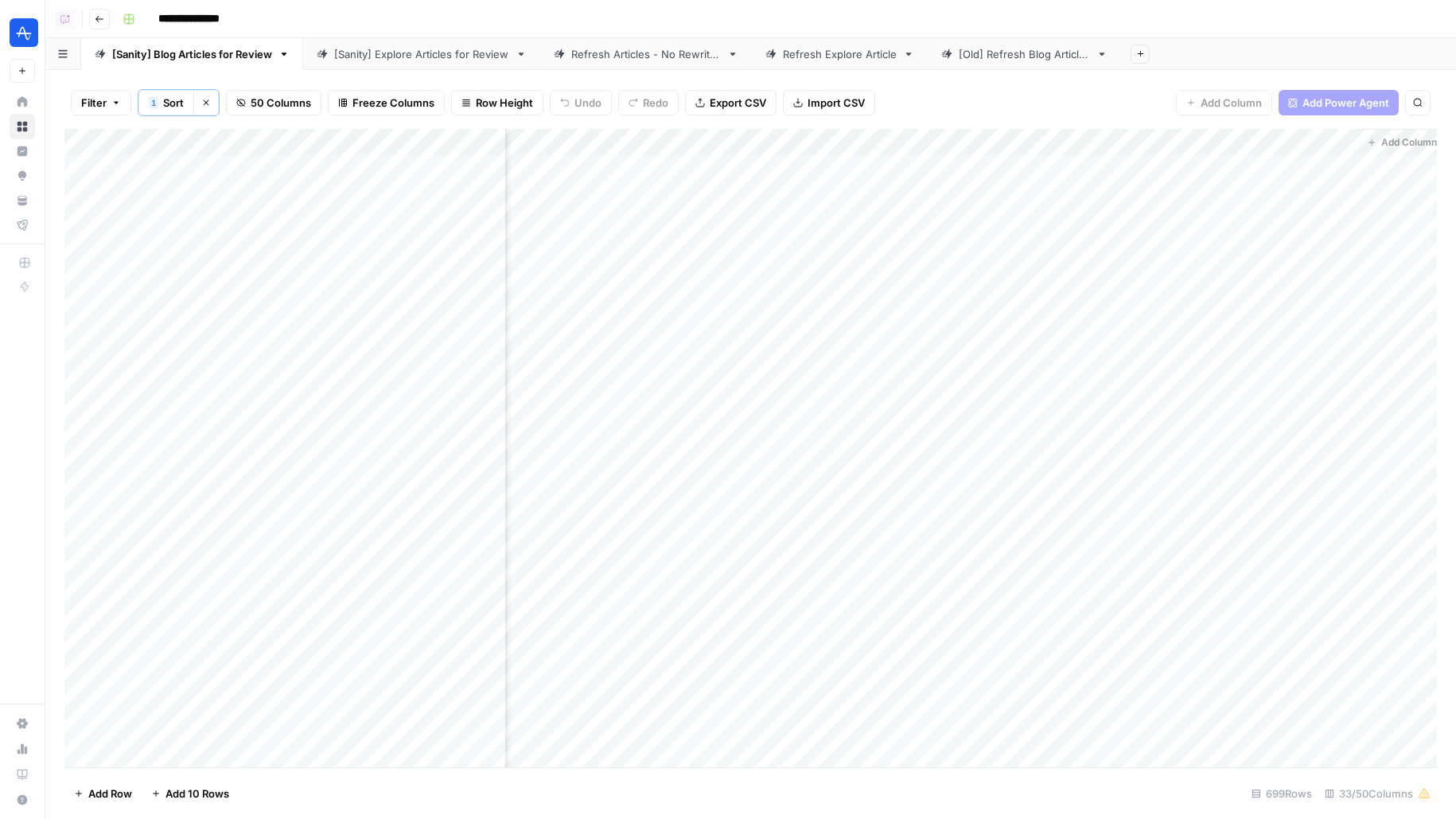
scroll to position [0, 4343]
